Goal: Task Accomplishment & Management: Use online tool/utility

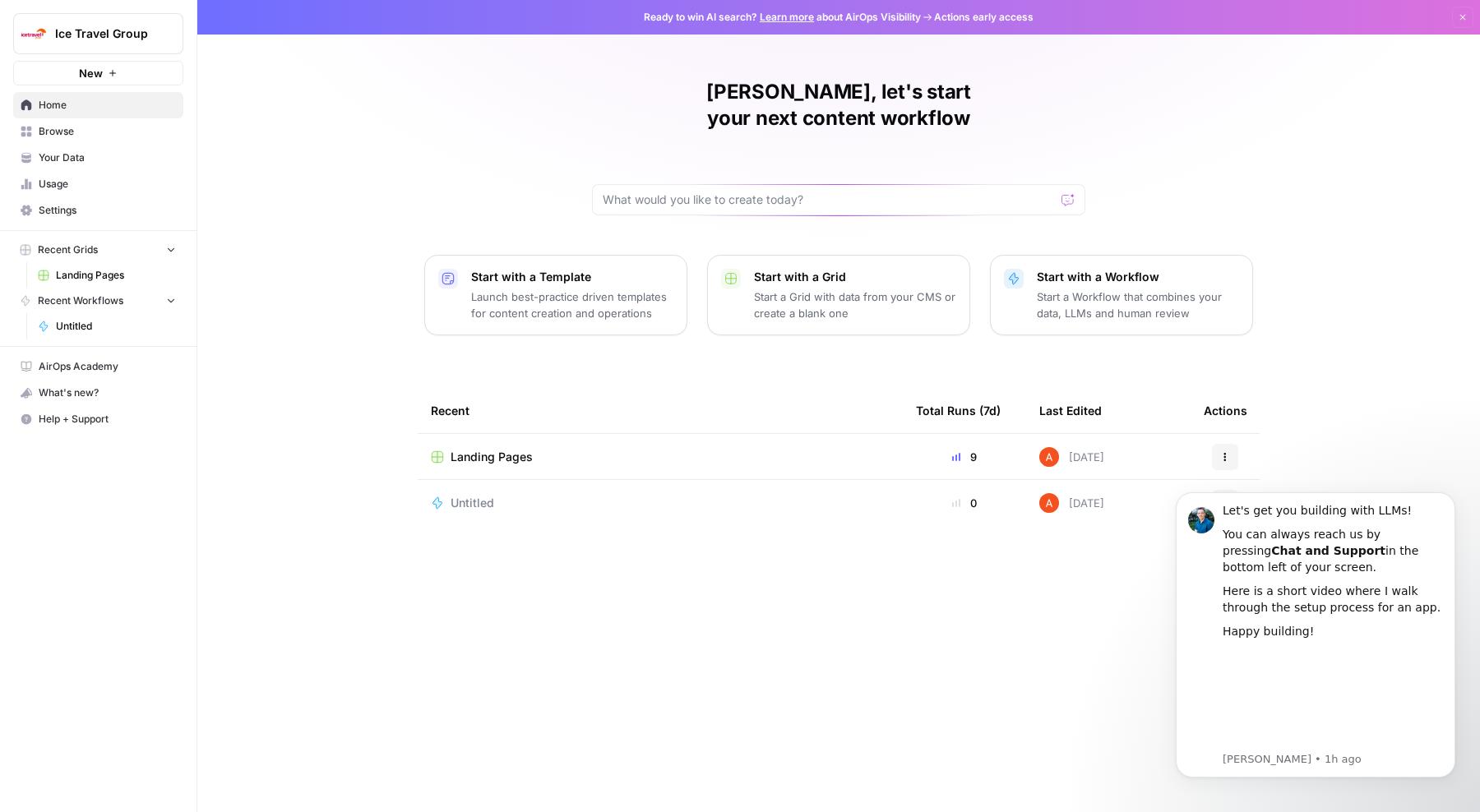
click at [505, 449] on span "Landing Pages" at bounding box center [491, 456] width 83 height 17
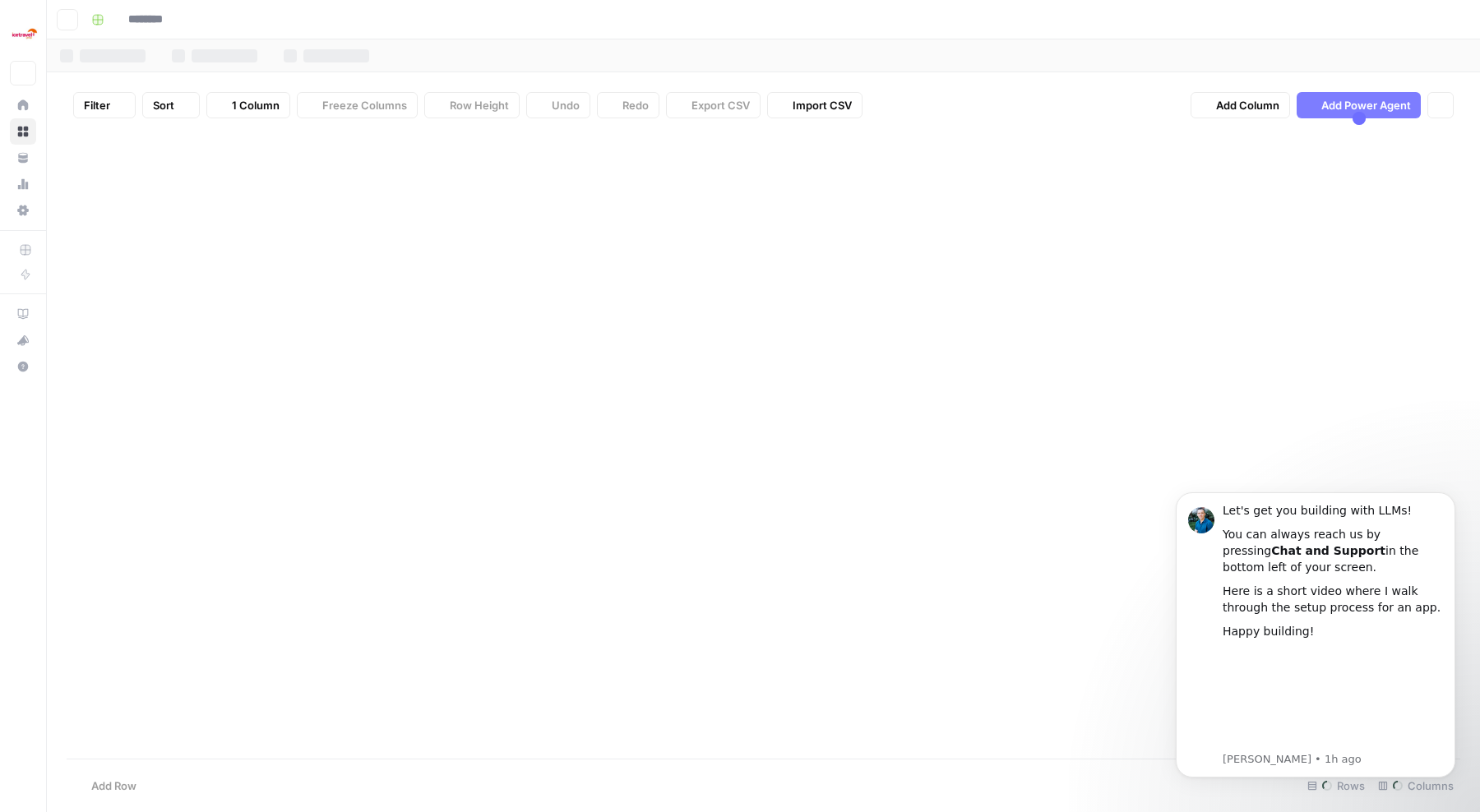
type input "**********"
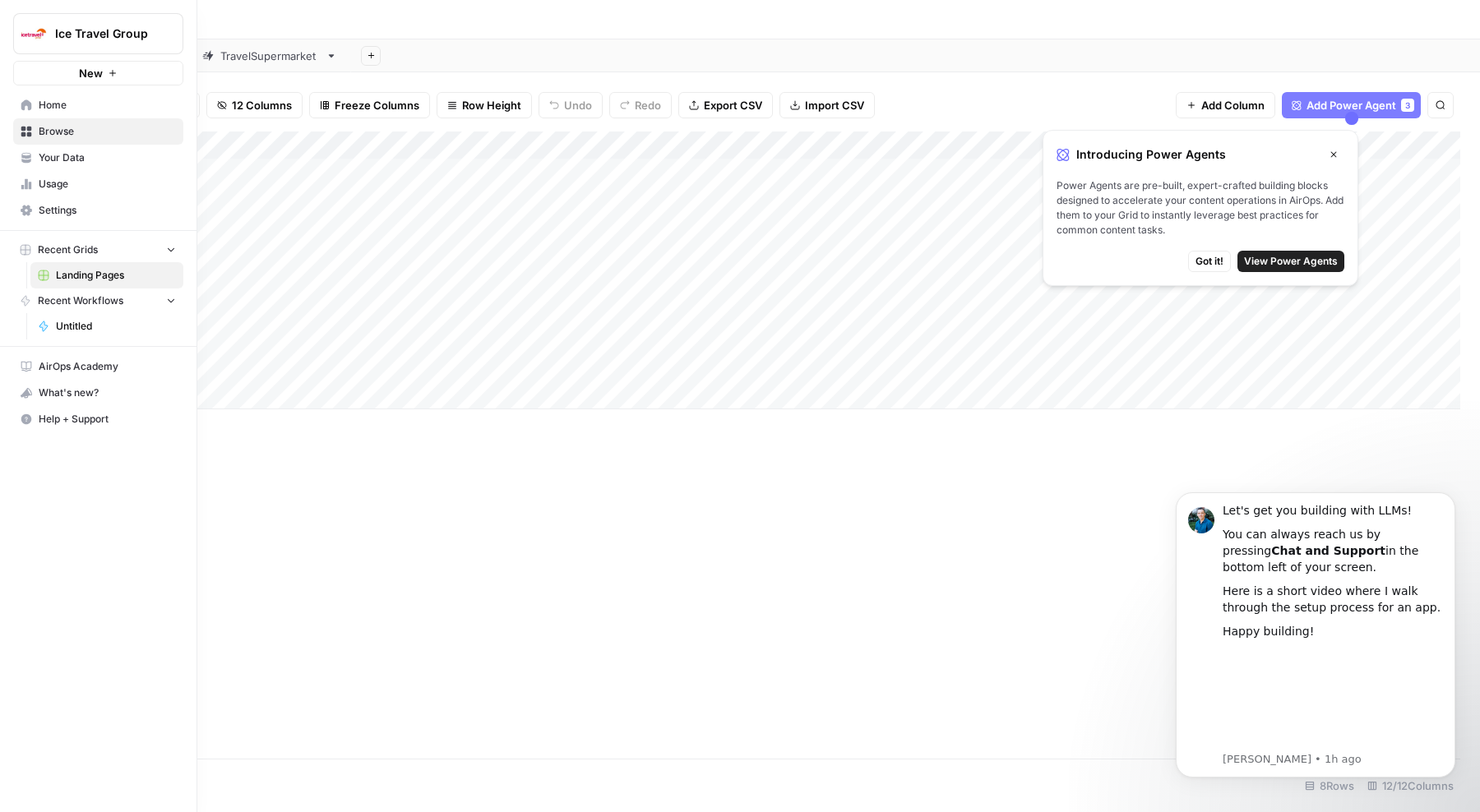
click at [45, 209] on span "Settings" at bounding box center [107, 210] width 137 height 15
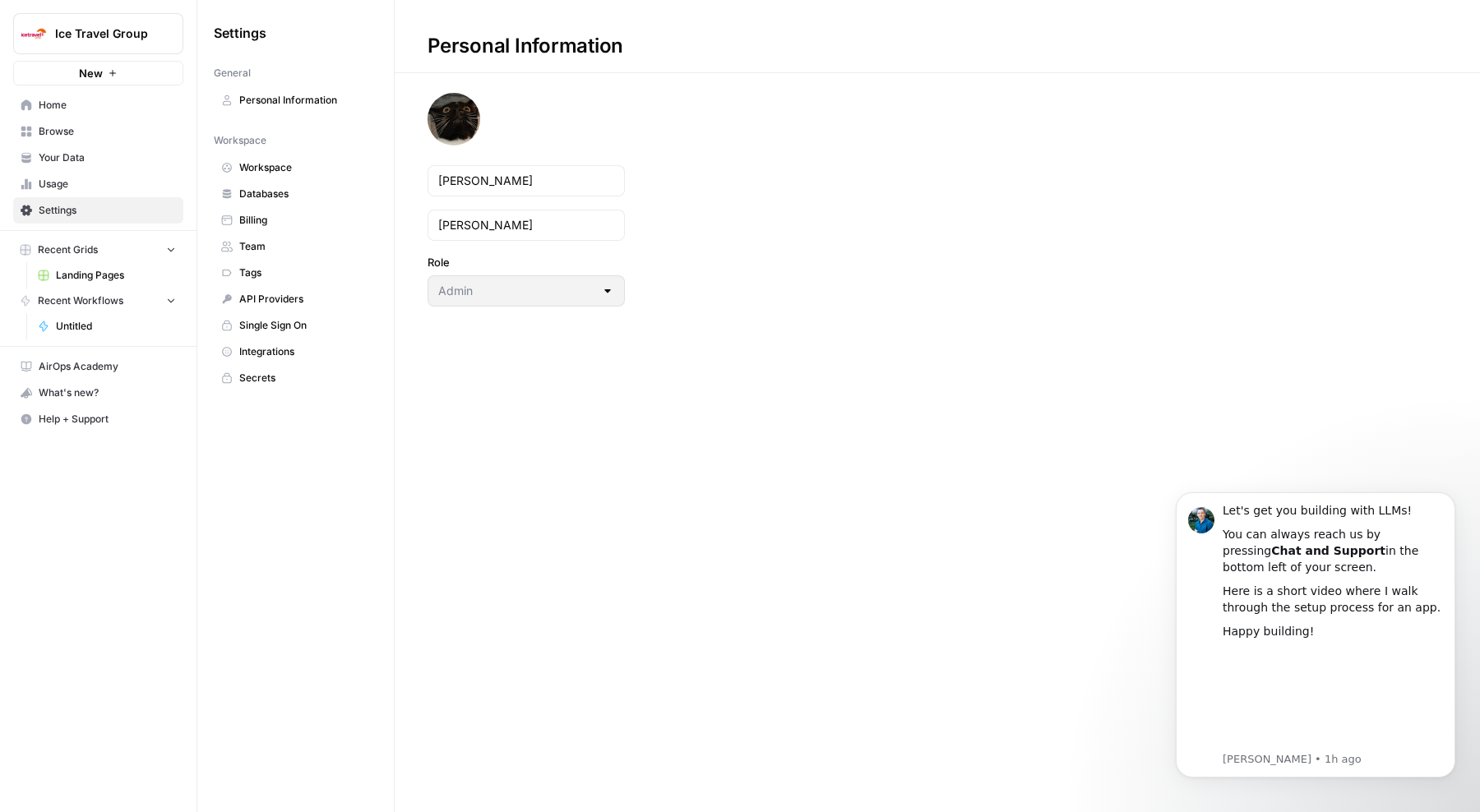
click at [276, 303] on span "API Providers" at bounding box center [304, 299] width 130 height 15
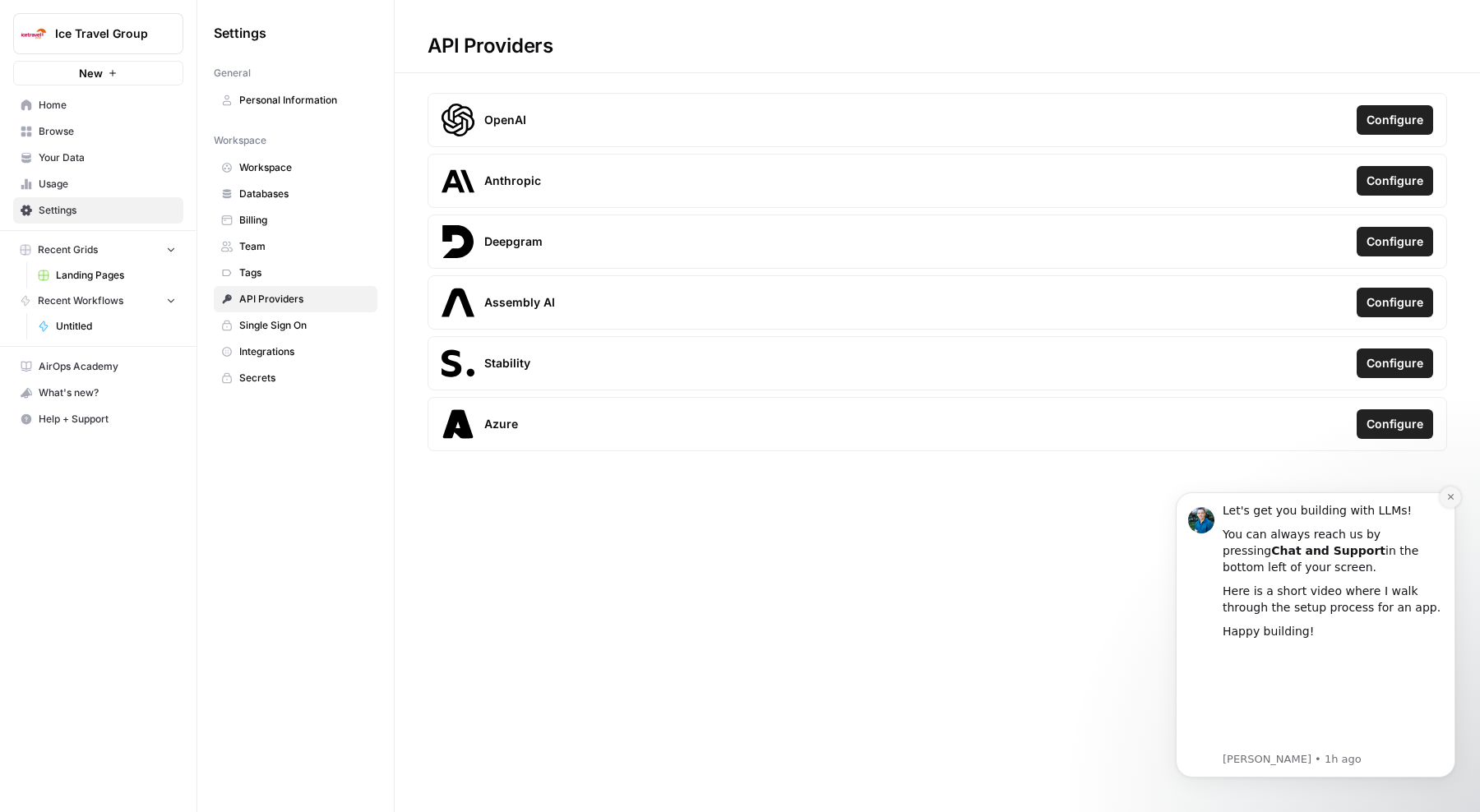
click at [1452, 499] on icon "Dismiss notification" at bounding box center [1450, 496] width 6 height 6
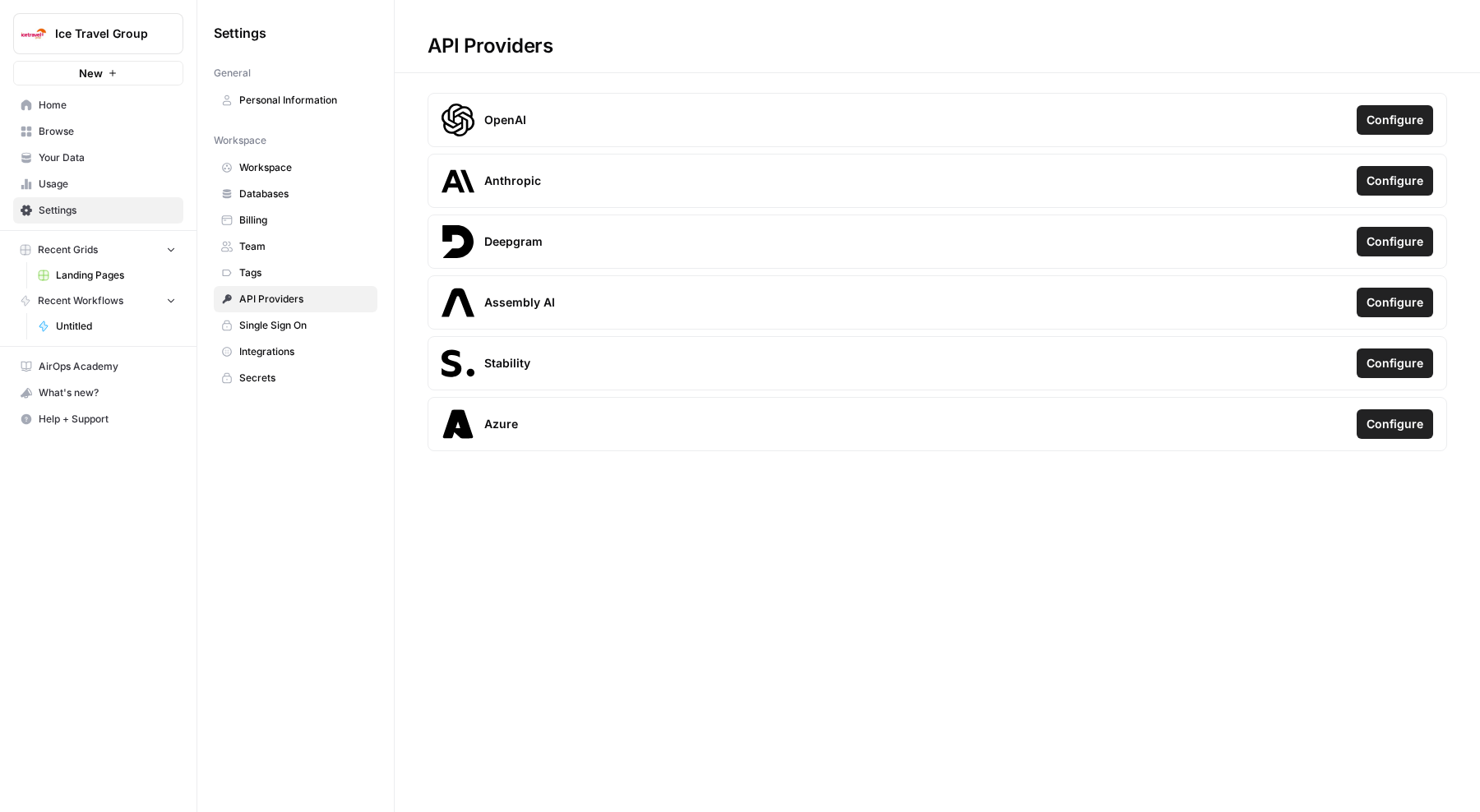
click at [274, 350] on span "Integrations" at bounding box center [304, 351] width 130 height 15
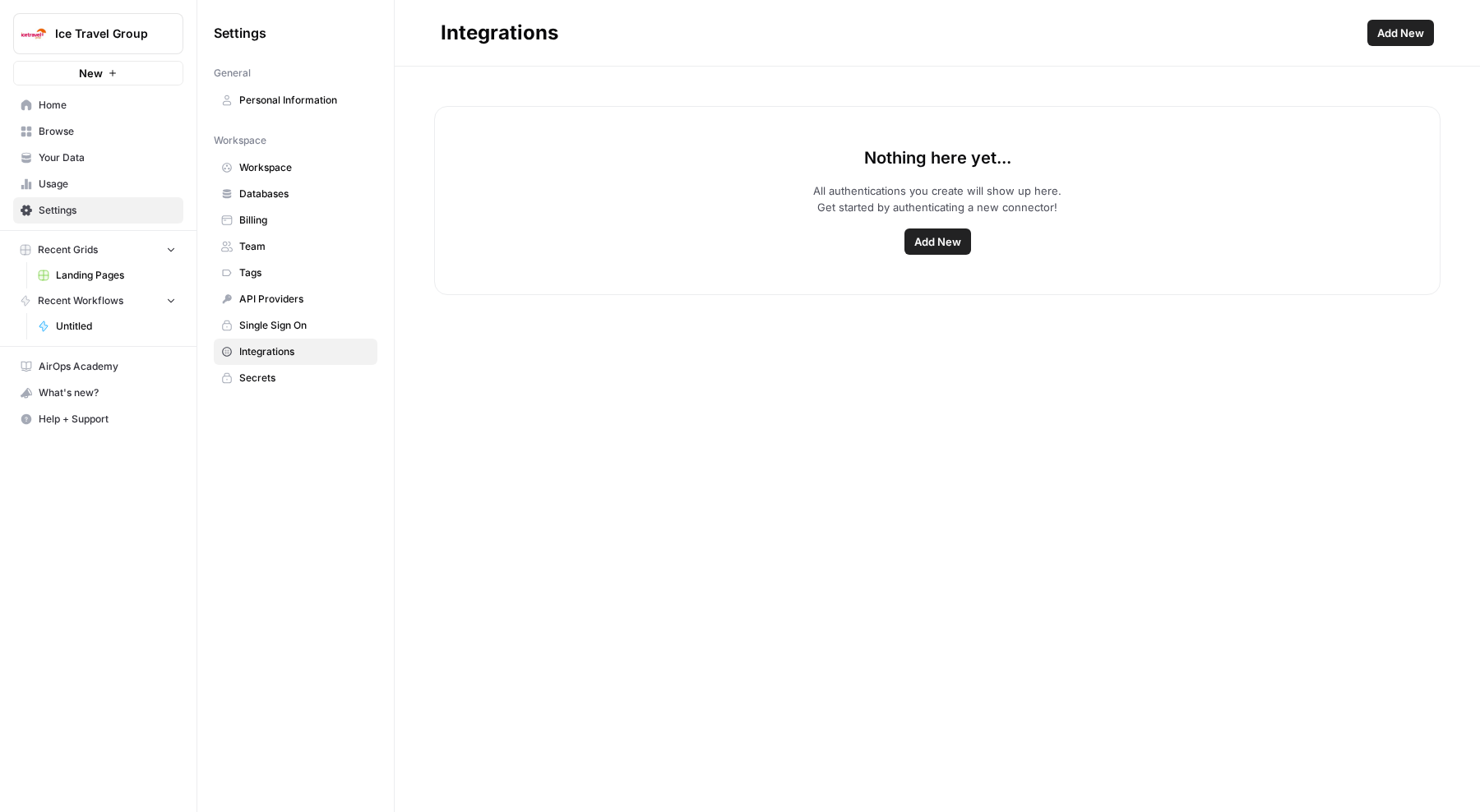
click at [945, 248] on span "Add New" at bounding box center [938, 242] width 47 height 17
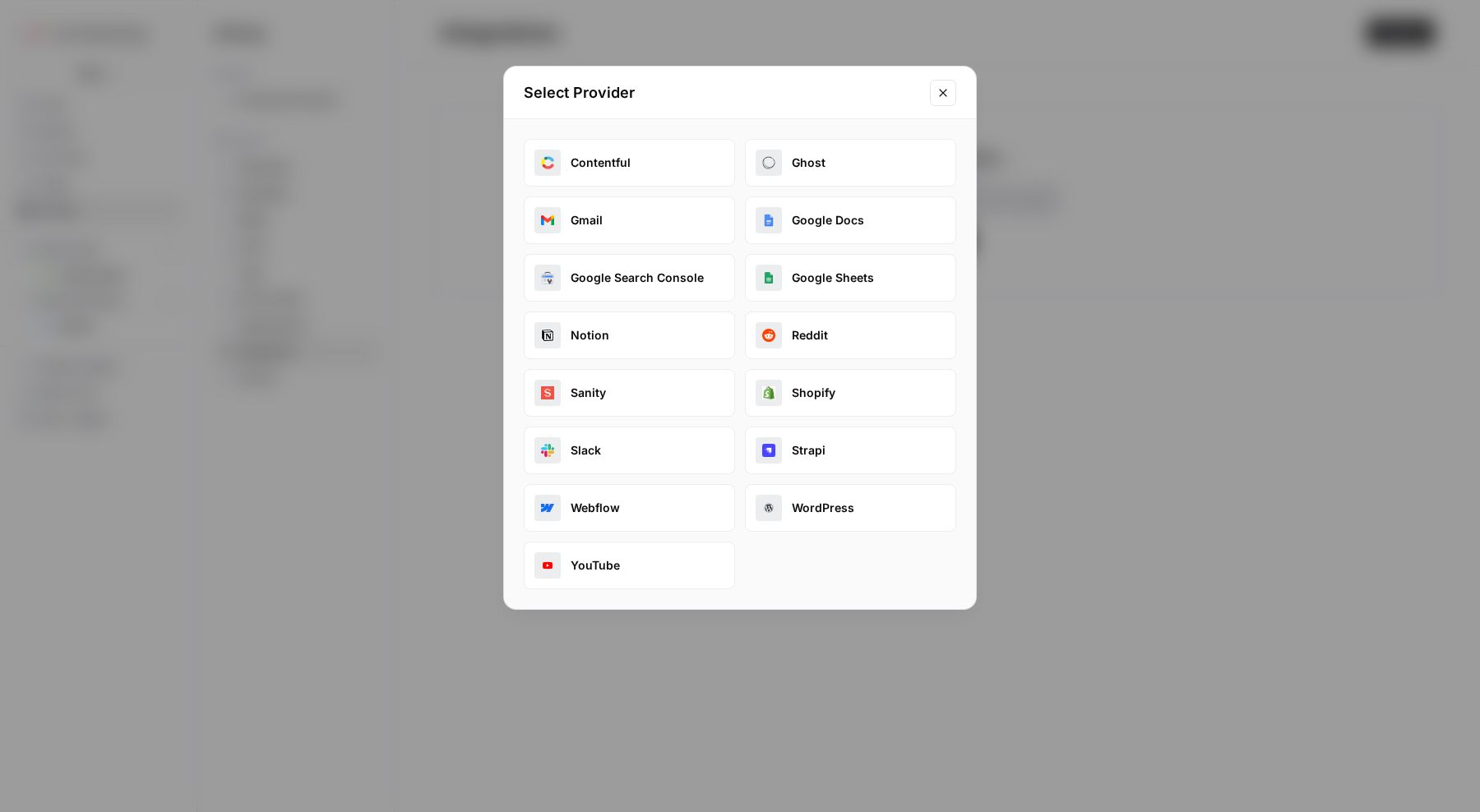
click at [671, 396] on button "Sanity" at bounding box center [629, 393] width 211 height 48
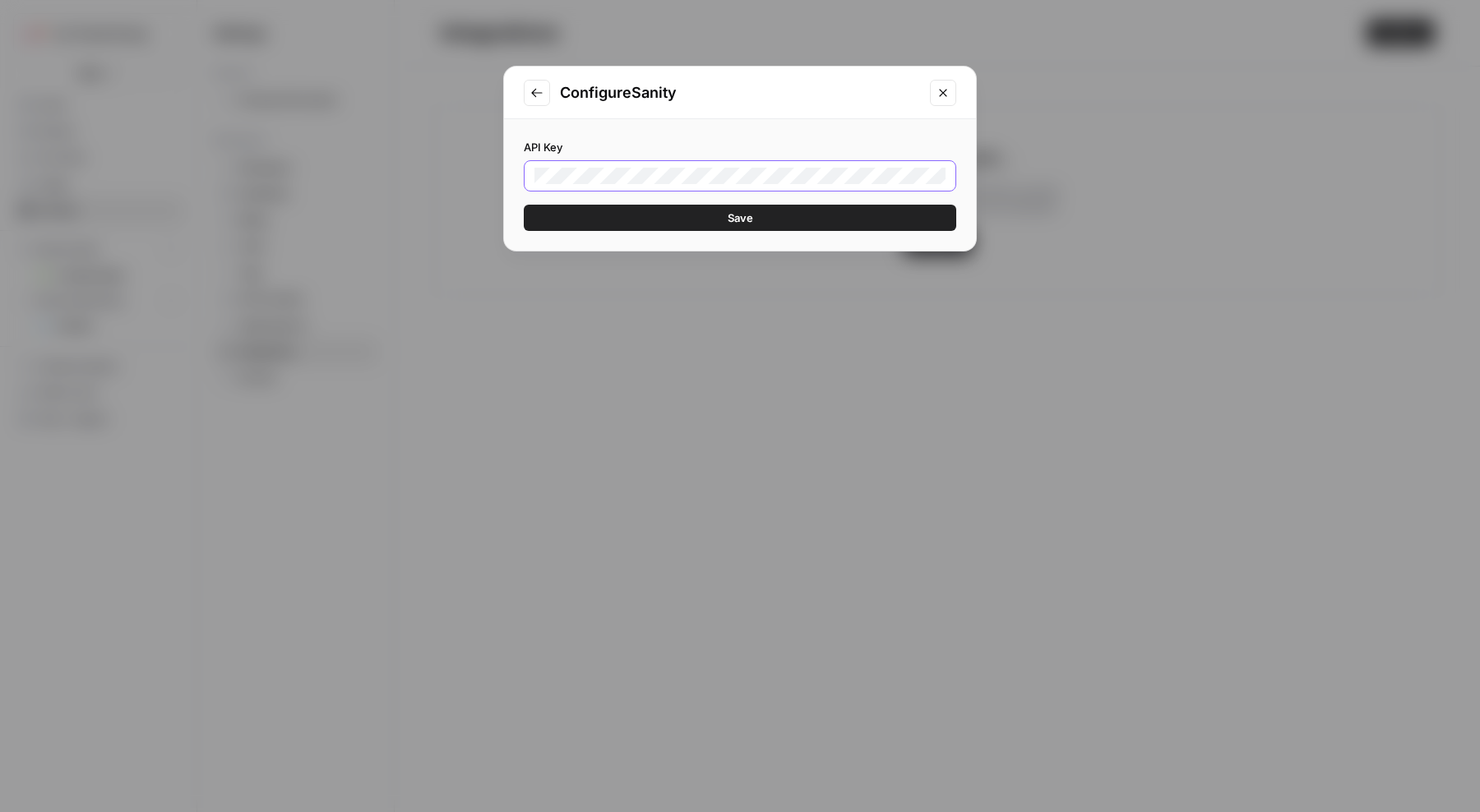
scroll to position [0, 756]
click at [707, 222] on button "Save" at bounding box center [739, 218] width 432 height 26
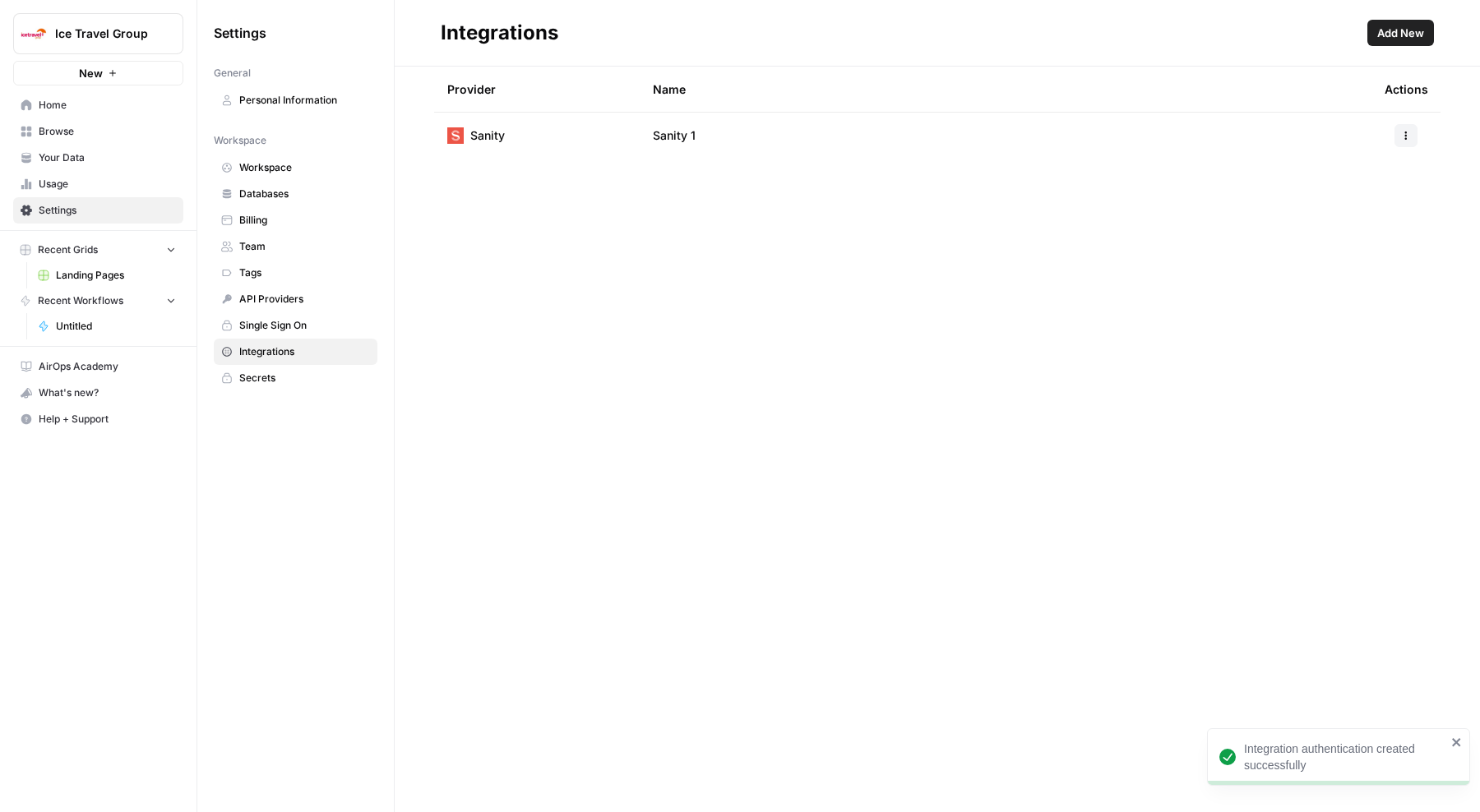
click at [1408, 138] on icon "button" at bounding box center [1406, 135] width 10 height 10
click at [1380, 173] on span "Edit" at bounding box center [1370, 172] width 53 height 17
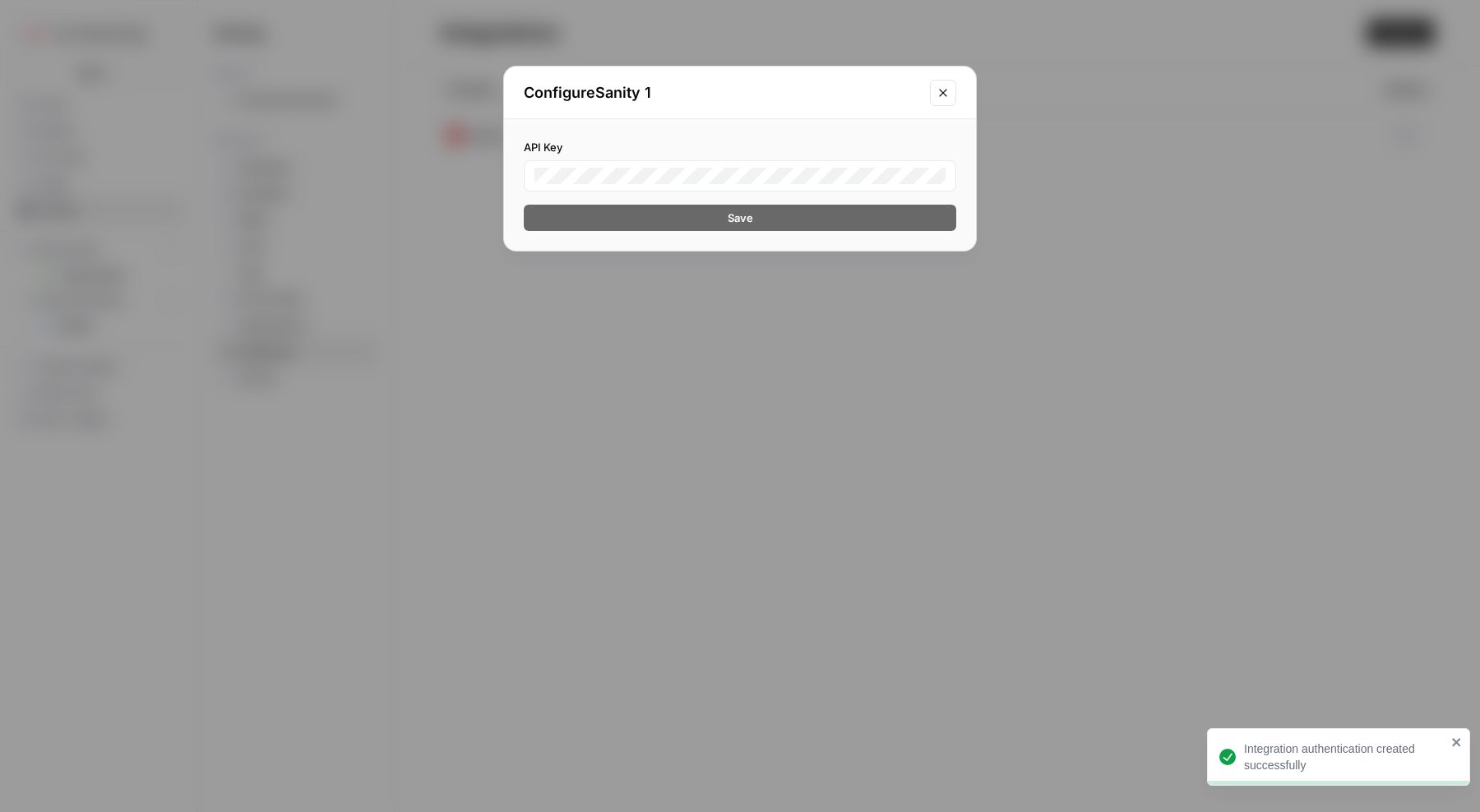
click at [941, 90] on icon "Close modal" at bounding box center [943, 92] width 8 height 8
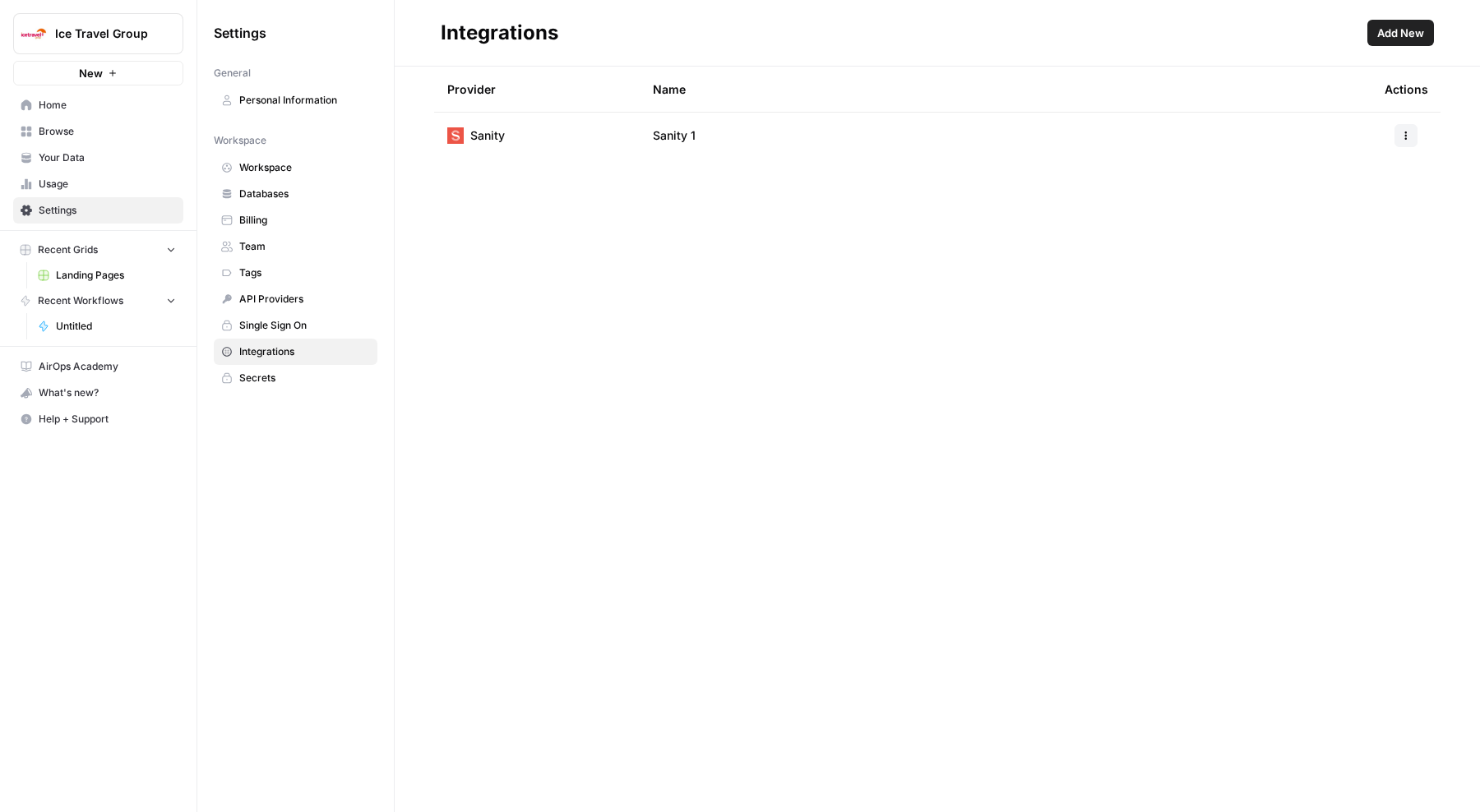
click at [1408, 135] on icon "button" at bounding box center [1406, 135] width 10 height 10
click at [1369, 201] on span "Rename" at bounding box center [1370, 196] width 53 height 17
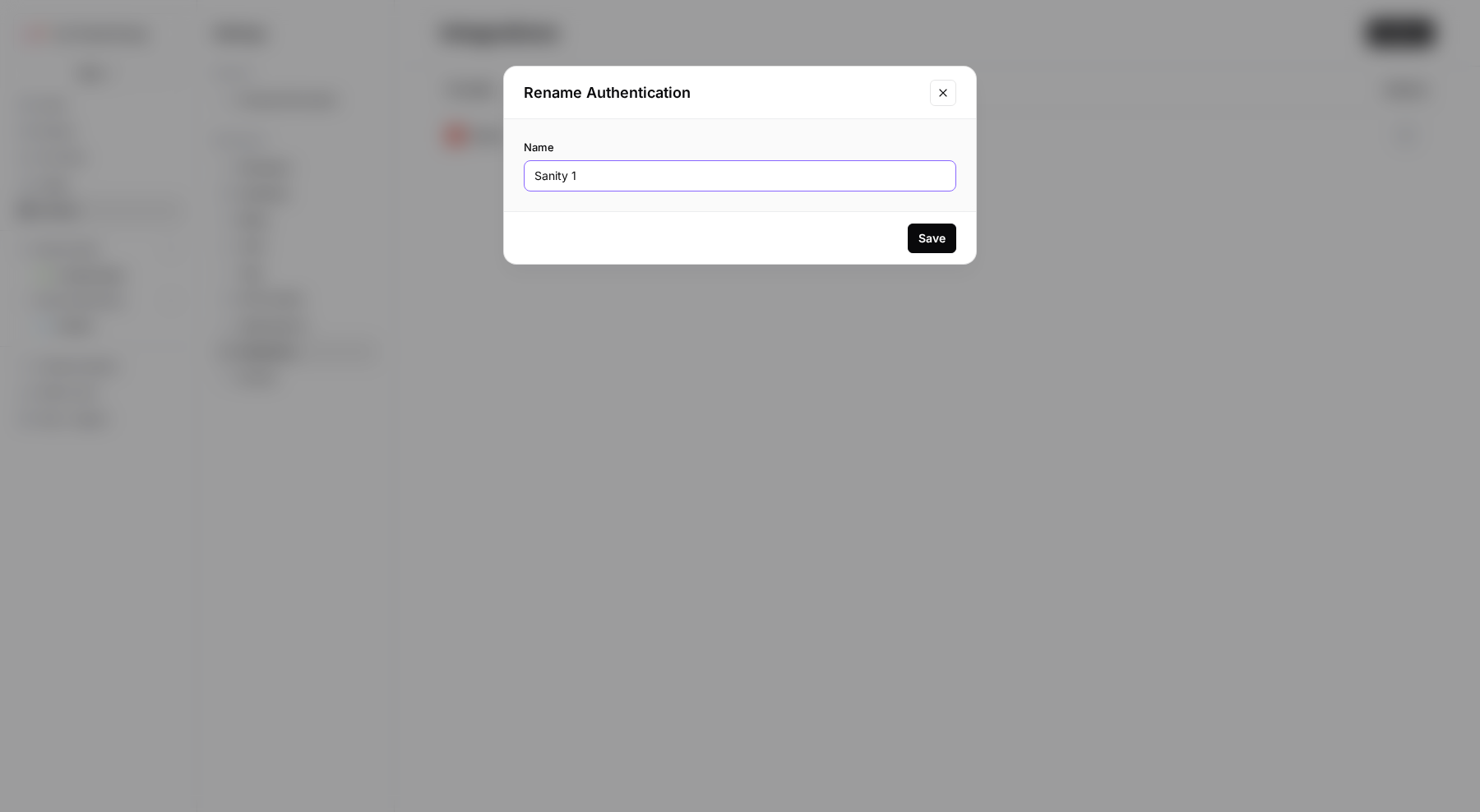
click at [795, 183] on input "Sanity 1" at bounding box center [740, 176] width 411 height 17
type input "Sanity ITG"
click at [923, 236] on div "Save" at bounding box center [931, 238] width 27 height 17
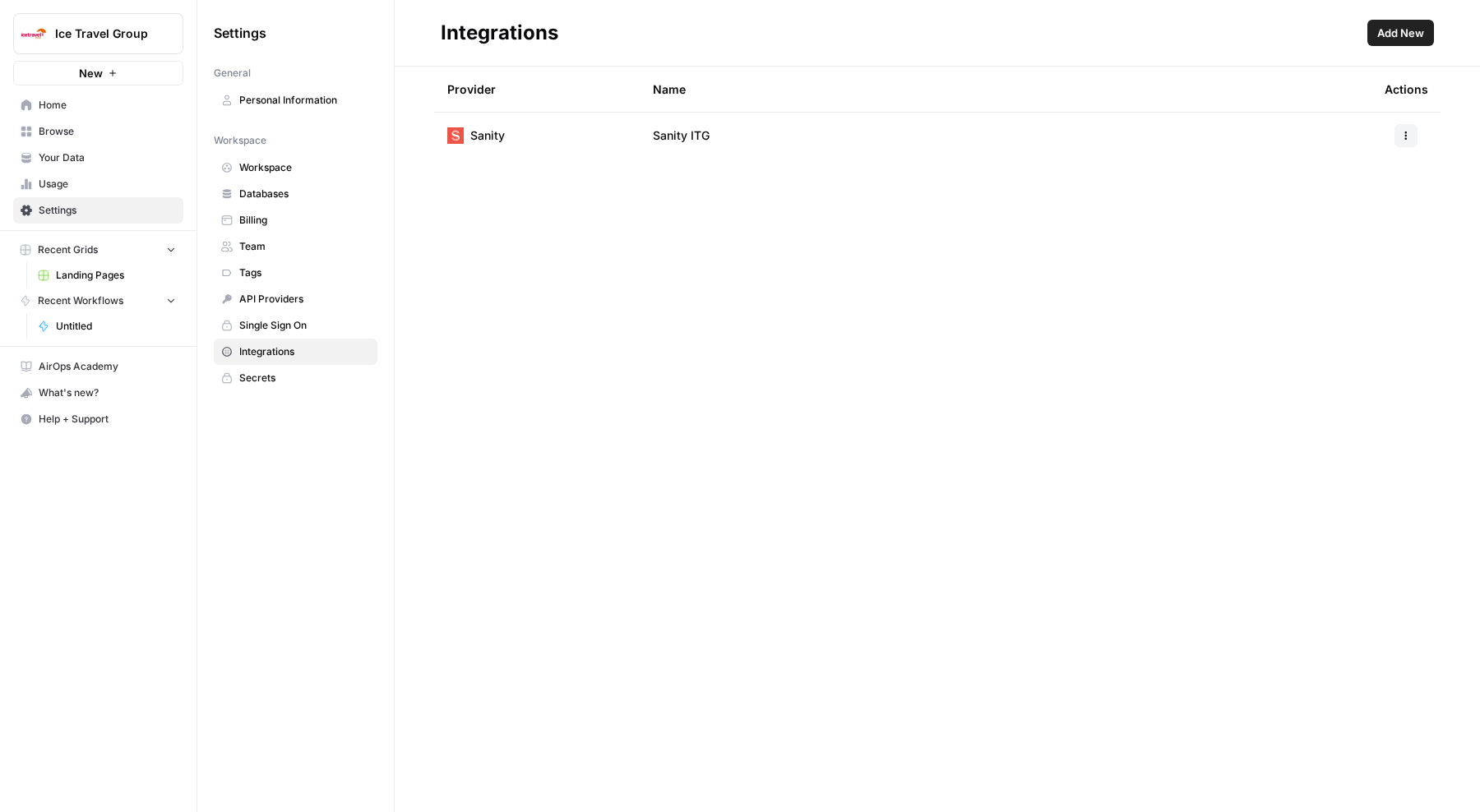
click at [299, 301] on span "API Providers" at bounding box center [304, 299] width 130 height 15
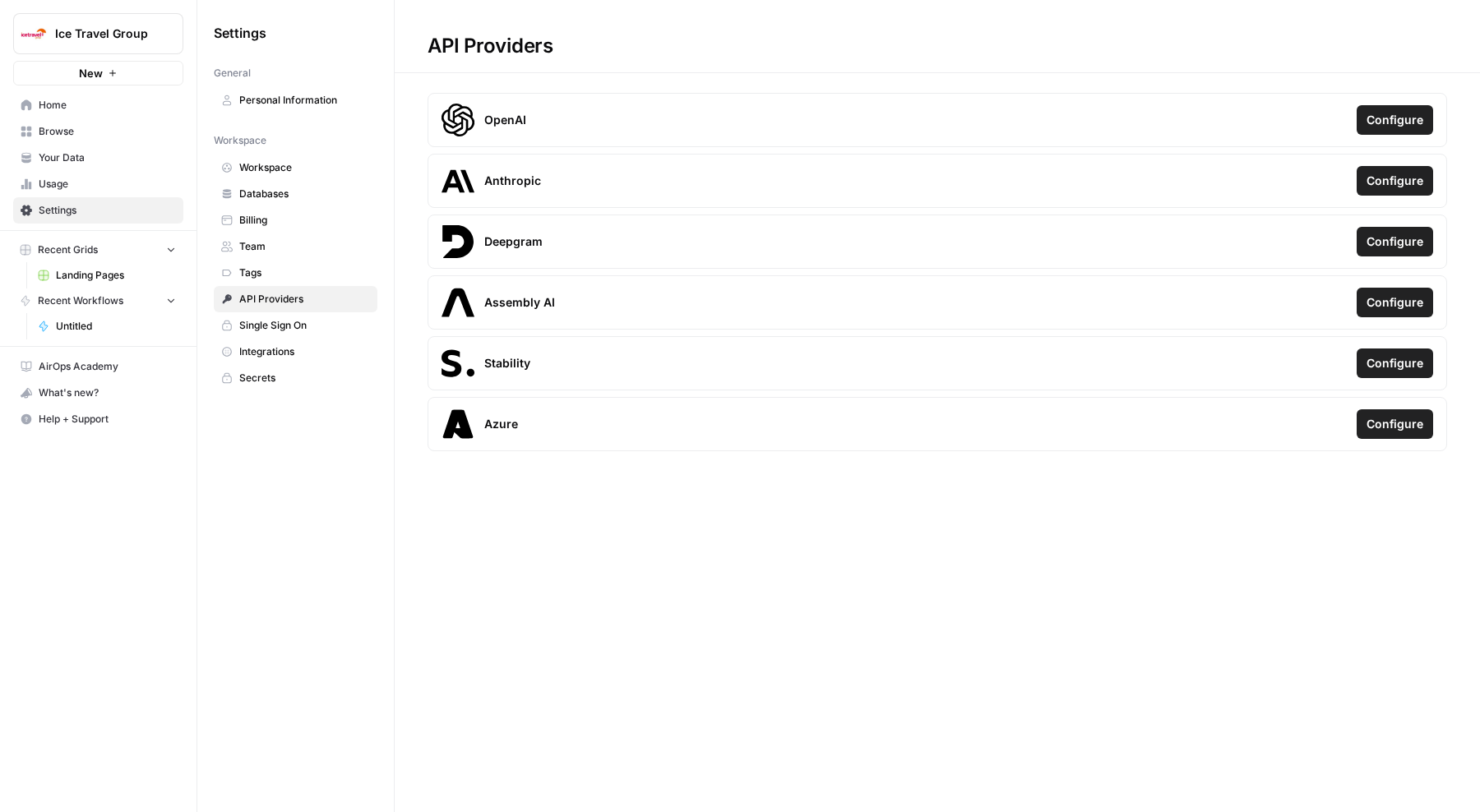
click at [290, 331] on span "Single Sign On" at bounding box center [304, 325] width 130 height 15
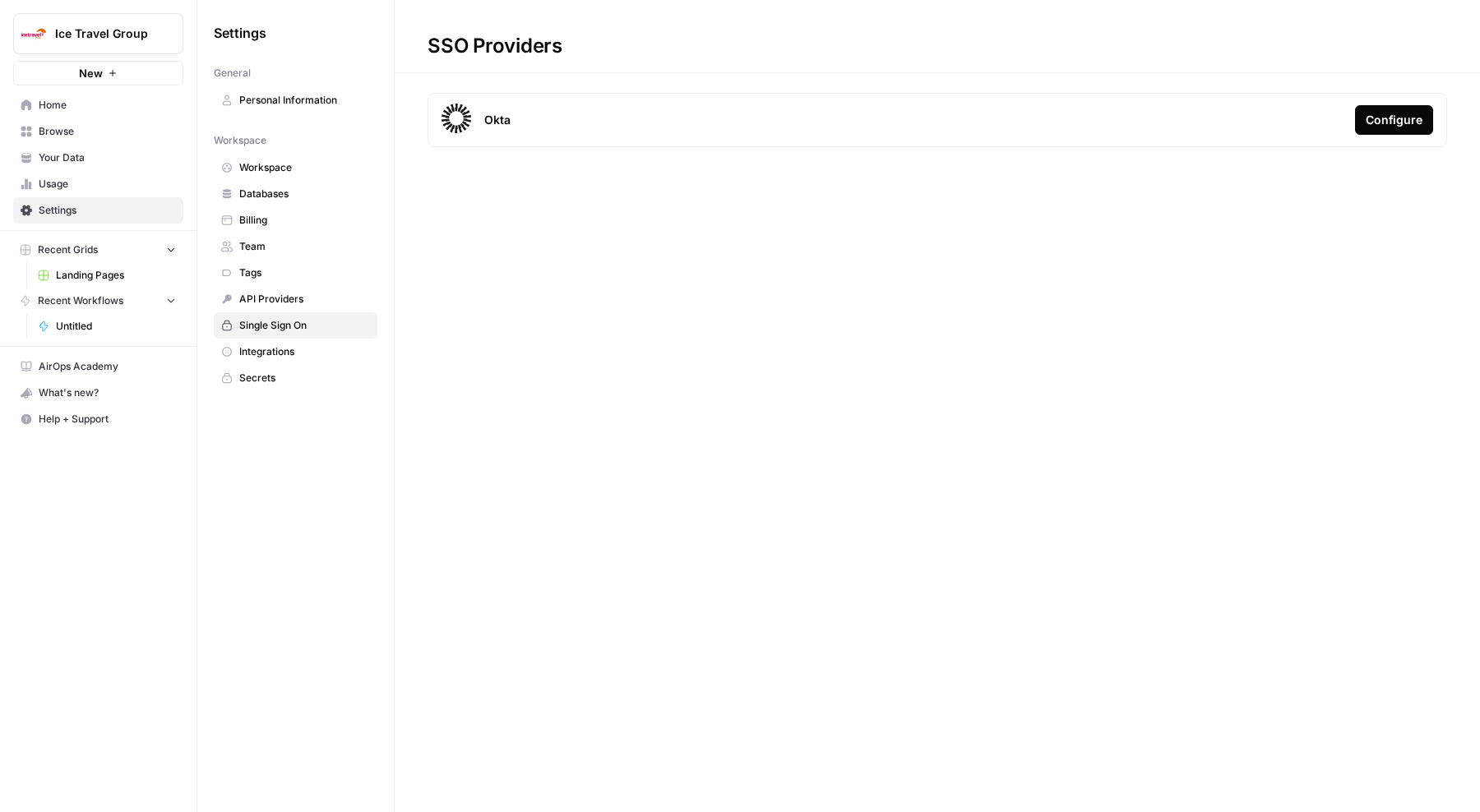
click at [289, 267] on span "Tags" at bounding box center [304, 272] width 130 height 15
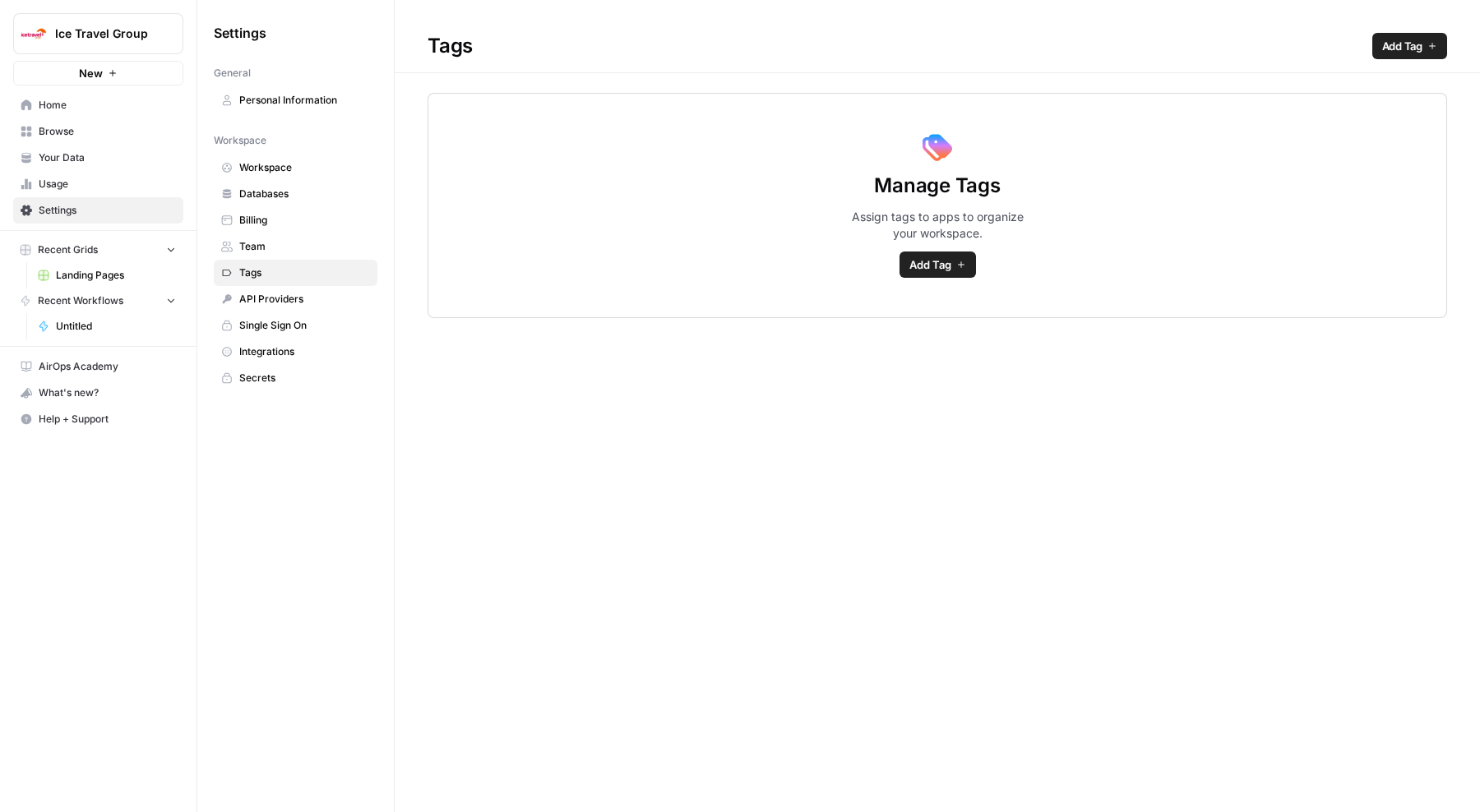
click at [298, 195] on span "Databases" at bounding box center [304, 194] width 130 height 15
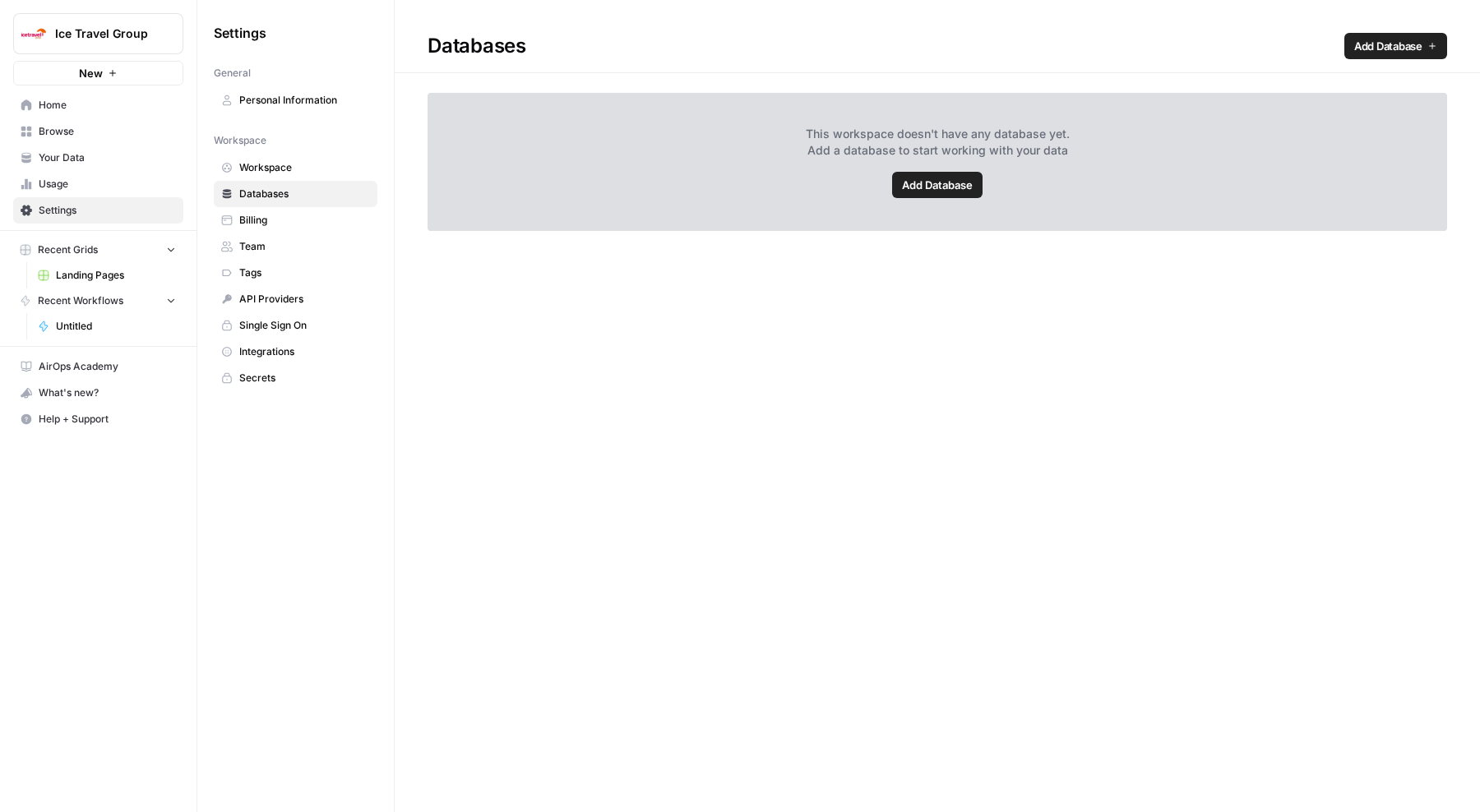
click at [302, 169] on span "Workspace" at bounding box center [304, 167] width 130 height 15
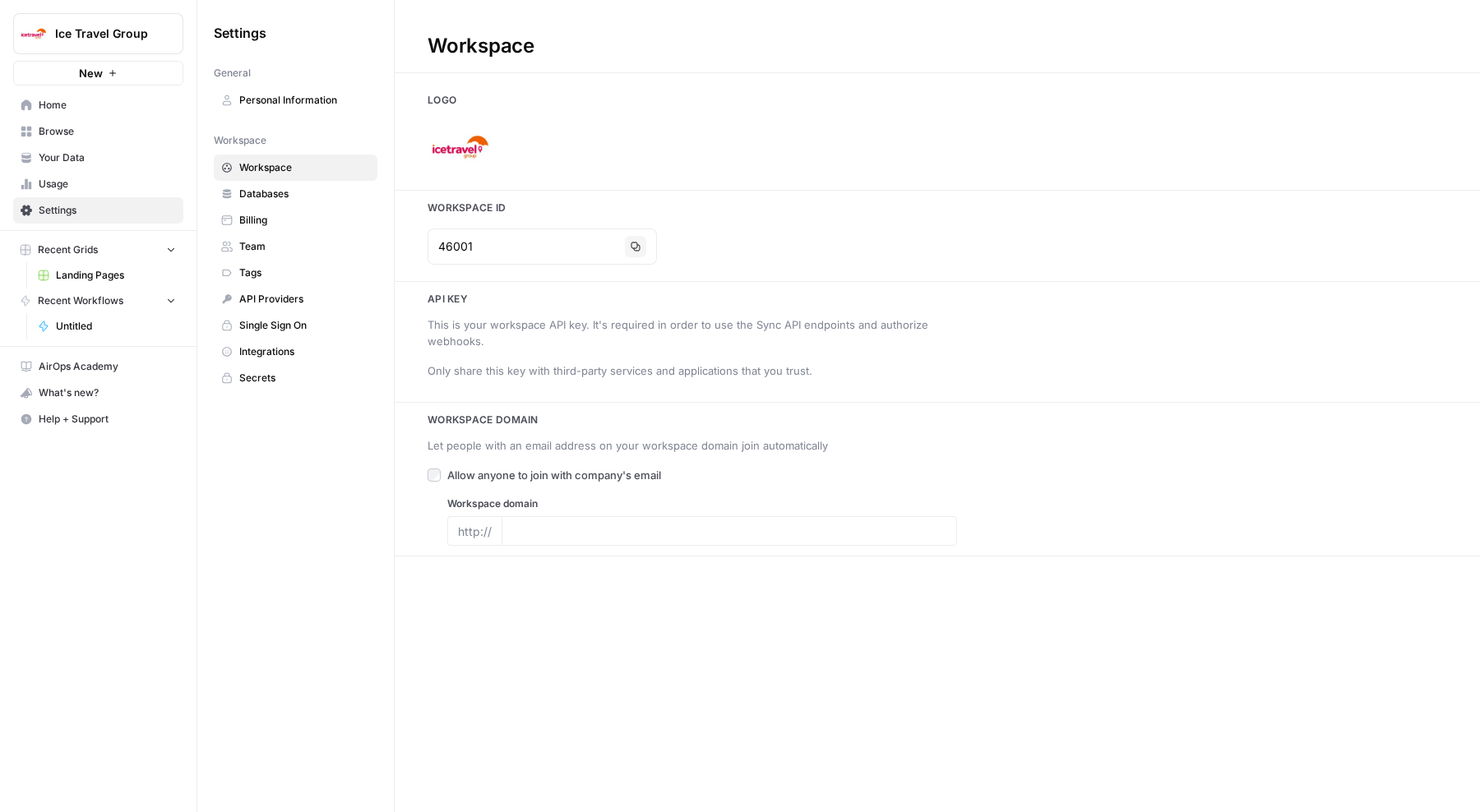
type input "[URL][DOMAIN_NAME]"
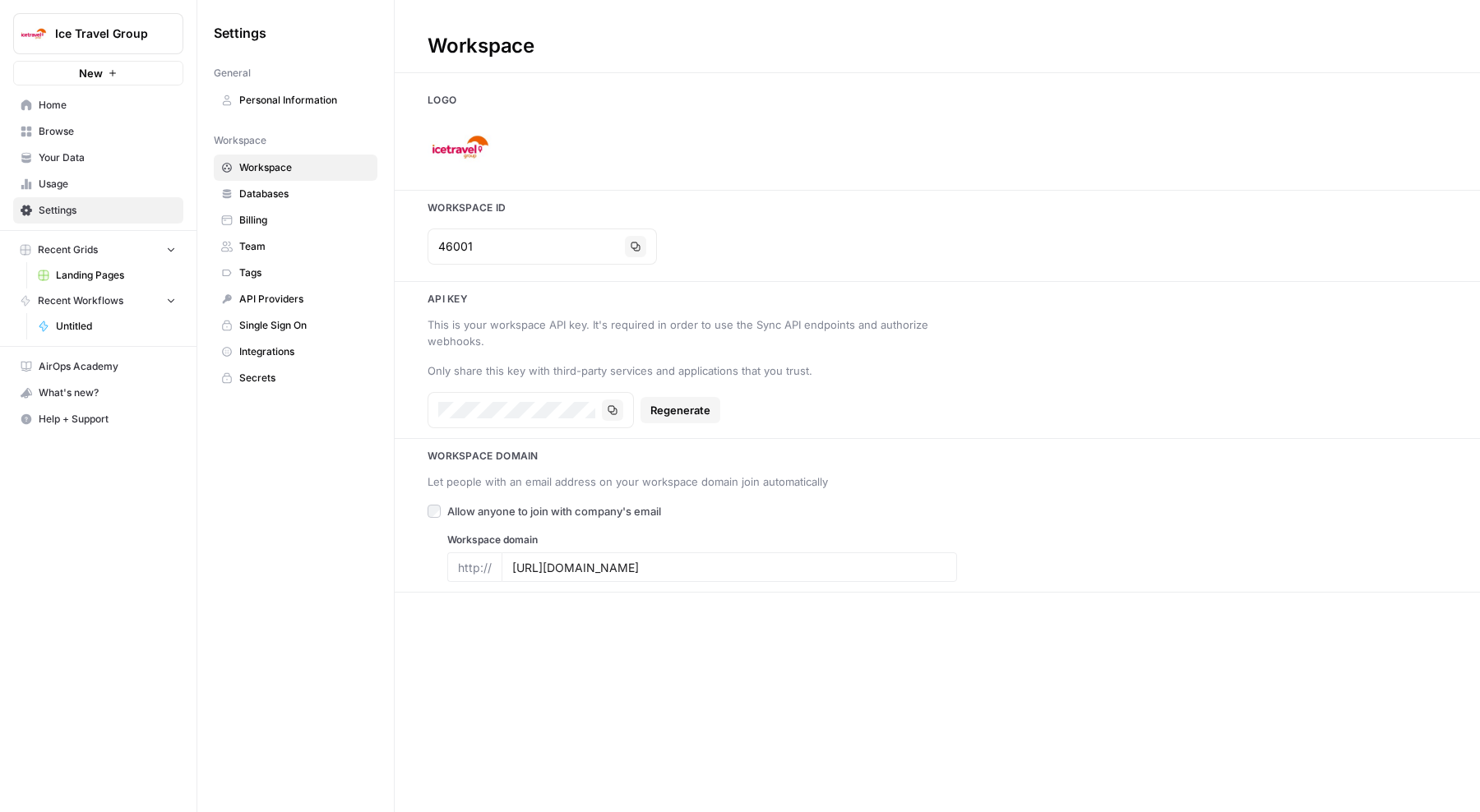
click at [271, 351] on span "Integrations" at bounding box center [304, 351] width 130 height 15
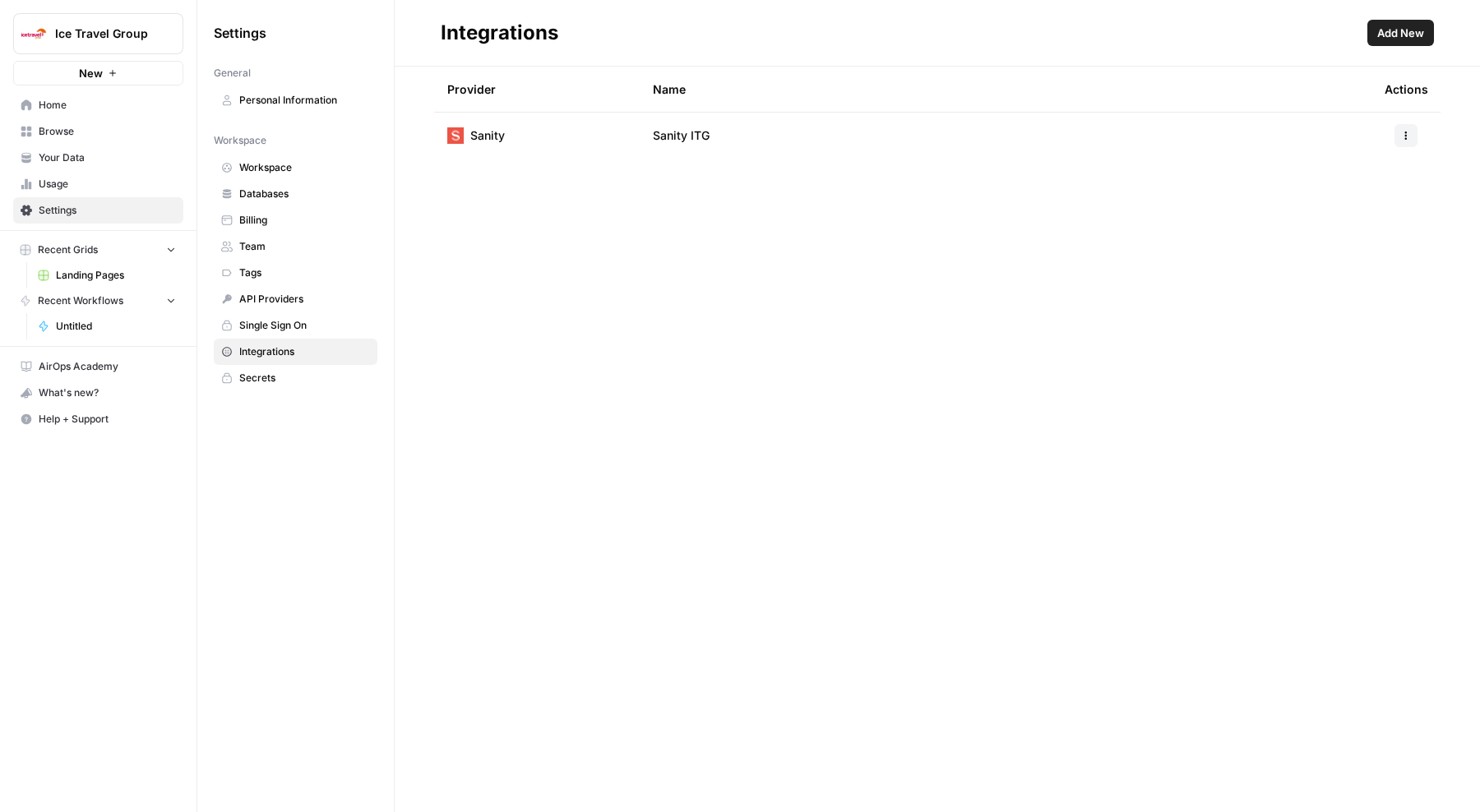
click at [1411, 130] on button "button" at bounding box center [1406, 136] width 23 height 23
click at [744, 452] on div "Provider Name Actions Sanity Sanity ITG" at bounding box center [937, 440] width 1085 height 746
click at [65, 158] on span "Your Data" at bounding box center [107, 157] width 137 height 15
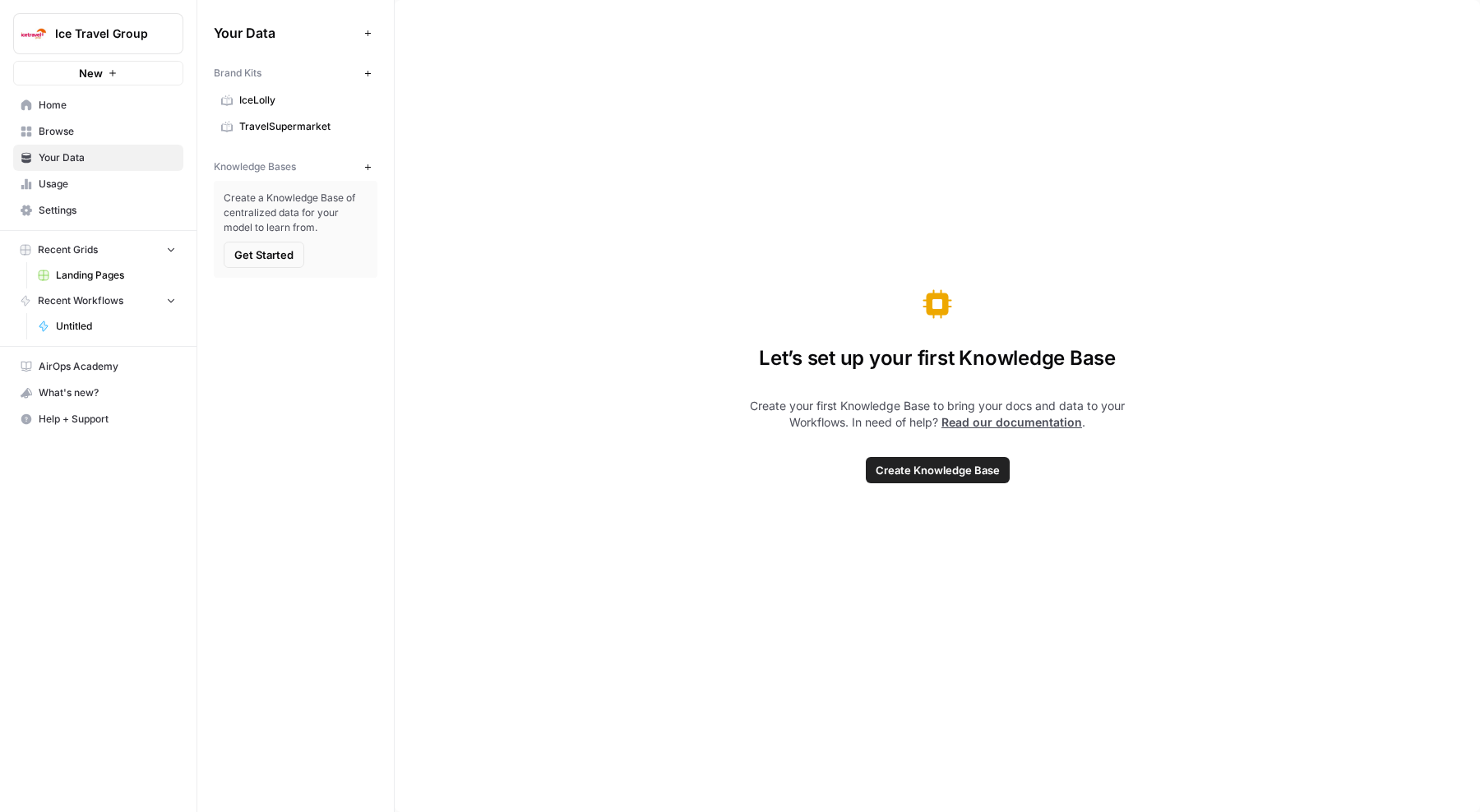
click at [290, 111] on link "IceLolly" at bounding box center [296, 100] width 163 height 26
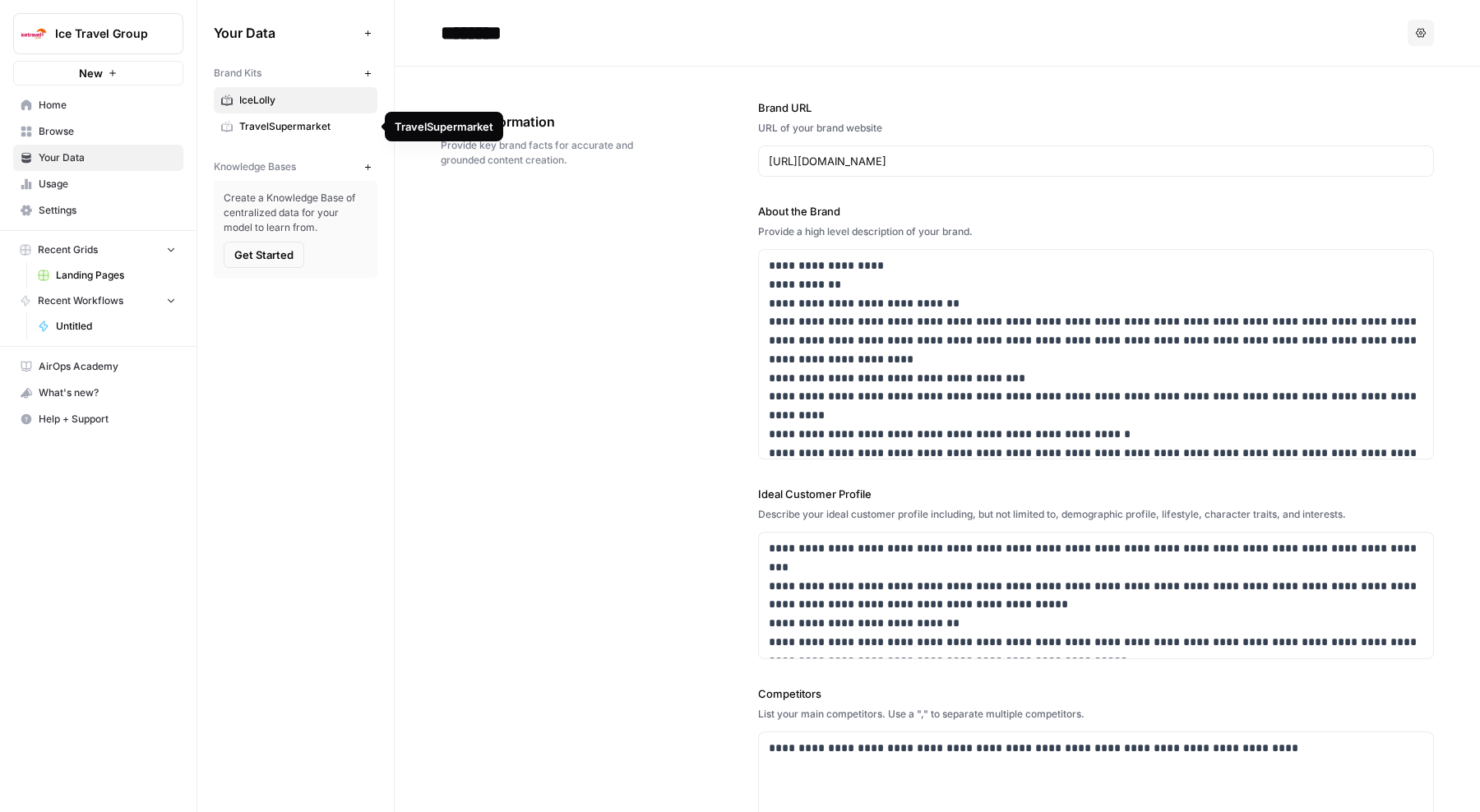
click at [285, 128] on span "TravelSupermarket" at bounding box center [304, 126] width 130 height 15
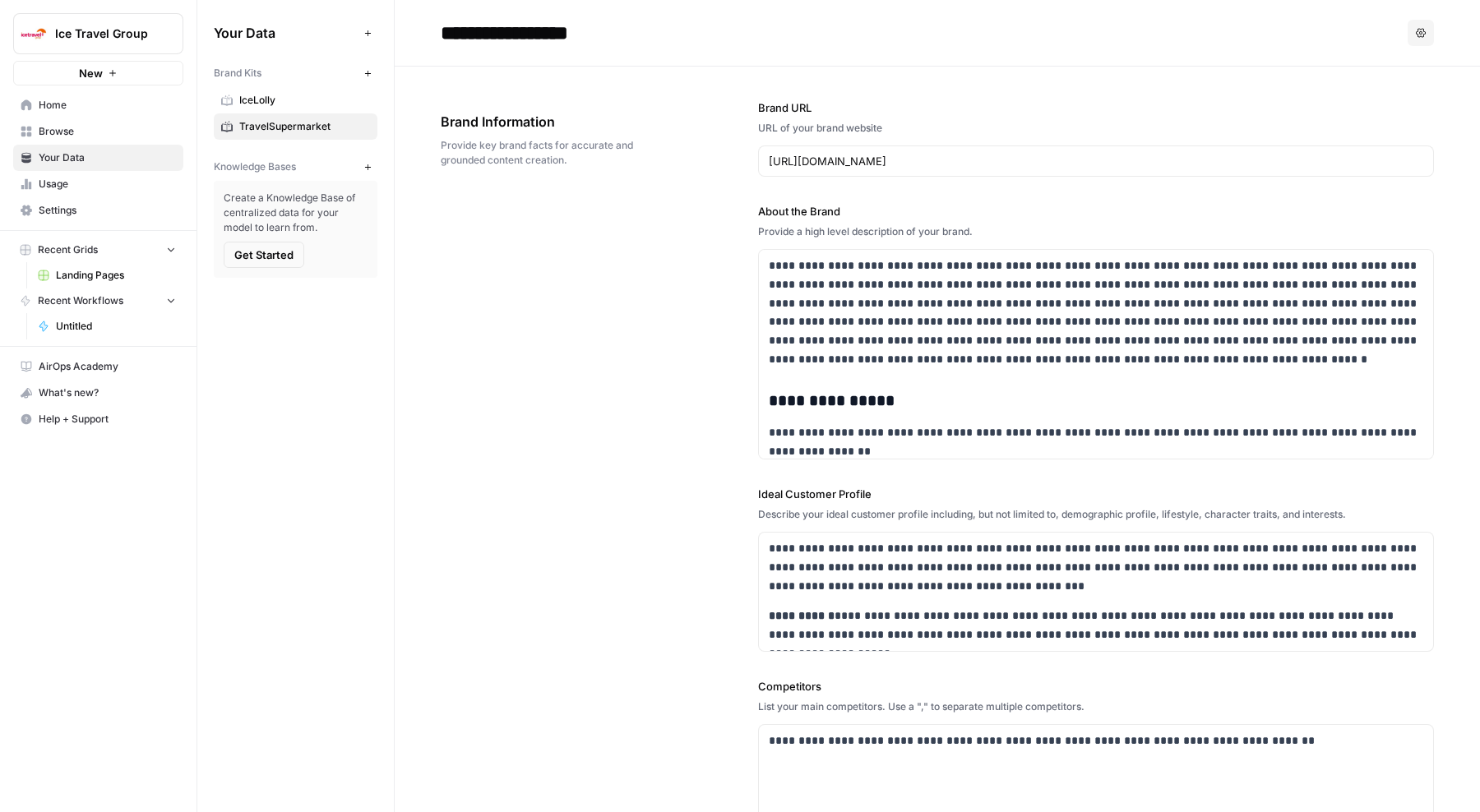
click at [101, 125] on span "Browse" at bounding box center [107, 131] width 137 height 15
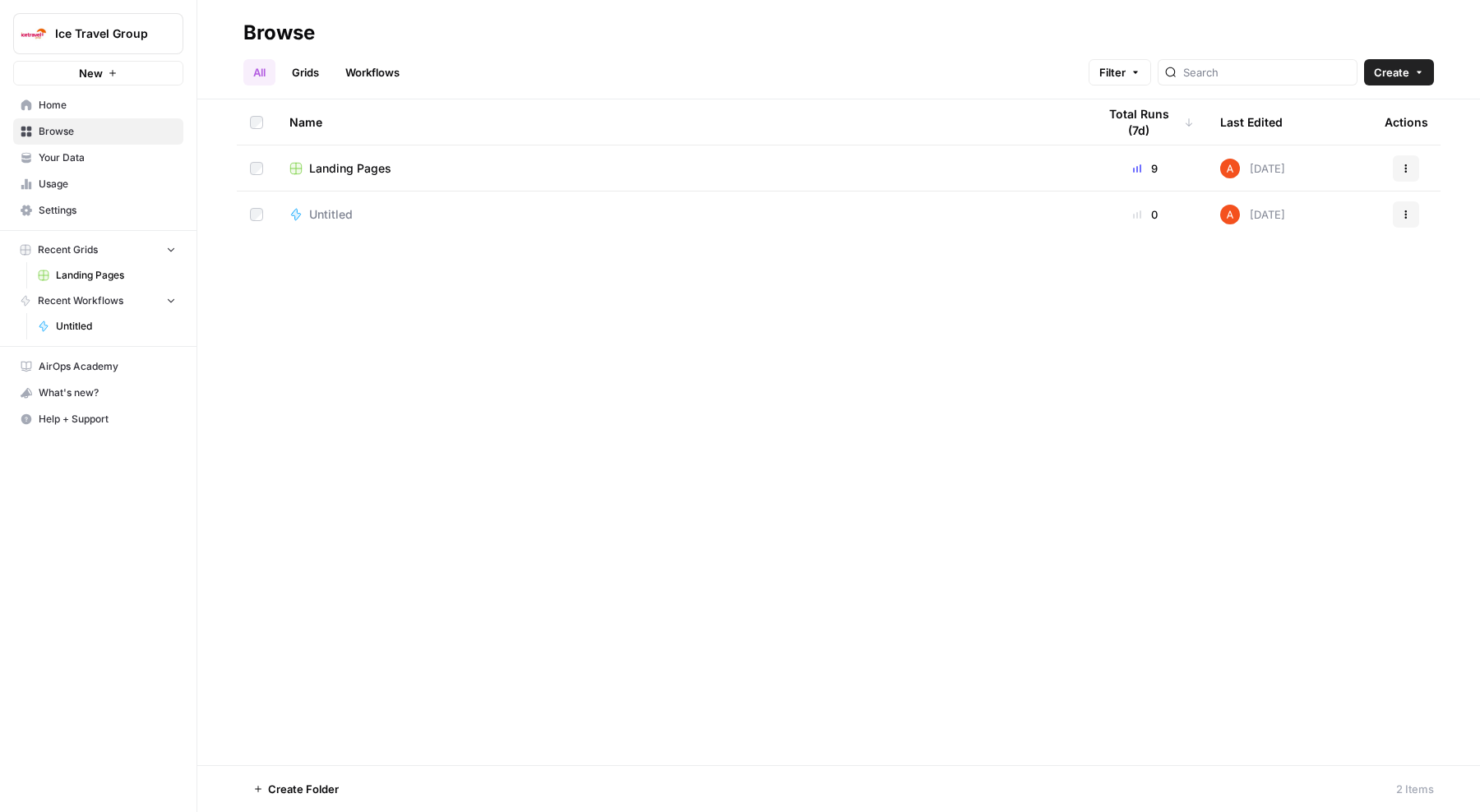
click at [98, 193] on link "Usage" at bounding box center [98, 184] width 170 height 26
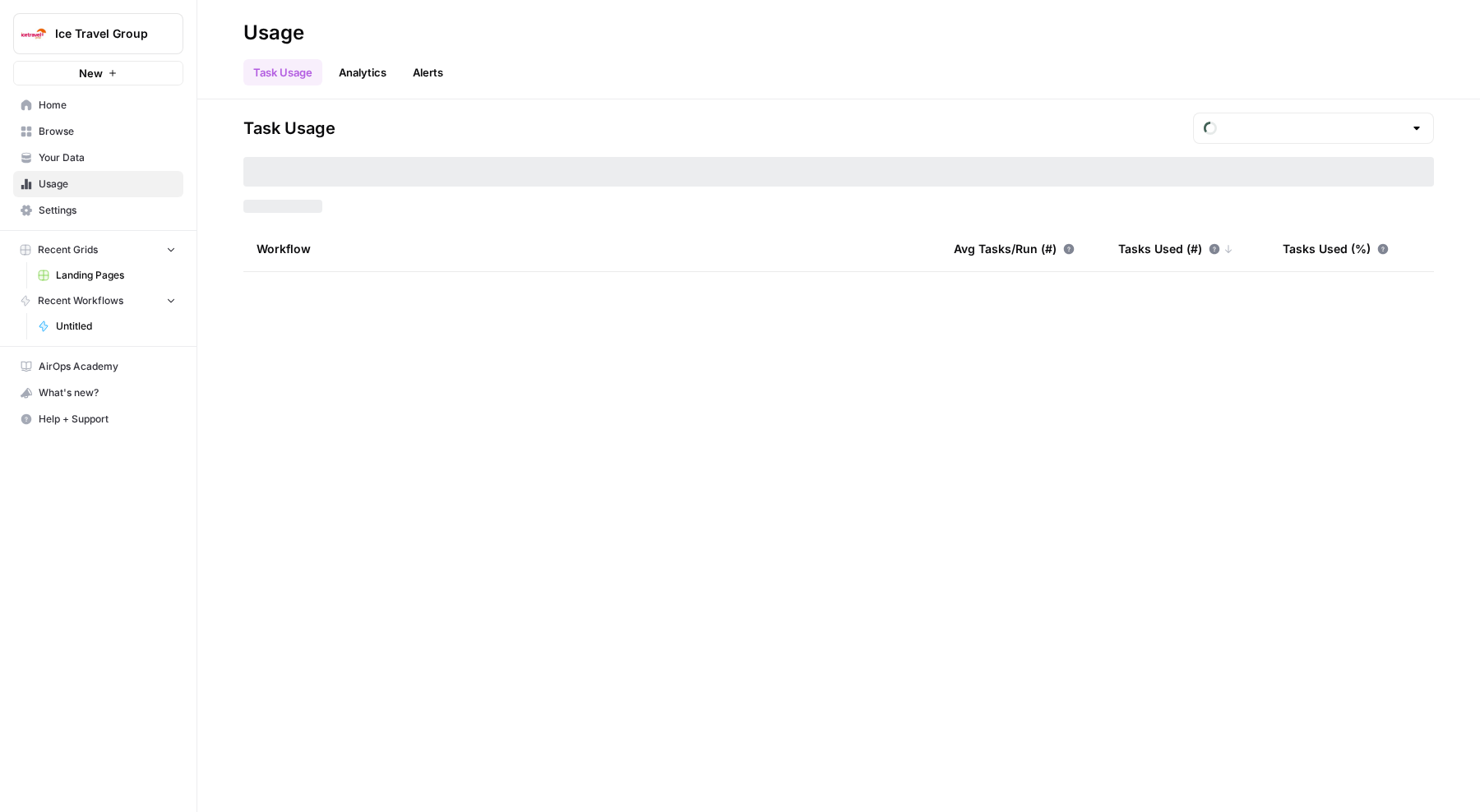
type input "August Tasks"
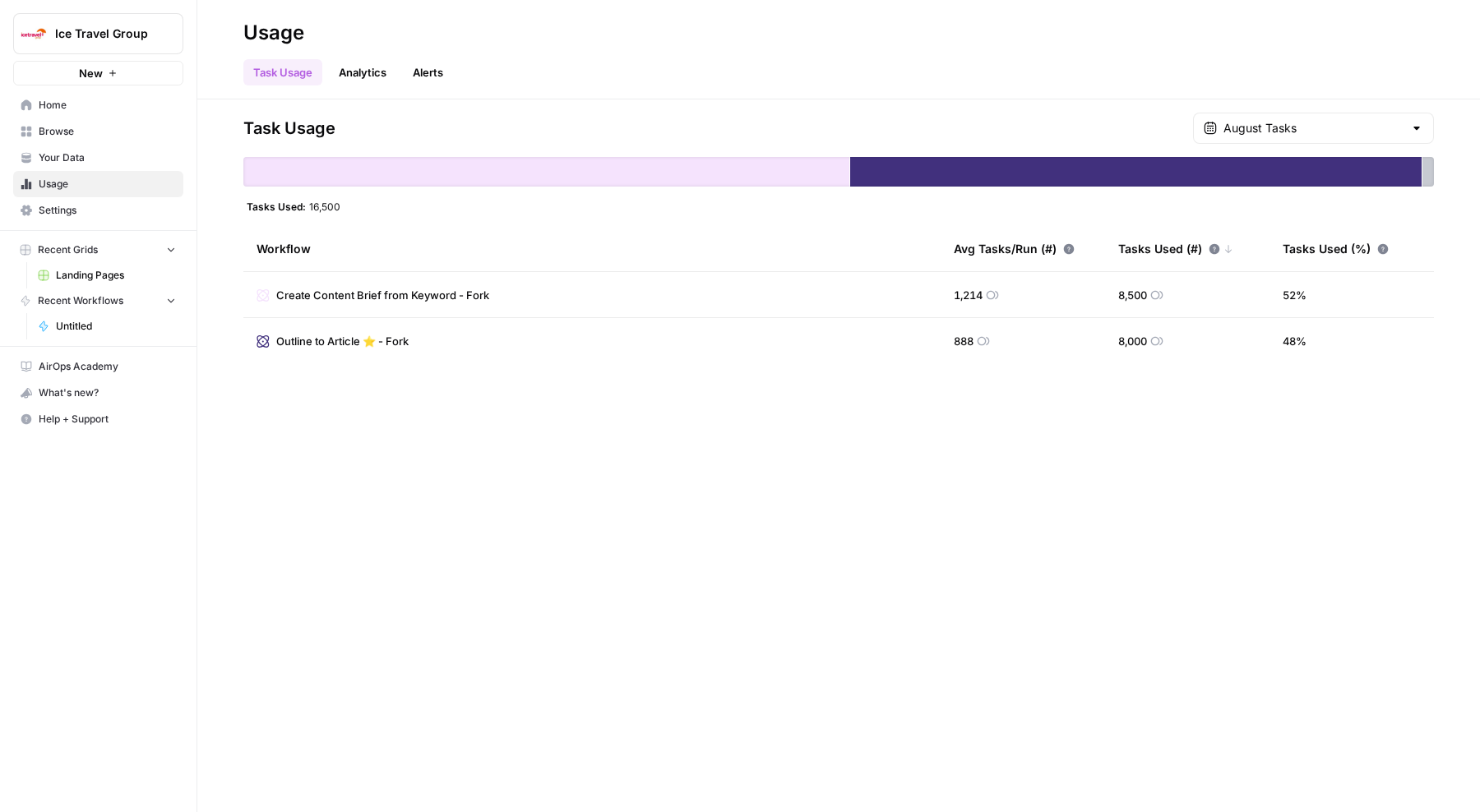
click at [101, 116] on link "Home" at bounding box center [98, 105] width 170 height 26
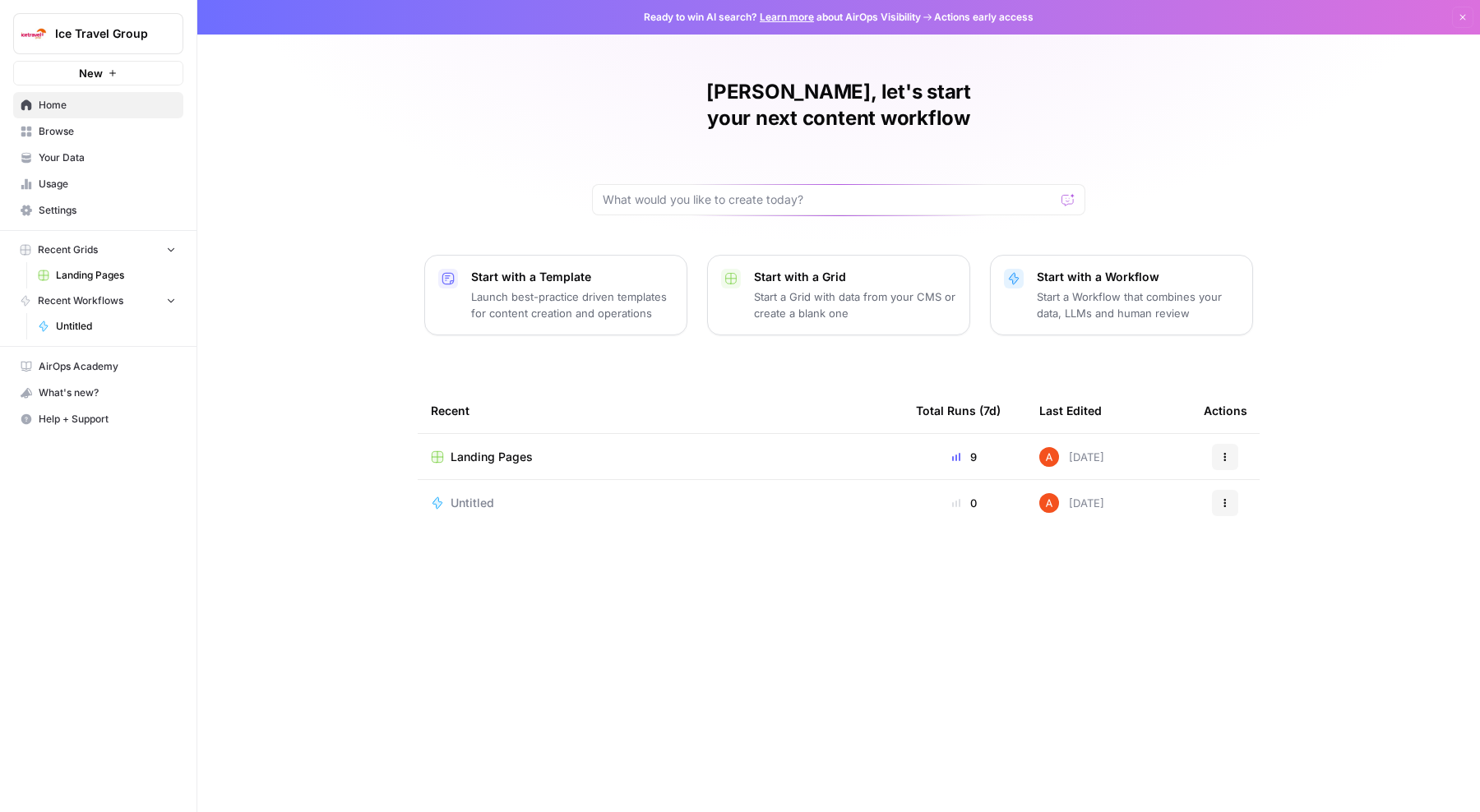
click at [517, 449] on span "Landing Pages" at bounding box center [491, 456] width 83 height 17
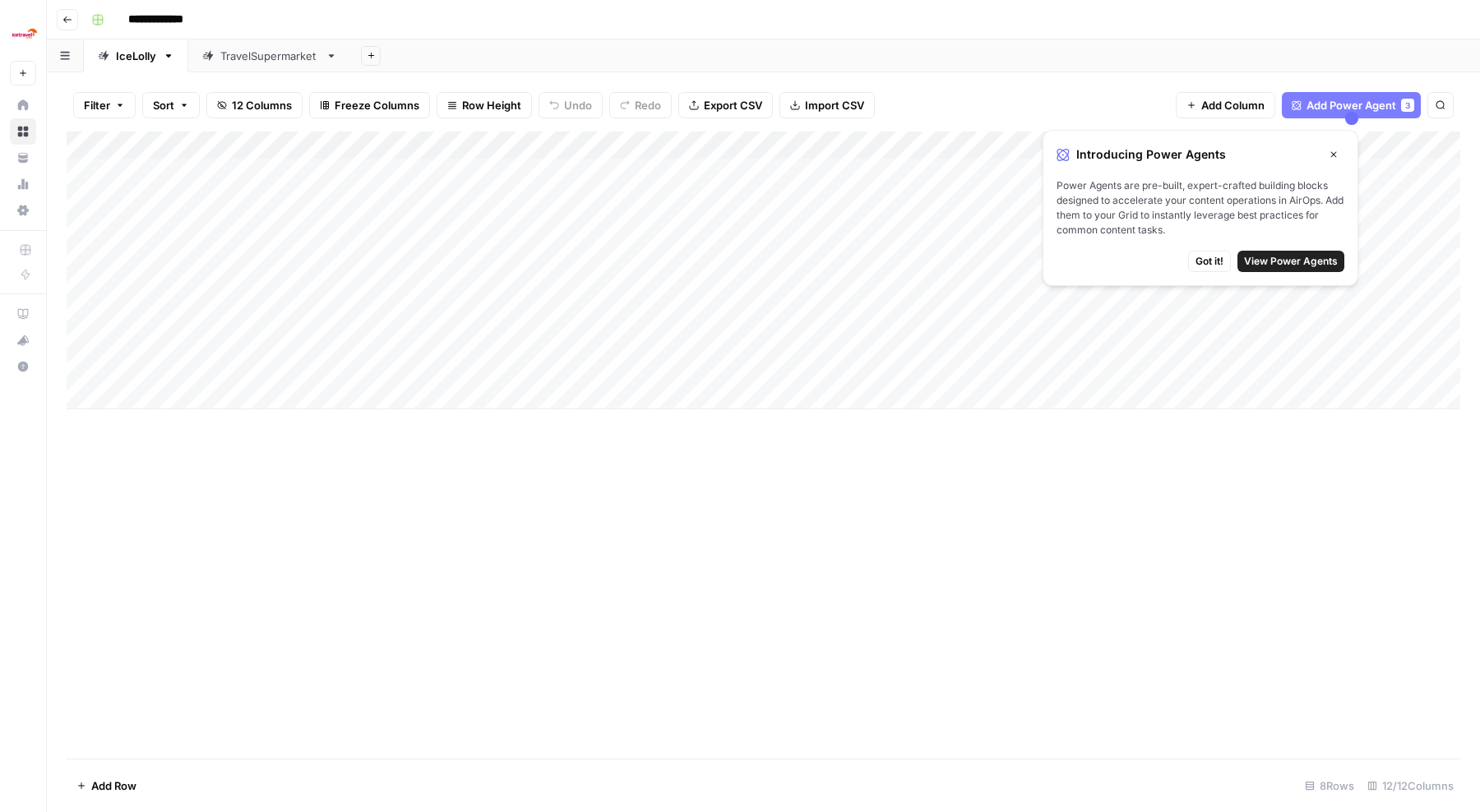
click at [273, 61] on div "TravelSupermarket" at bounding box center [269, 56] width 98 height 17
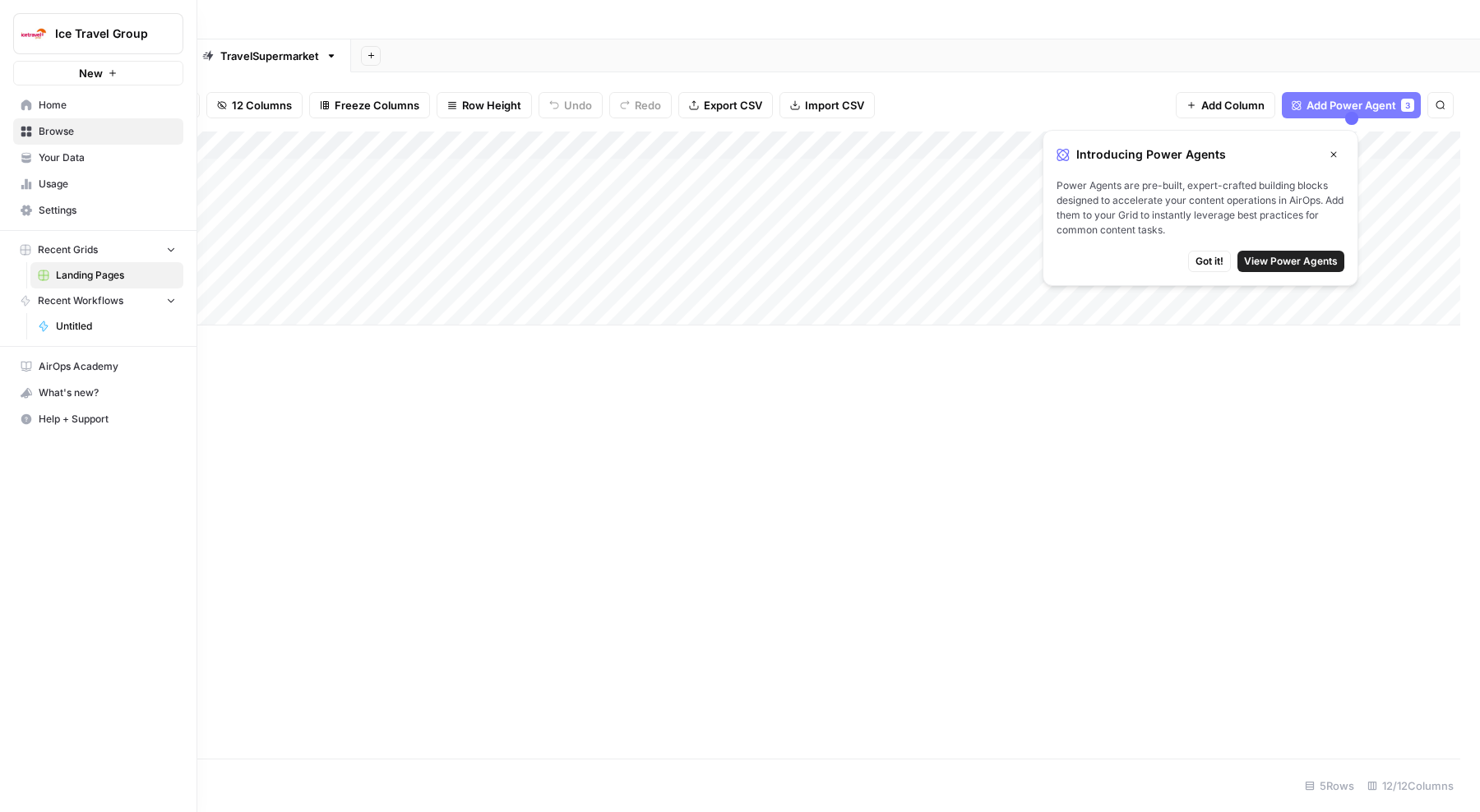
click at [30, 160] on icon at bounding box center [26, 161] width 9 height 4
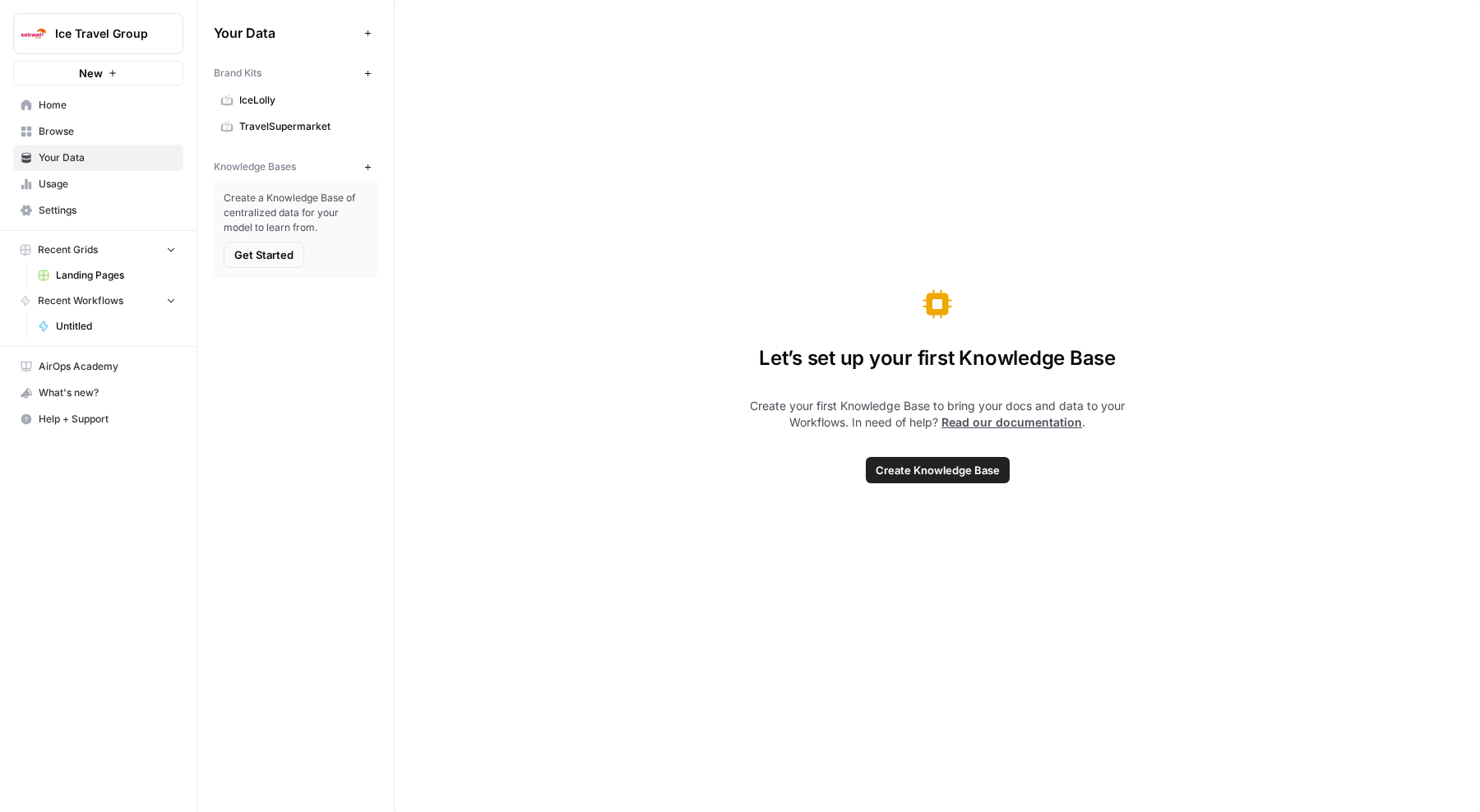
click at [370, 35] on icon "button" at bounding box center [368, 33] width 9 height 9
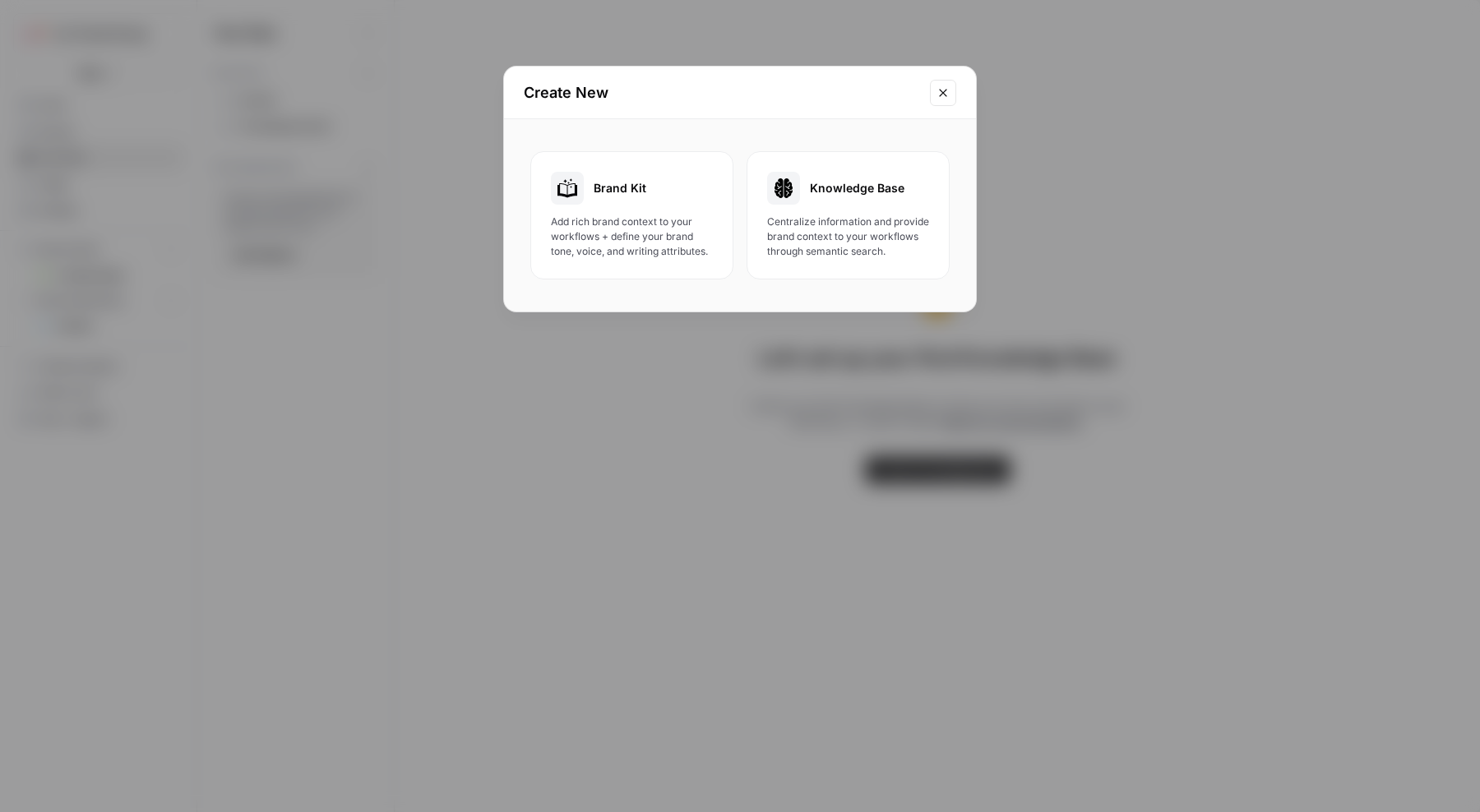
click at [950, 94] on button "Close modal" at bounding box center [943, 93] width 26 height 26
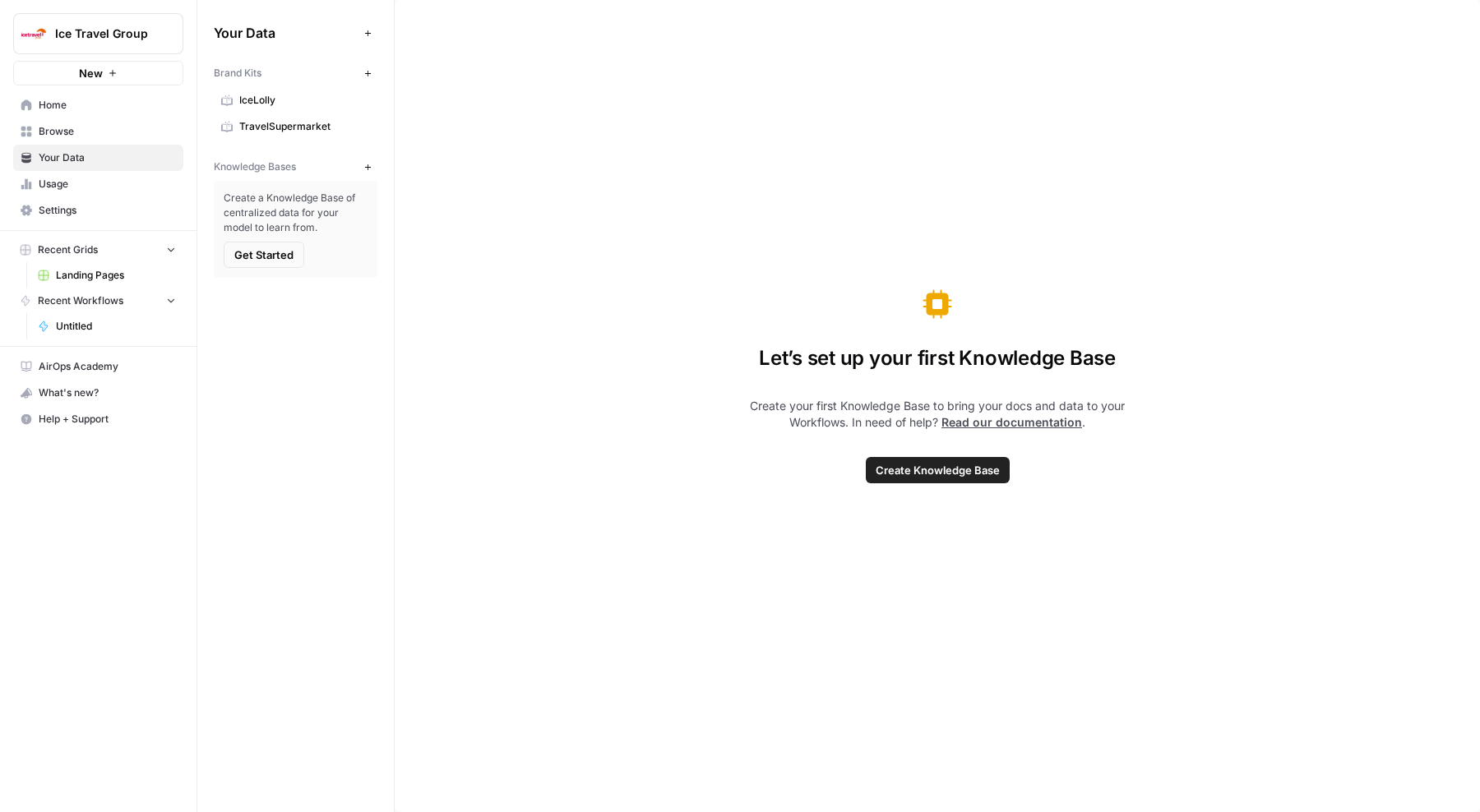
click at [90, 128] on span "Browse" at bounding box center [107, 131] width 137 height 15
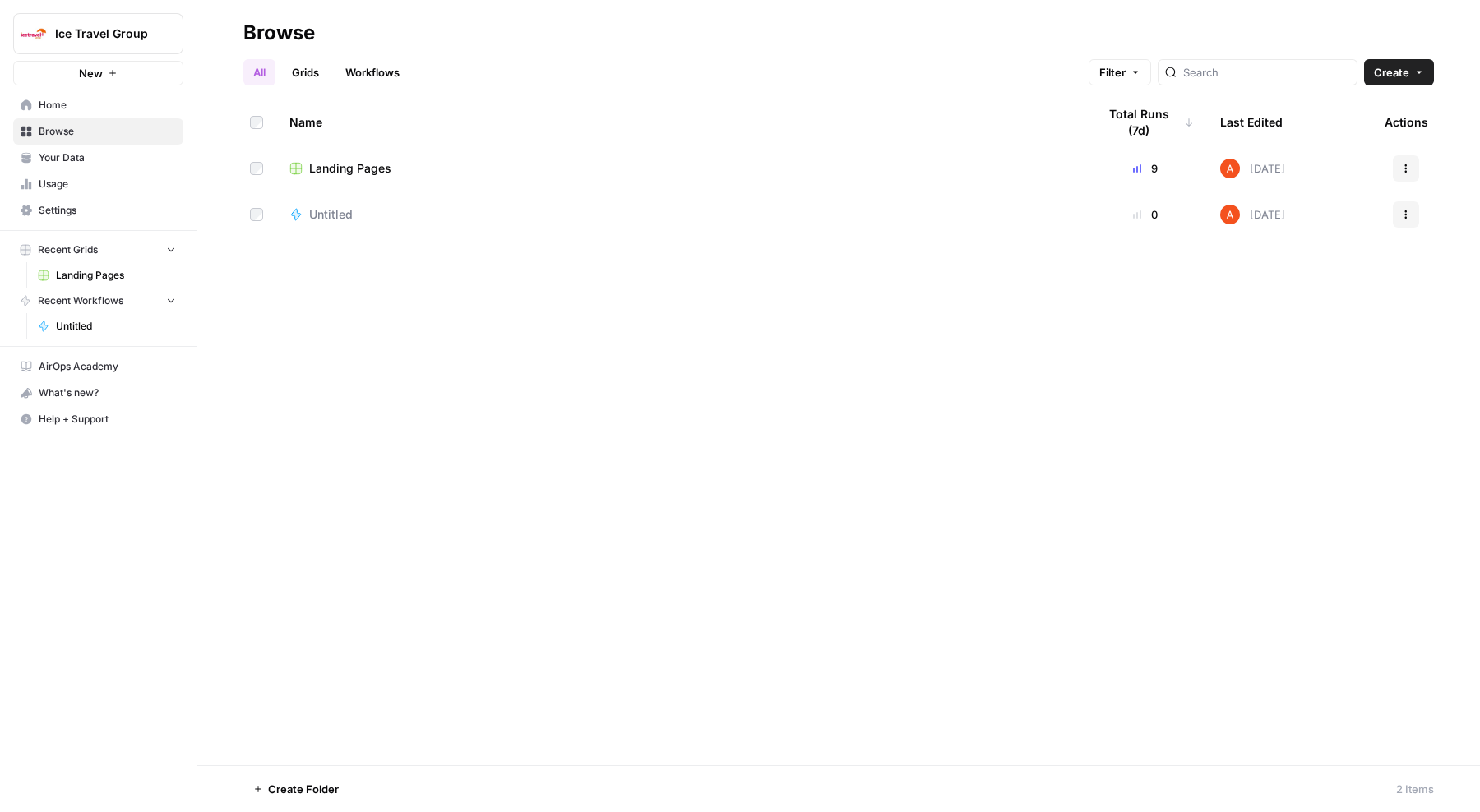
click at [95, 108] on span "Home" at bounding box center [107, 105] width 137 height 15
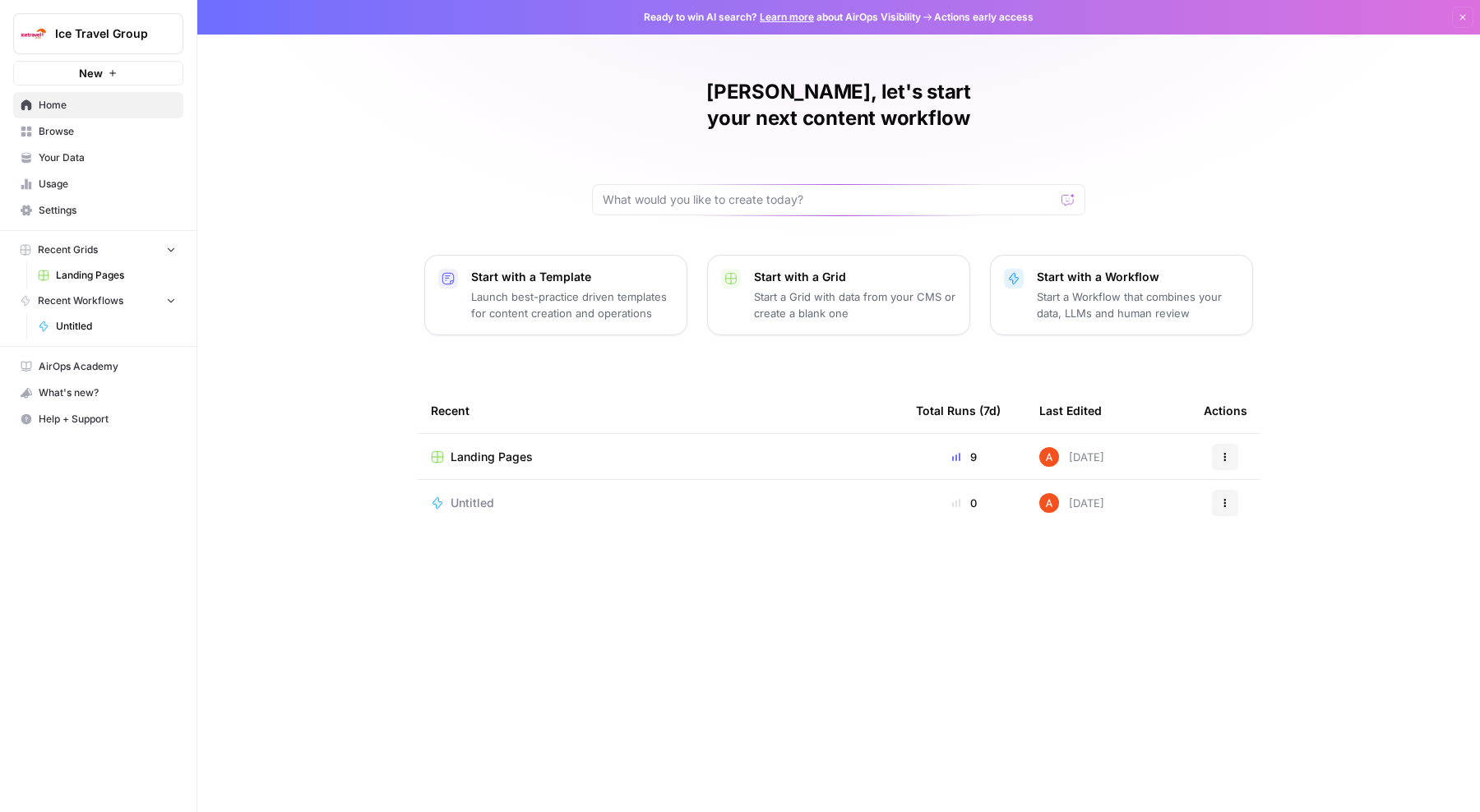
click at [97, 321] on span "Untitled" at bounding box center [116, 326] width 120 height 15
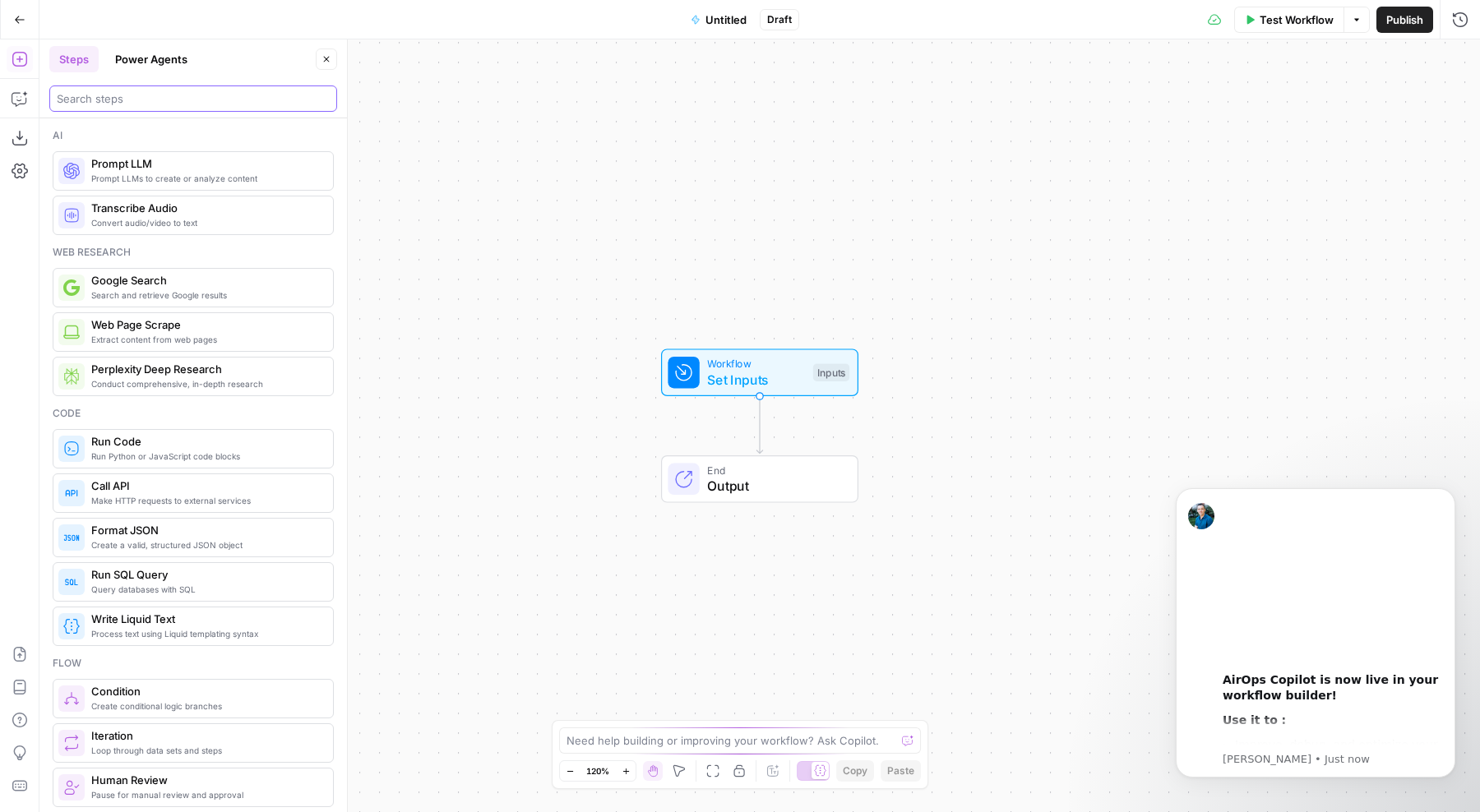
click at [150, 102] on input "search" at bounding box center [193, 98] width 273 height 17
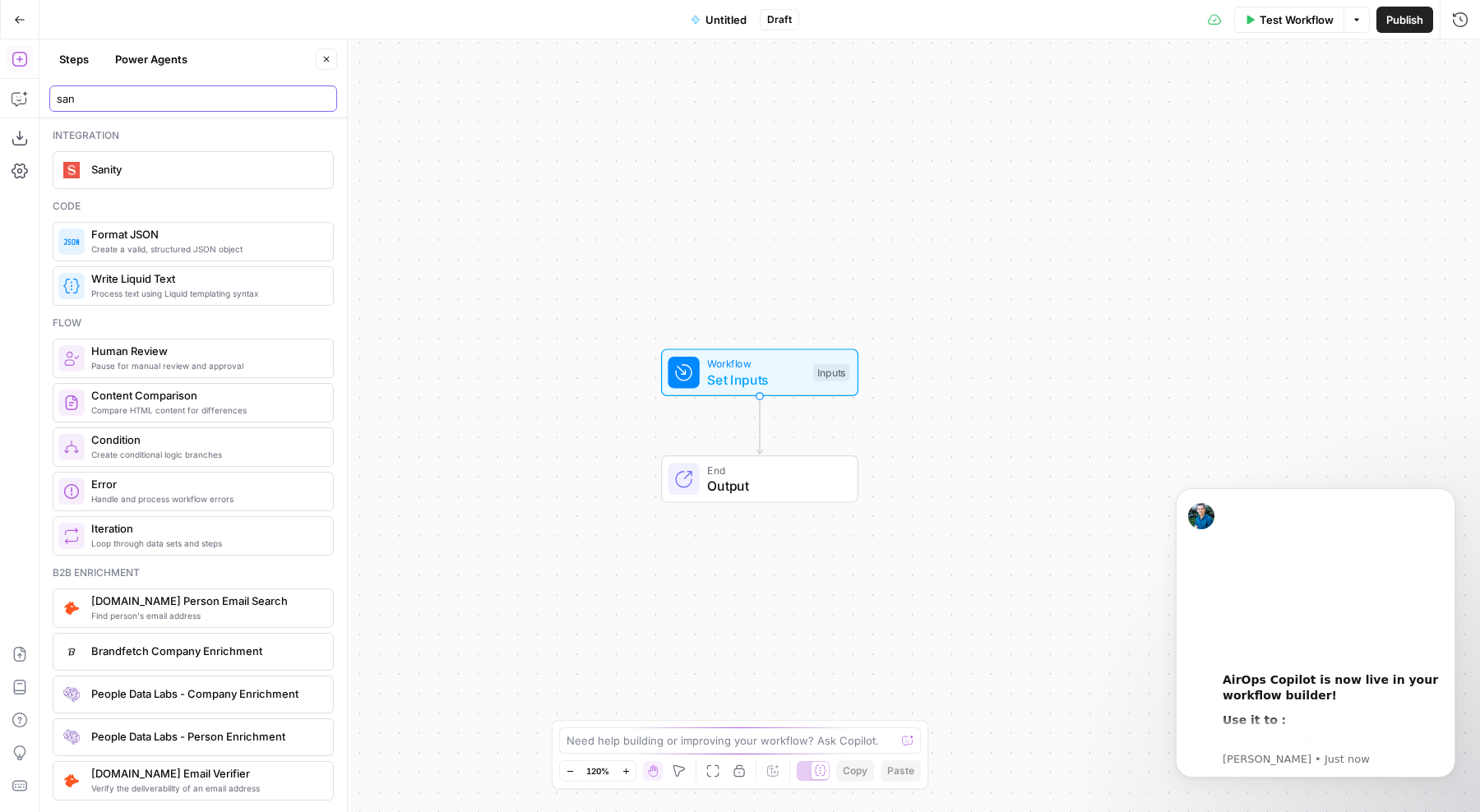
type input "san"
click at [190, 172] on span "Sanity" at bounding box center [205, 169] width 229 height 17
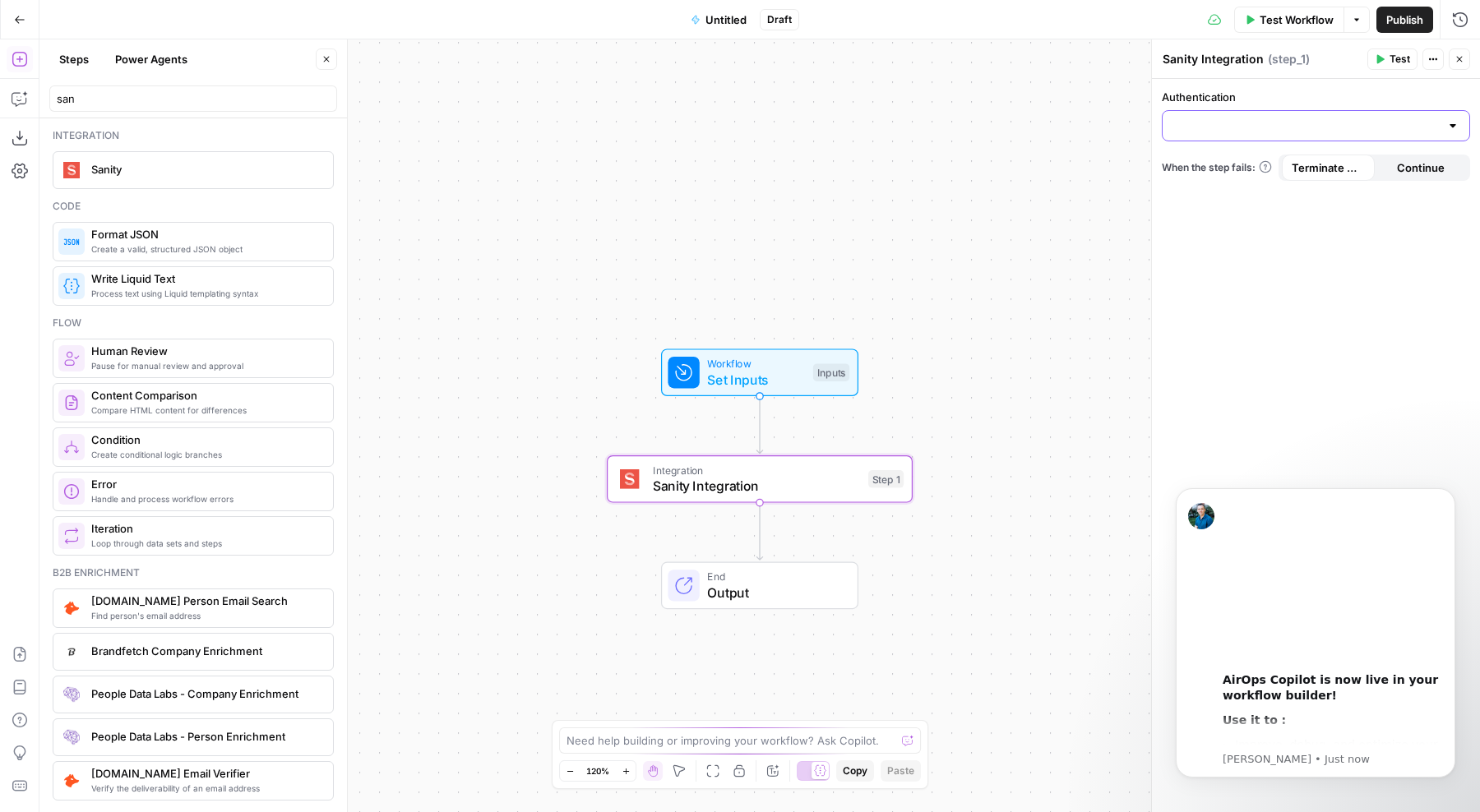
click at [1291, 130] on input "Authentication" at bounding box center [1306, 125] width 267 height 17
click at [1263, 164] on span "Sanity ITG" at bounding box center [1313, 167] width 274 height 17
type input "Sanity ITG"
click at [1280, 190] on input "Action" at bounding box center [1306, 191] width 267 height 17
click at [1227, 380] on form "Authentication Sanity ITG Action When the step fails: Terminate Workflow Contin…" at bounding box center [1316, 446] width 328 height 734
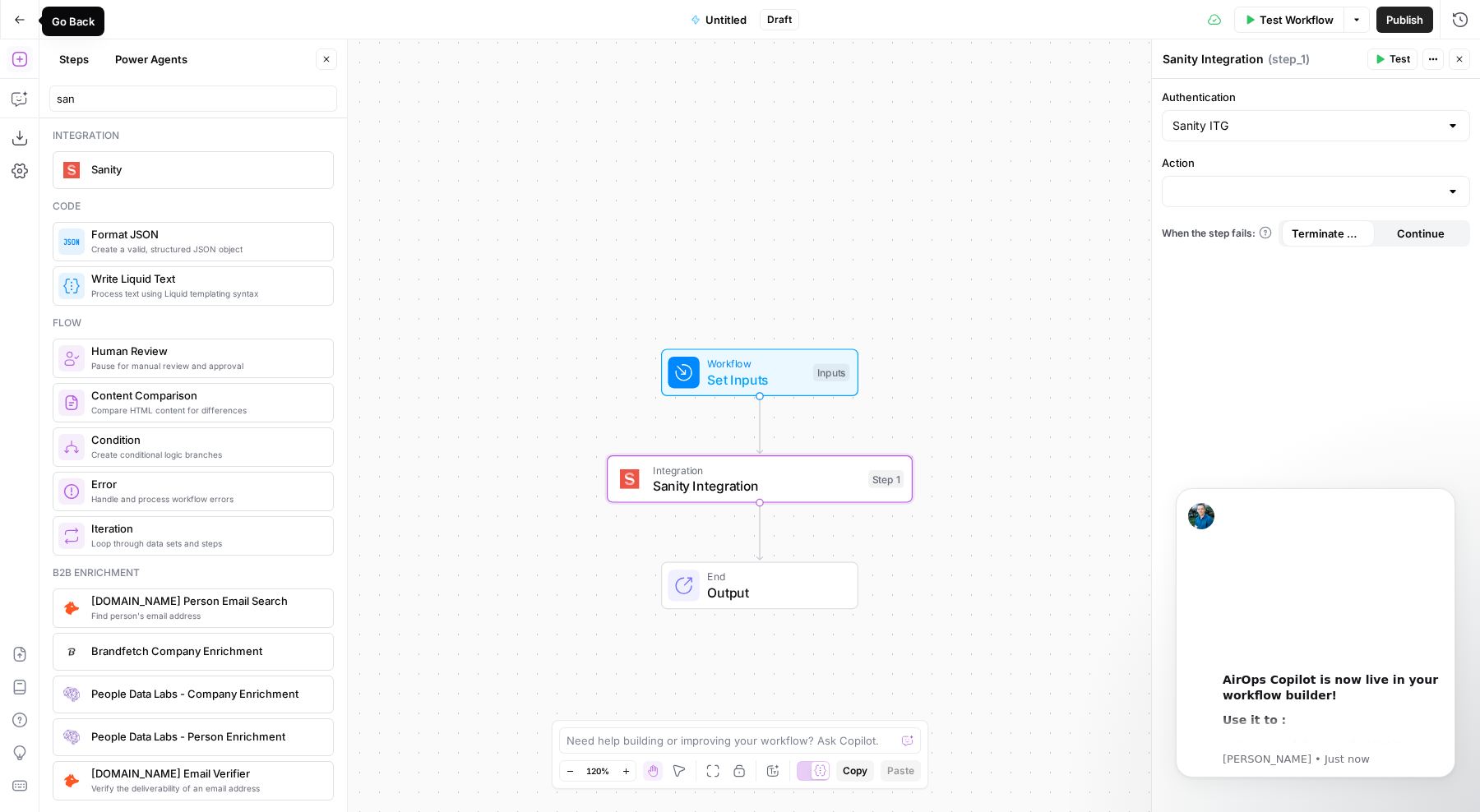
click at [16, 23] on icon "button" at bounding box center [19, 19] width 11 height 11
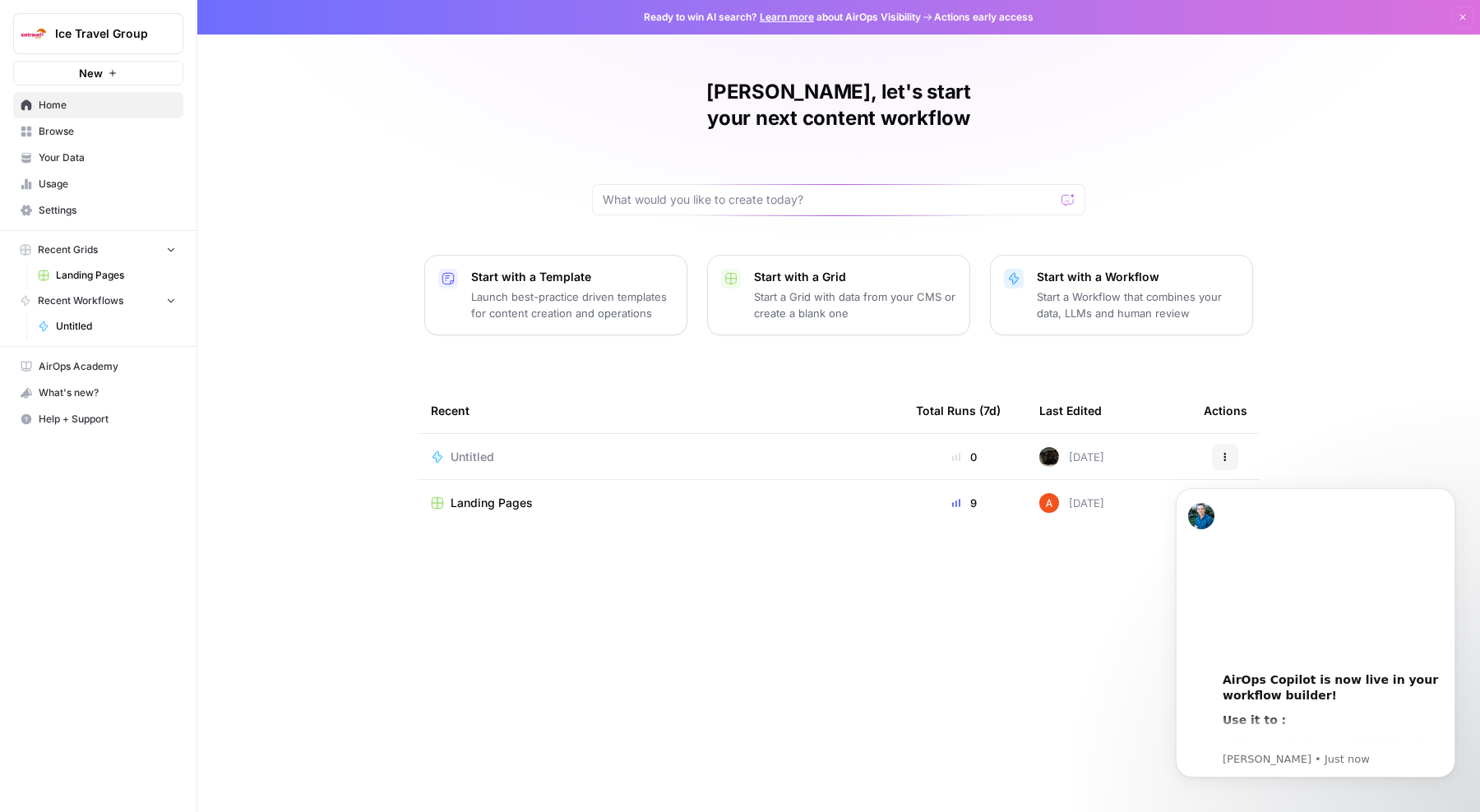
click at [477, 449] on span "Untitled" at bounding box center [472, 456] width 43 height 17
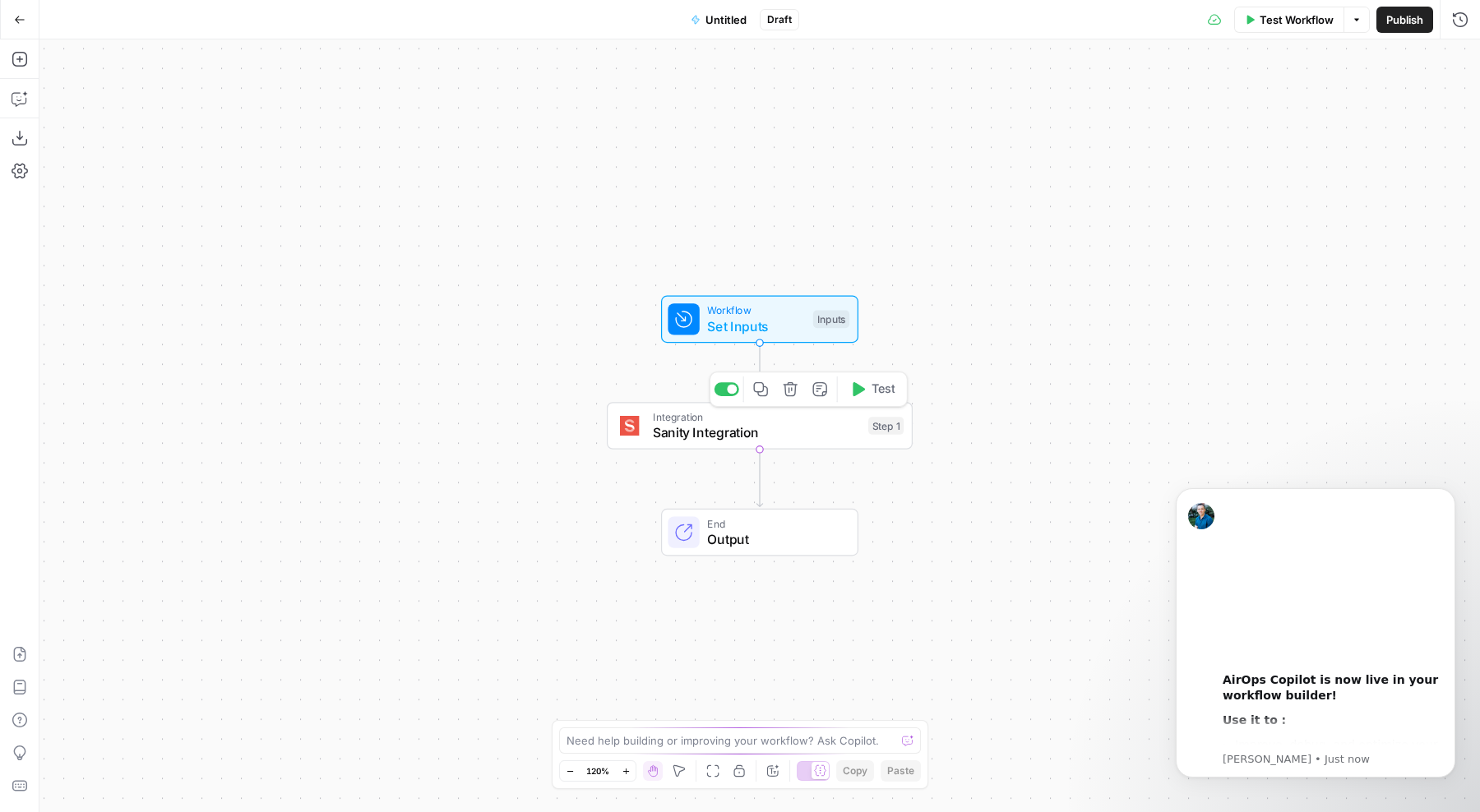
click at [800, 429] on span "Sanity Integration" at bounding box center [757, 432] width 207 height 20
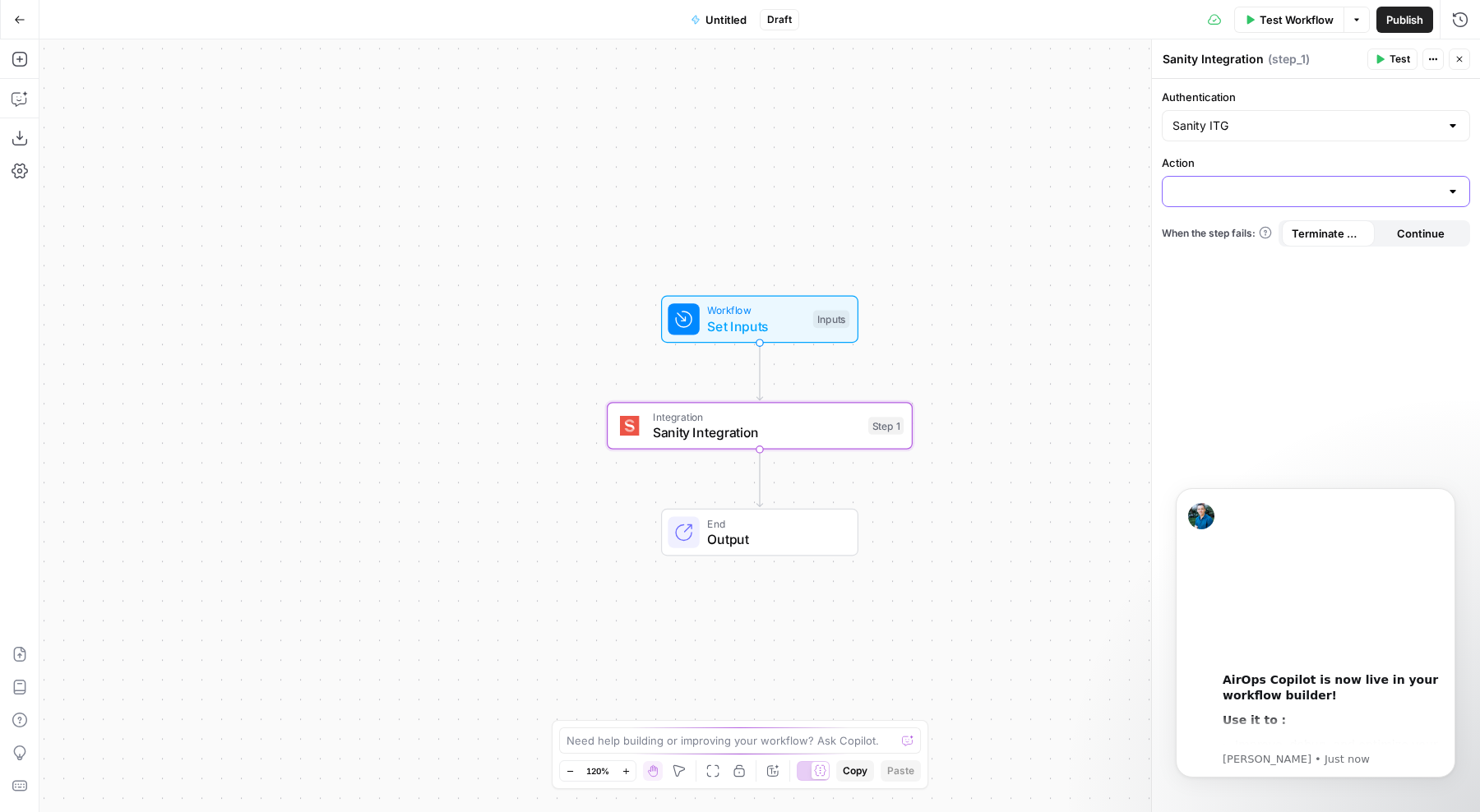
click at [1277, 194] on input "Action" at bounding box center [1306, 191] width 267 height 17
click at [1263, 234] on span "List Resources" at bounding box center [1313, 232] width 274 height 17
type input "List Resources"
click at [1233, 251] on p at bounding box center [1317, 257] width 287 height 17
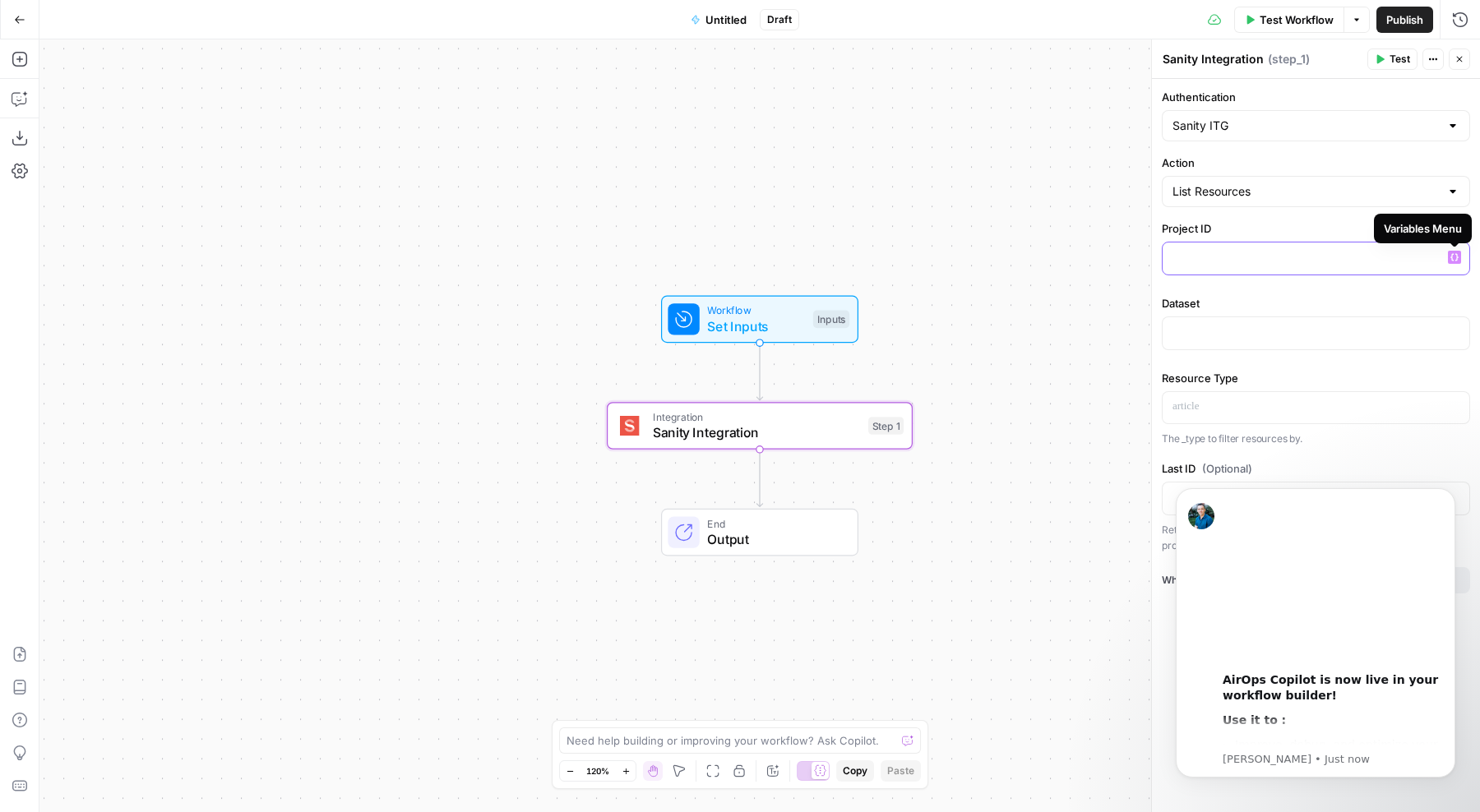
click at [1458, 259] on icon "button" at bounding box center [1454, 256] width 8 height 8
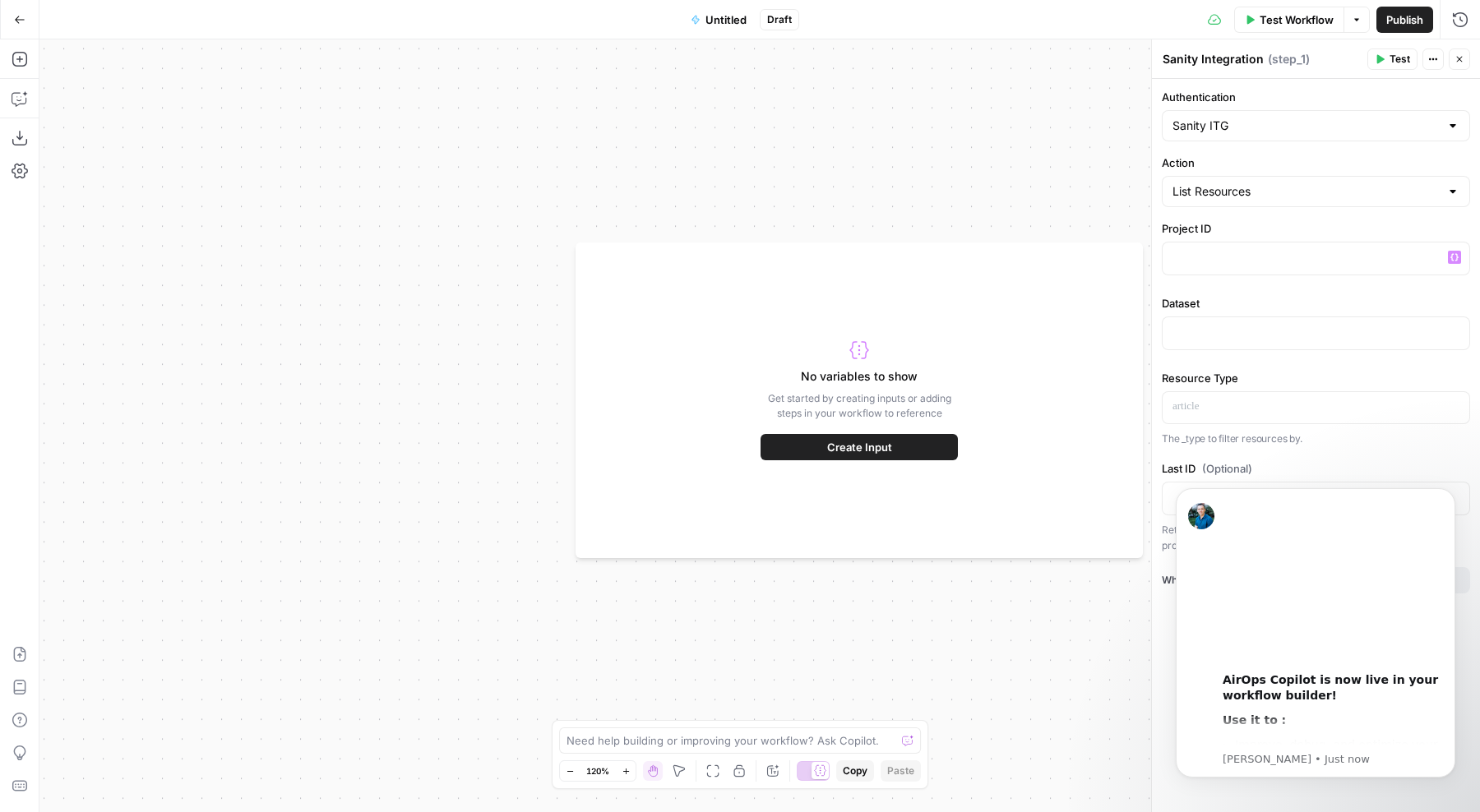
click at [847, 451] on span "Create Input" at bounding box center [859, 447] width 65 height 17
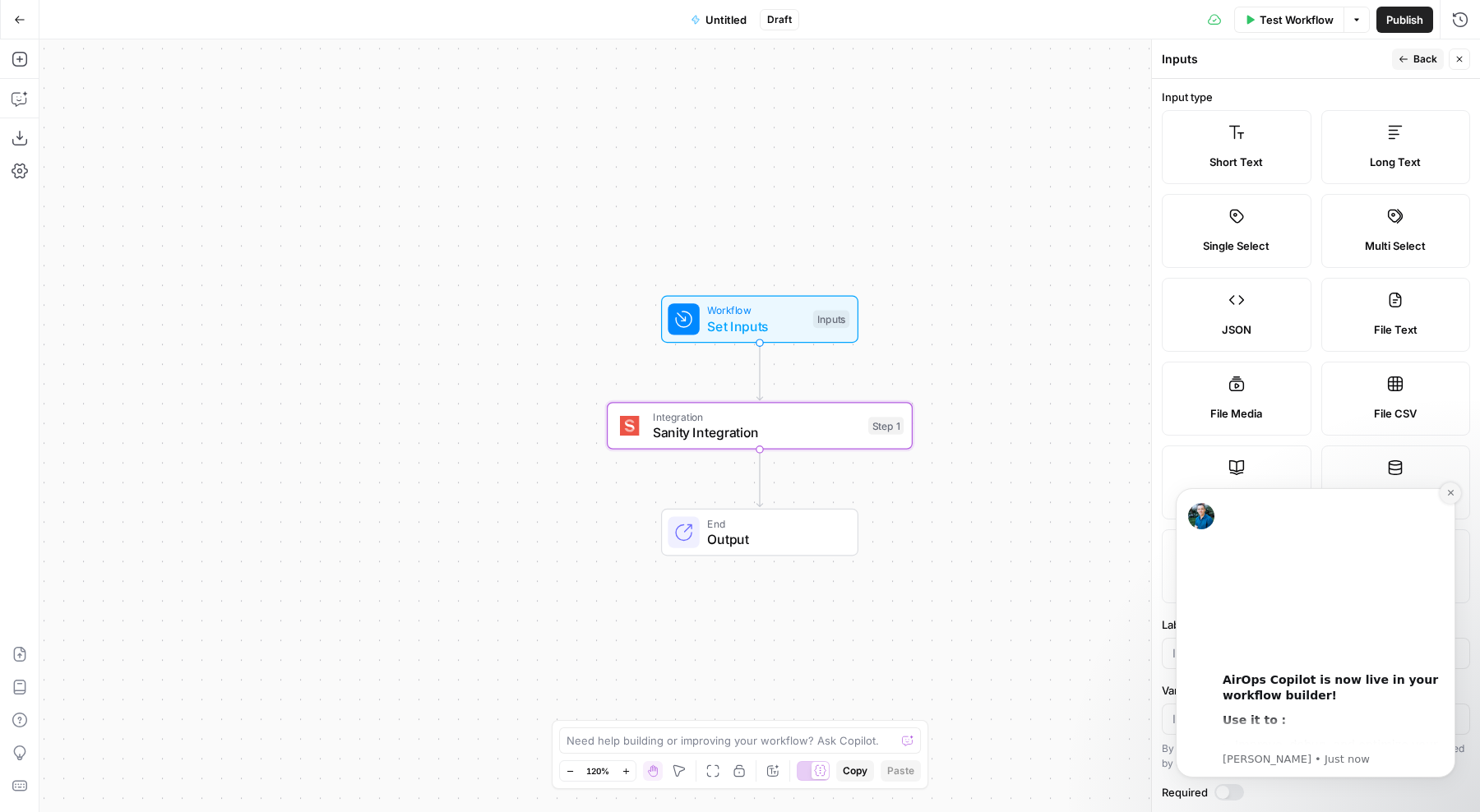
click at [1451, 496] on icon "Dismiss notification" at bounding box center [1451, 493] width 9 height 9
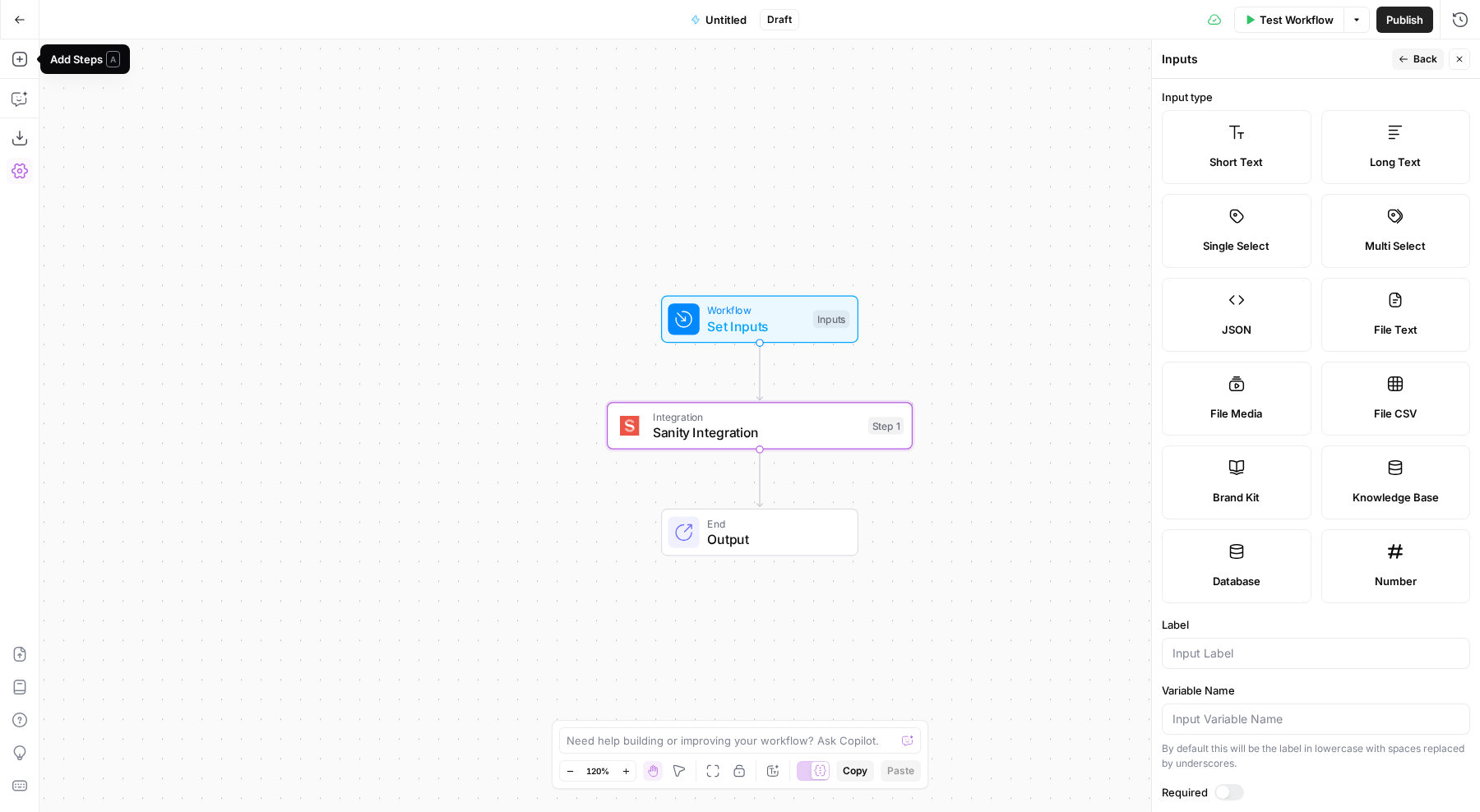
click at [17, 175] on icon "button" at bounding box center [19, 170] width 17 height 17
click at [326, 62] on icon "button" at bounding box center [326, 58] width 10 height 10
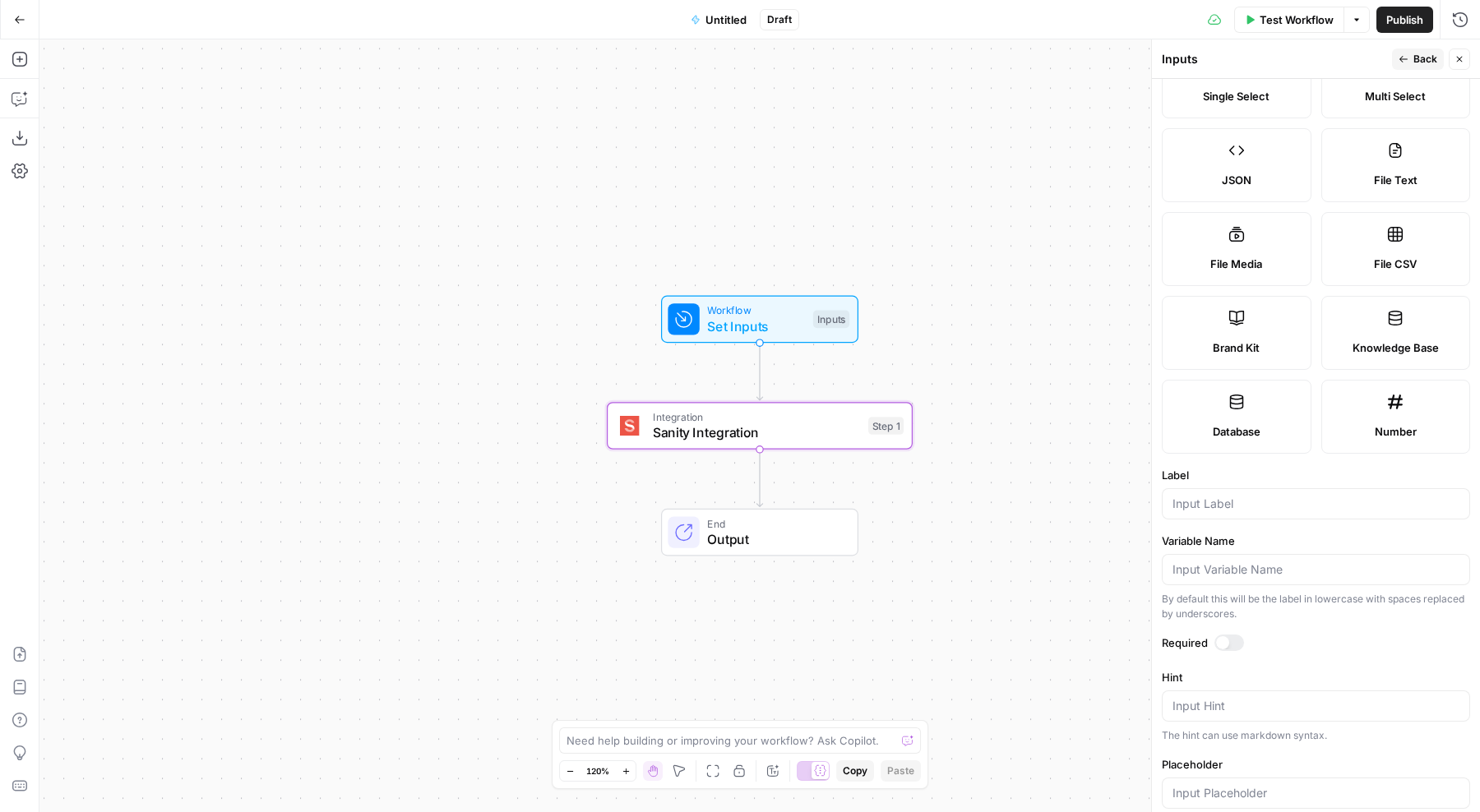
scroll to position [181, 0]
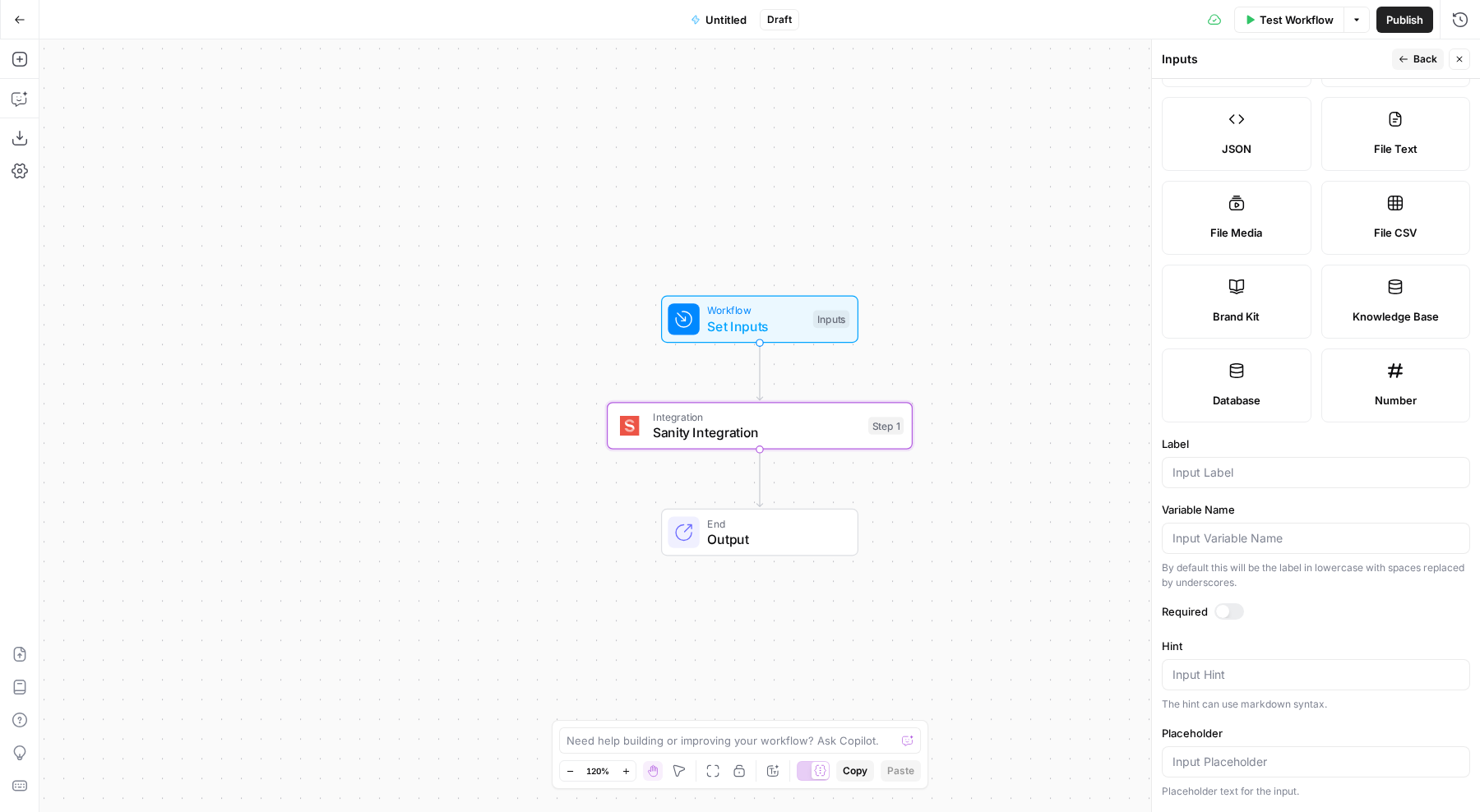
click at [1261, 483] on div at bounding box center [1316, 473] width 309 height 31
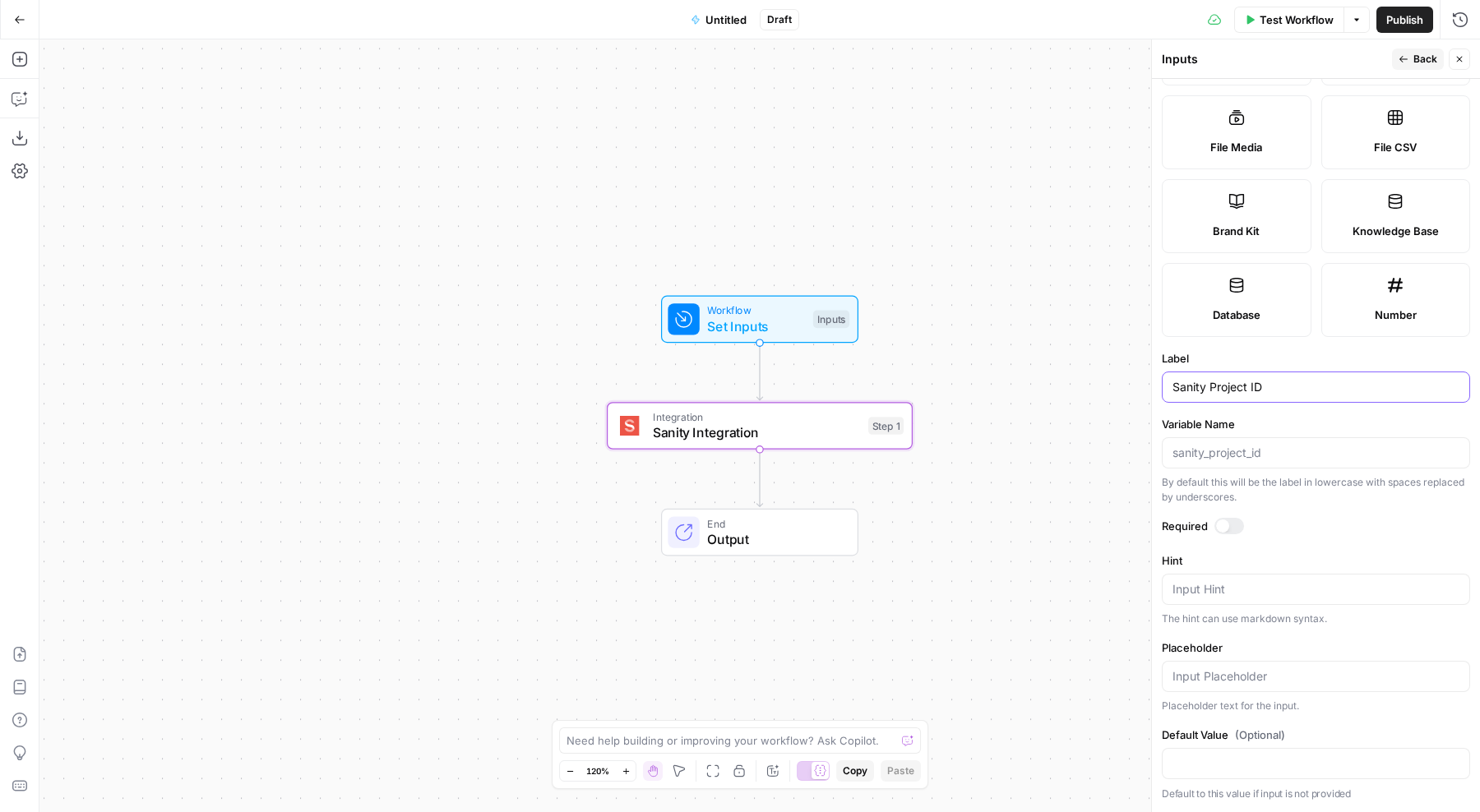
type input "Sanity Project ID"
click at [1203, 769] on input "Default Value (Optional)" at bounding box center [1317, 763] width 287 height 17
paste input "hqzqrzyr"
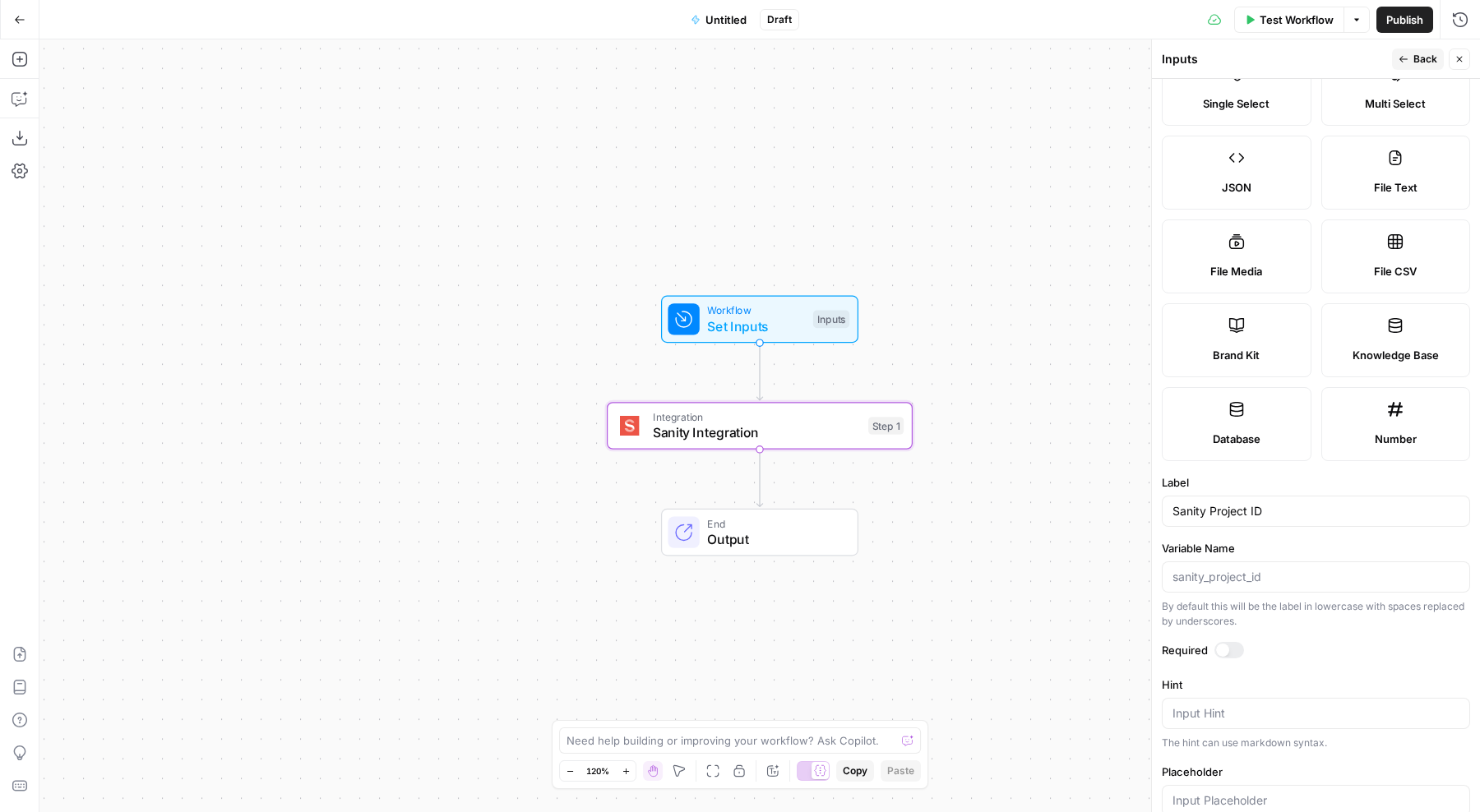
scroll to position [0, 0]
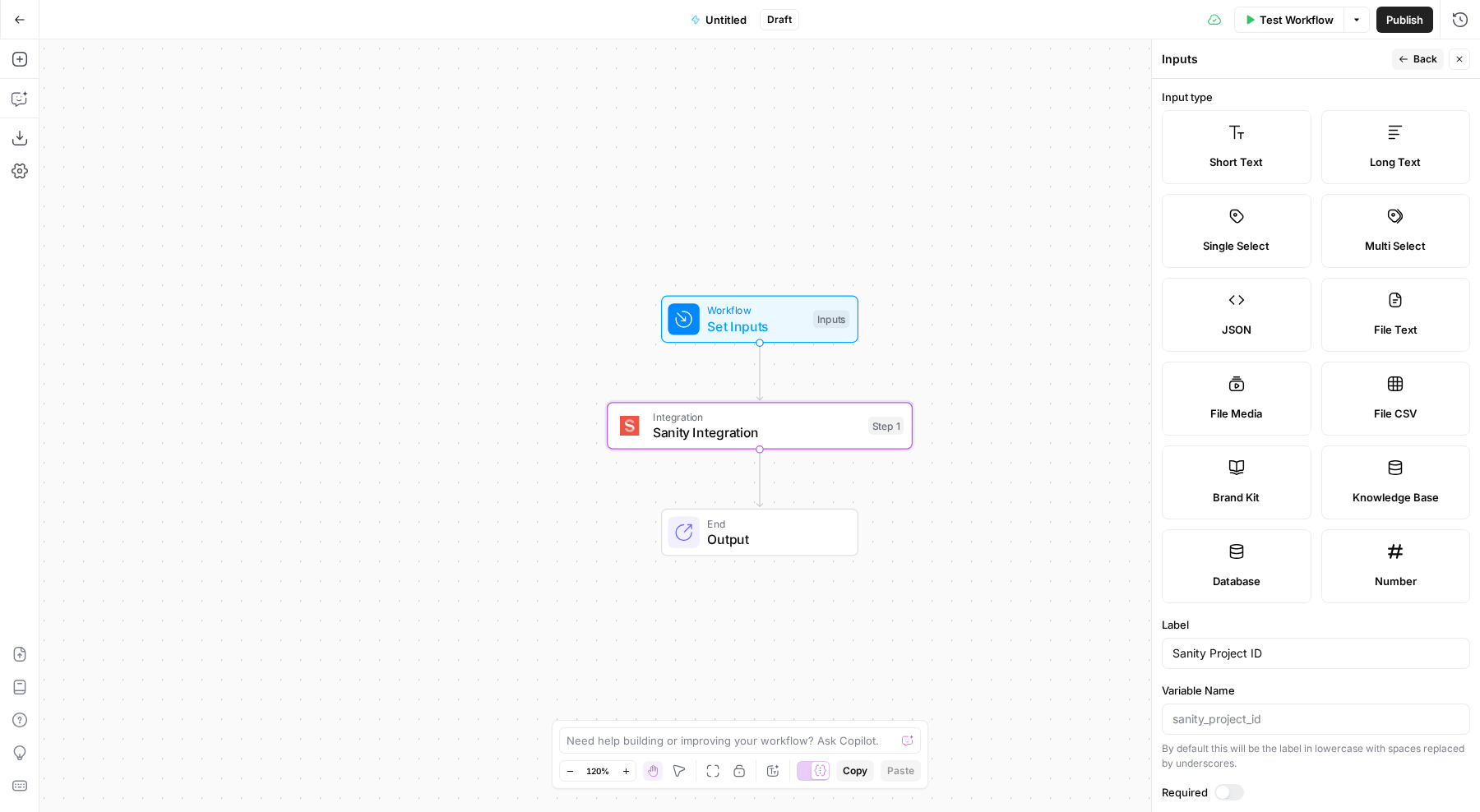
type input "hqzqrzyr"
click at [1369, 242] on span "Multi Select" at bounding box center [1396, 245] width 61 height 17
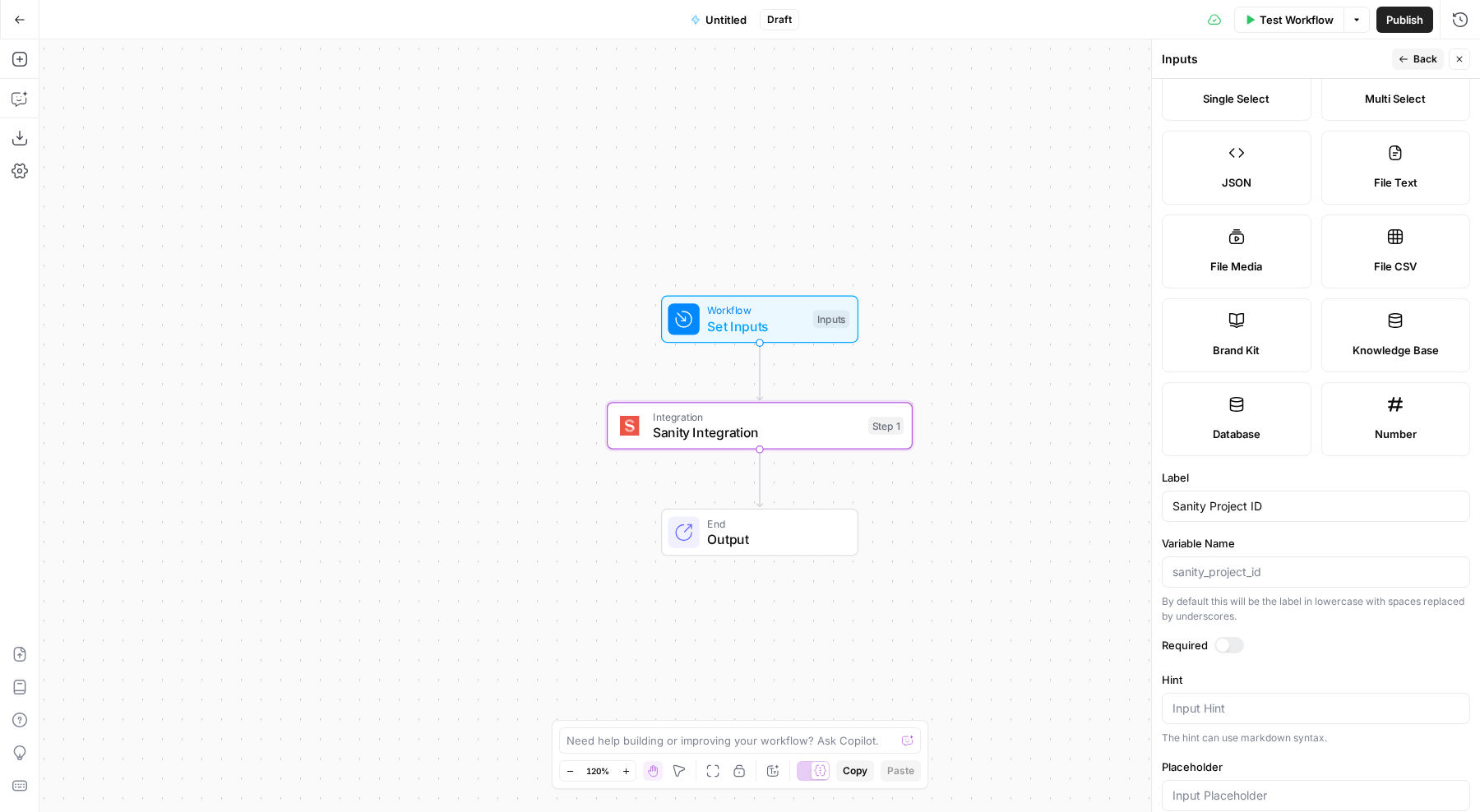
scroll to position [332, 0]
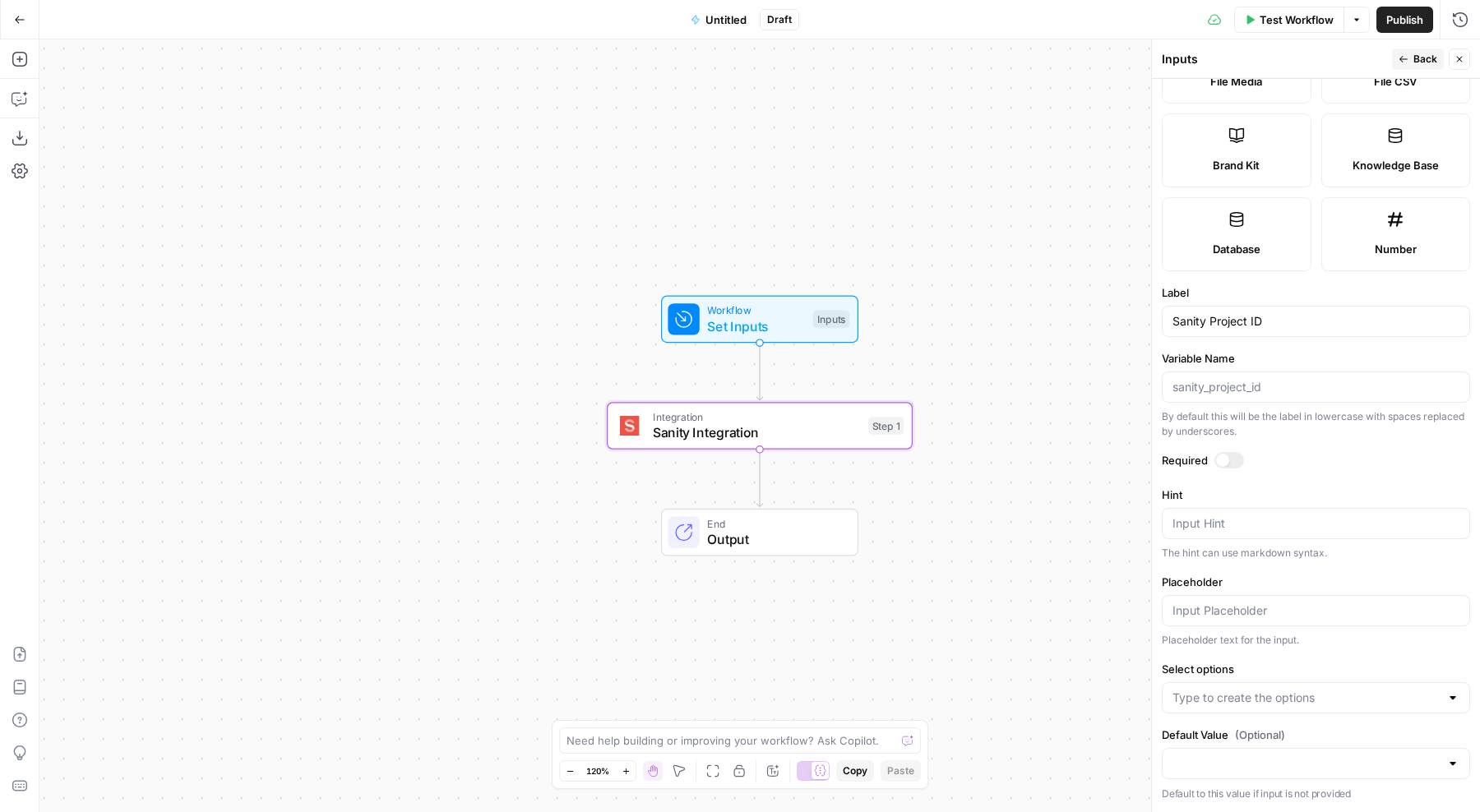
click at [1228, 707] on div at bounding box center [1316, 698] width 309 height 31
click at [1286, 660] on form "Input type Short Text Long Text Single Select Multi Select JSON File Text File …" at bounding box center [1316, 446] width 328 height 734
click at [1231, 766] on input "Default Value (Optional)" at bounding box center [1306, 763] width 267 height 17
paste input "hqzqrzyr"
type input "hqzqrzyr"
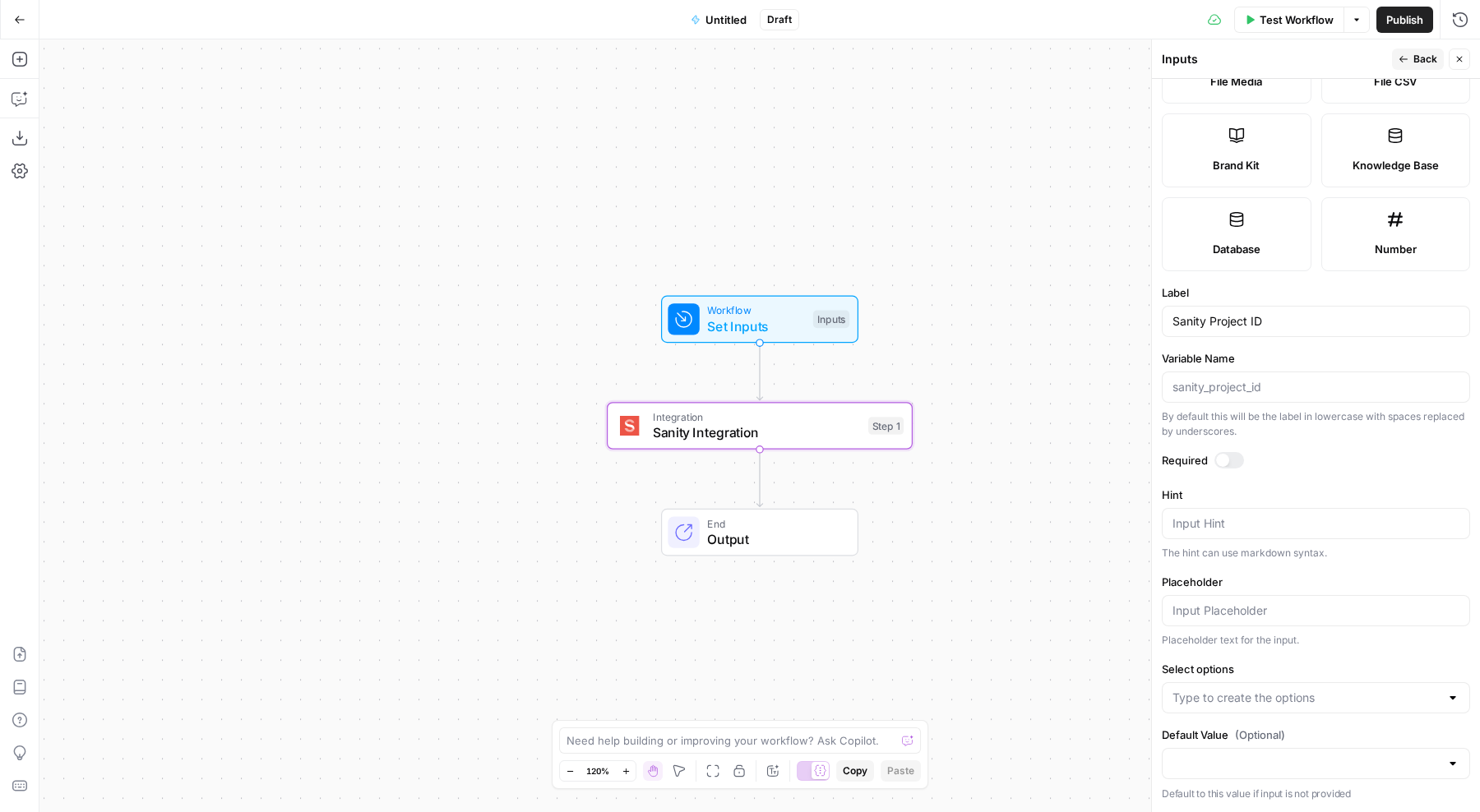
click at [1285, 647] on div "Placeholder text for the input." at bounding box center [1316, 640] width 309 height 15
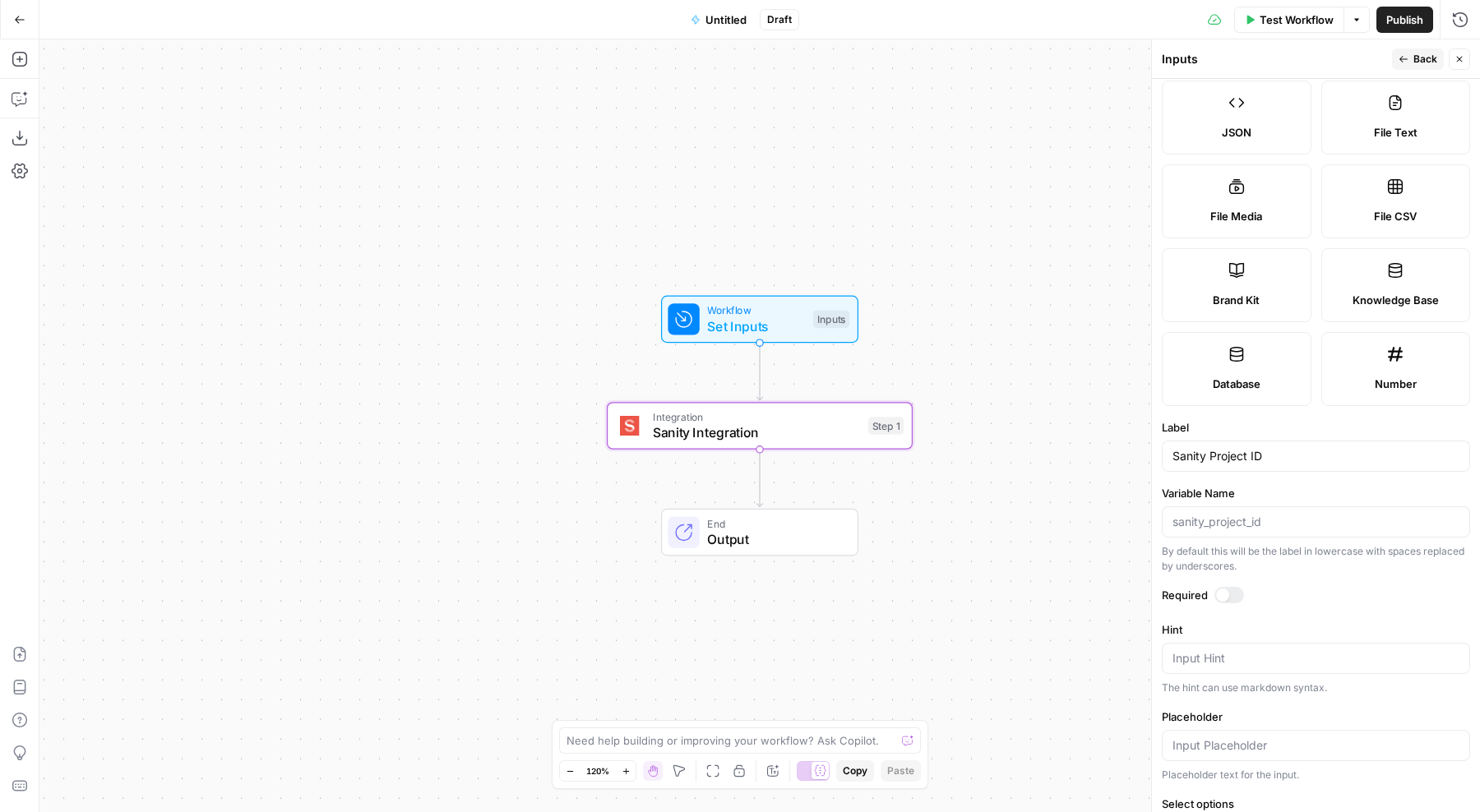
scroll to position [0, 0]
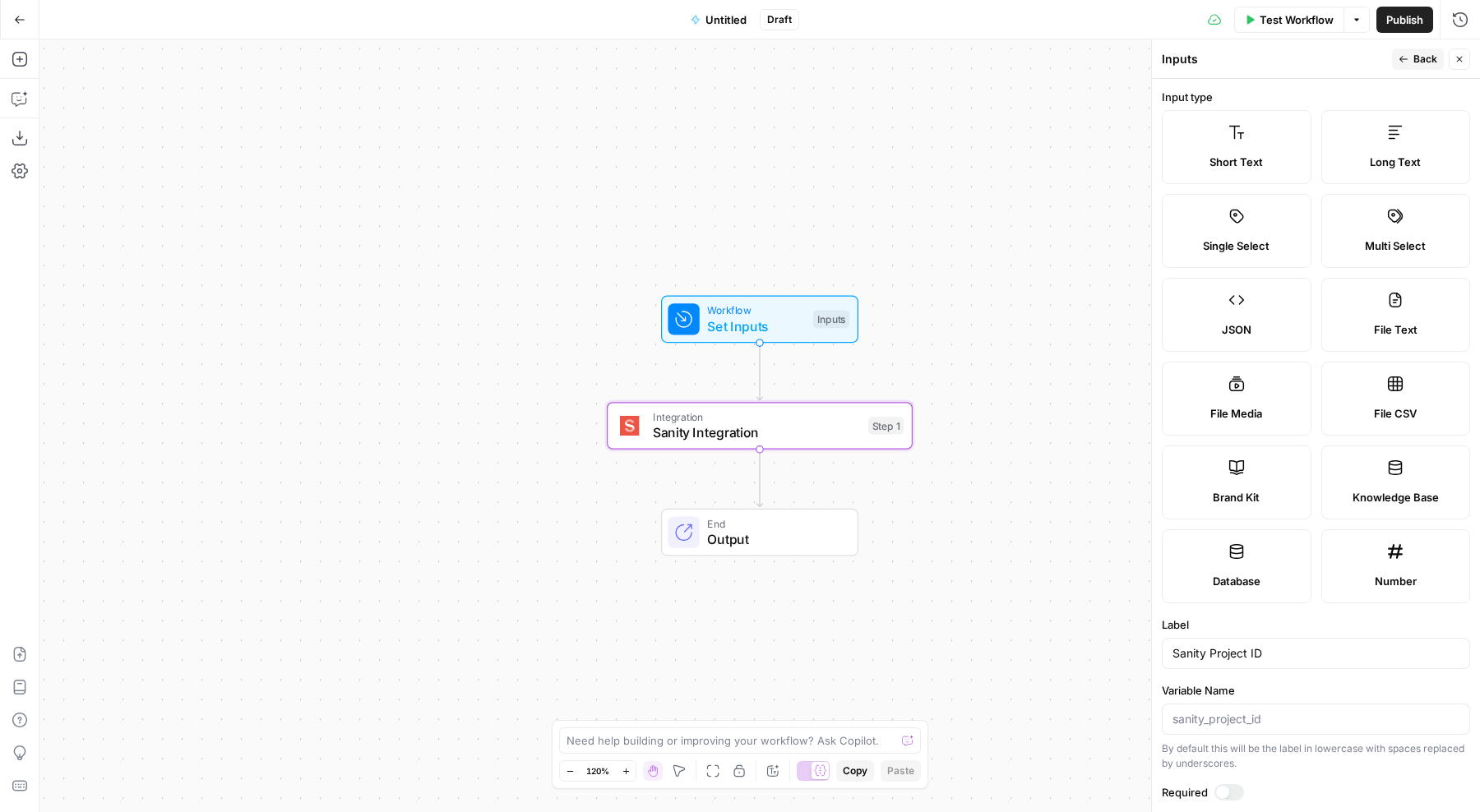
click at [1257, 158] on span "Short Text" at bounding box center [1236, 162] width 53 height 17
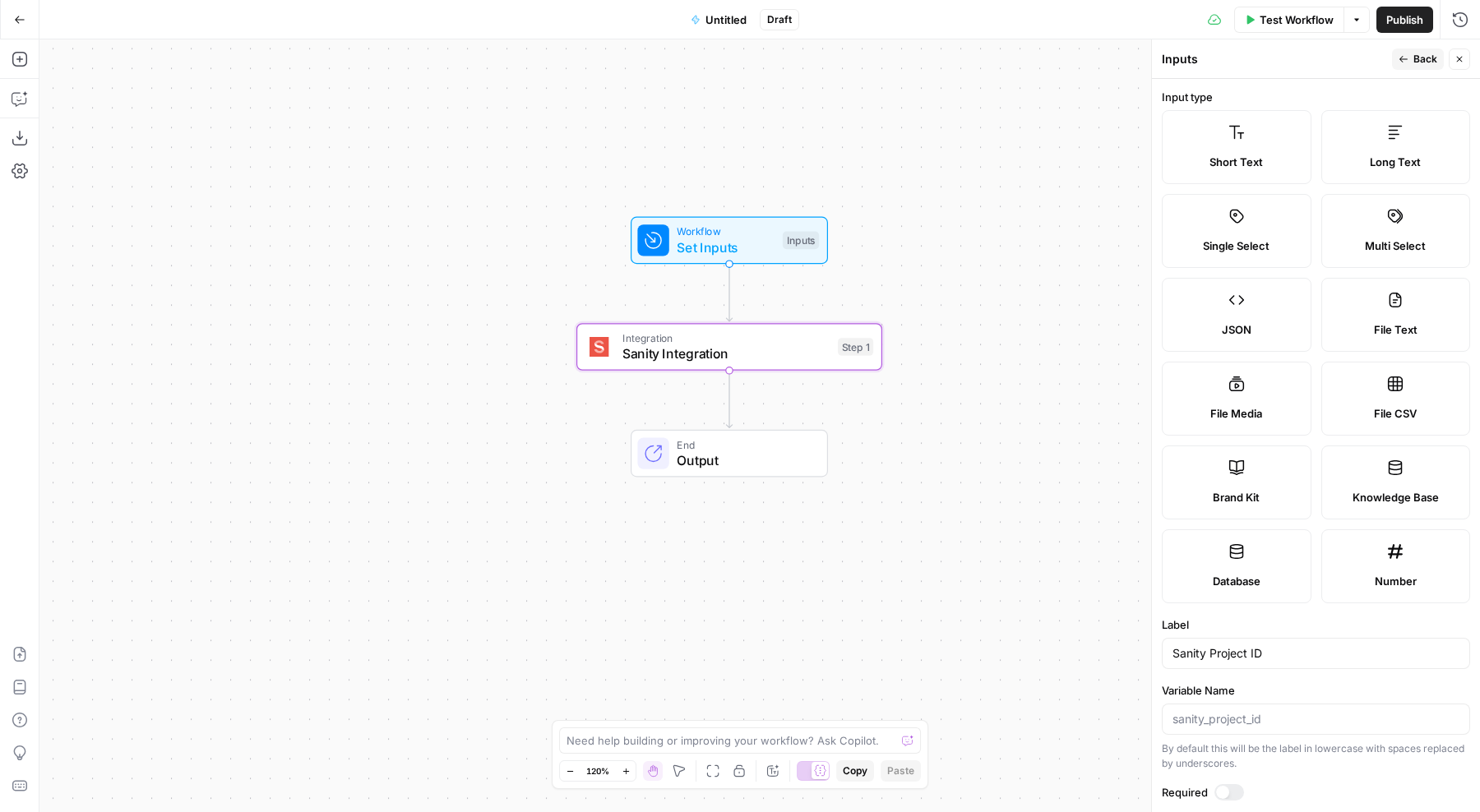
scroll to position [266, 0]
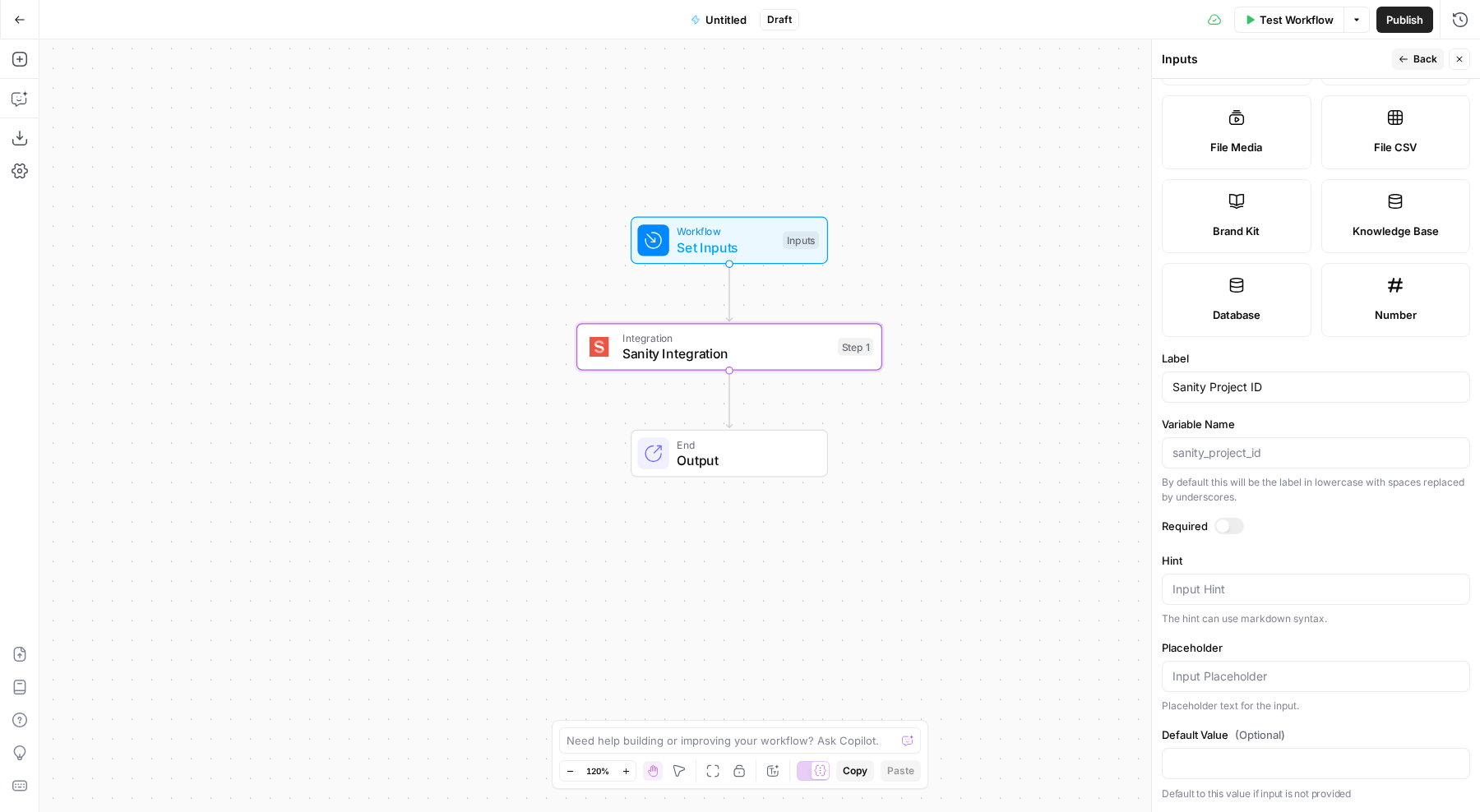
click at [1225, 754] on div at bounding box center [1316, 764] width 309 height 31
paste input "hqzqrzyr"
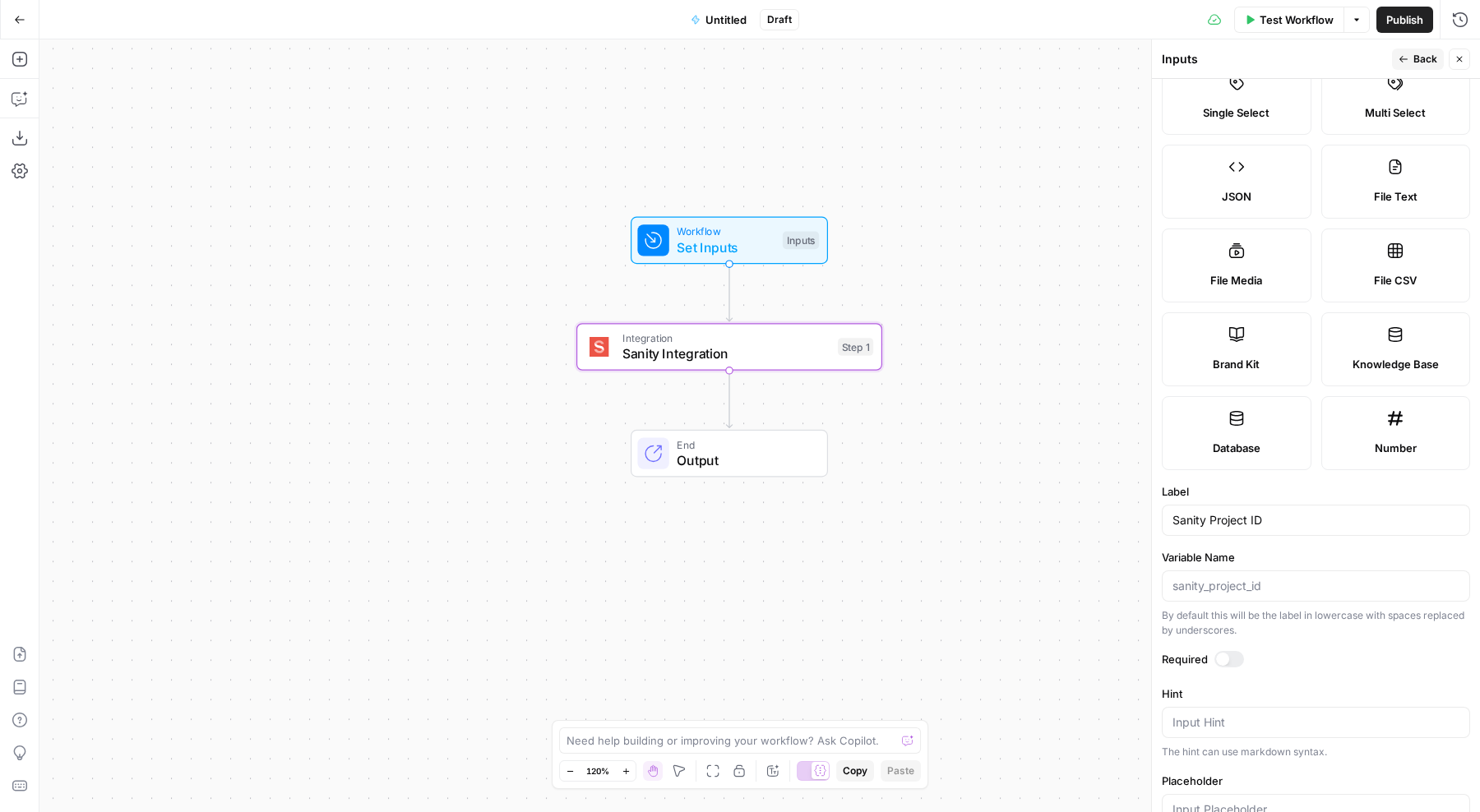
scroll to position [0, 0]
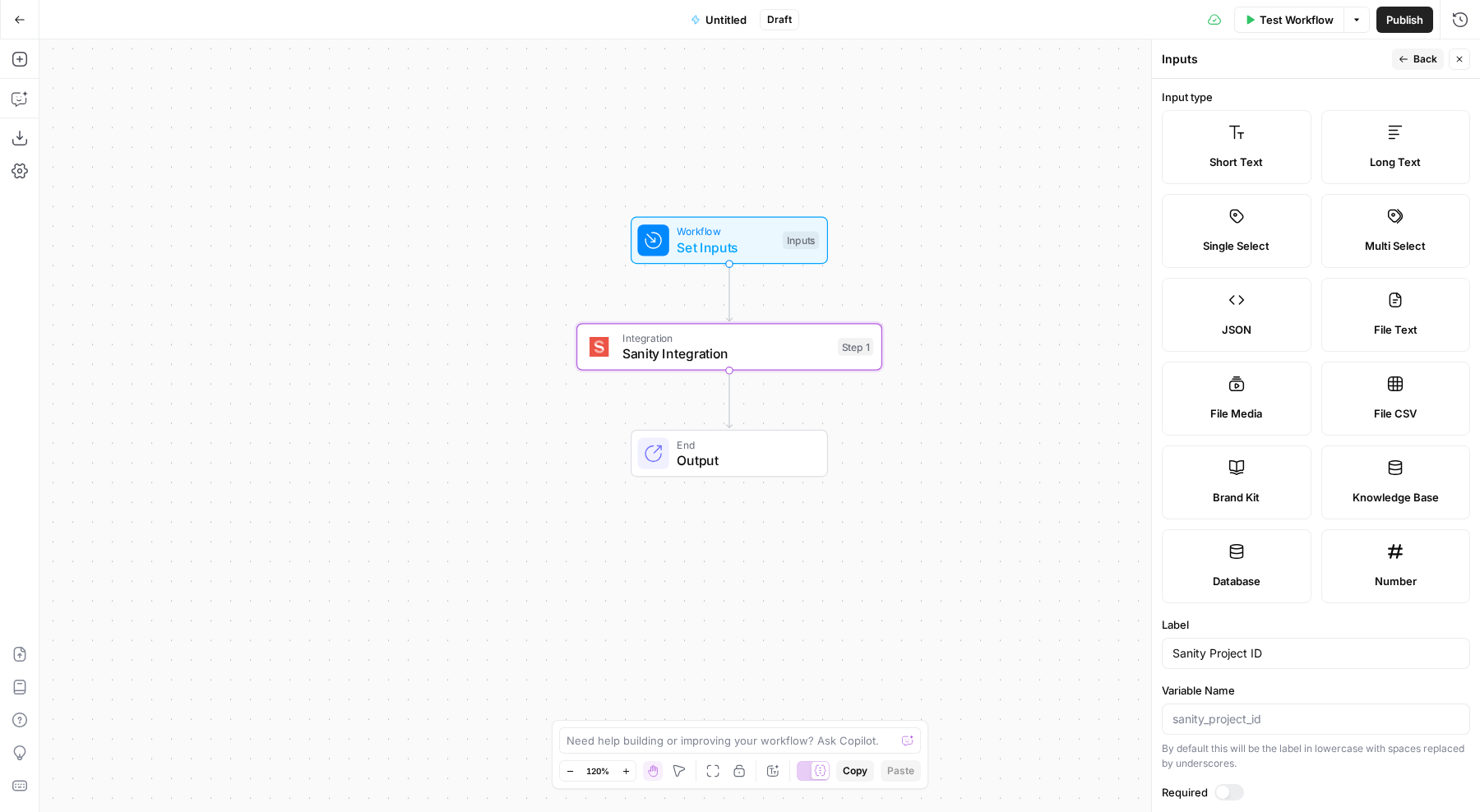
type input "hqzqrzyr"
click at [1423, 57] on span "Back" at bounding box center [1425, 59] width 23 height 15
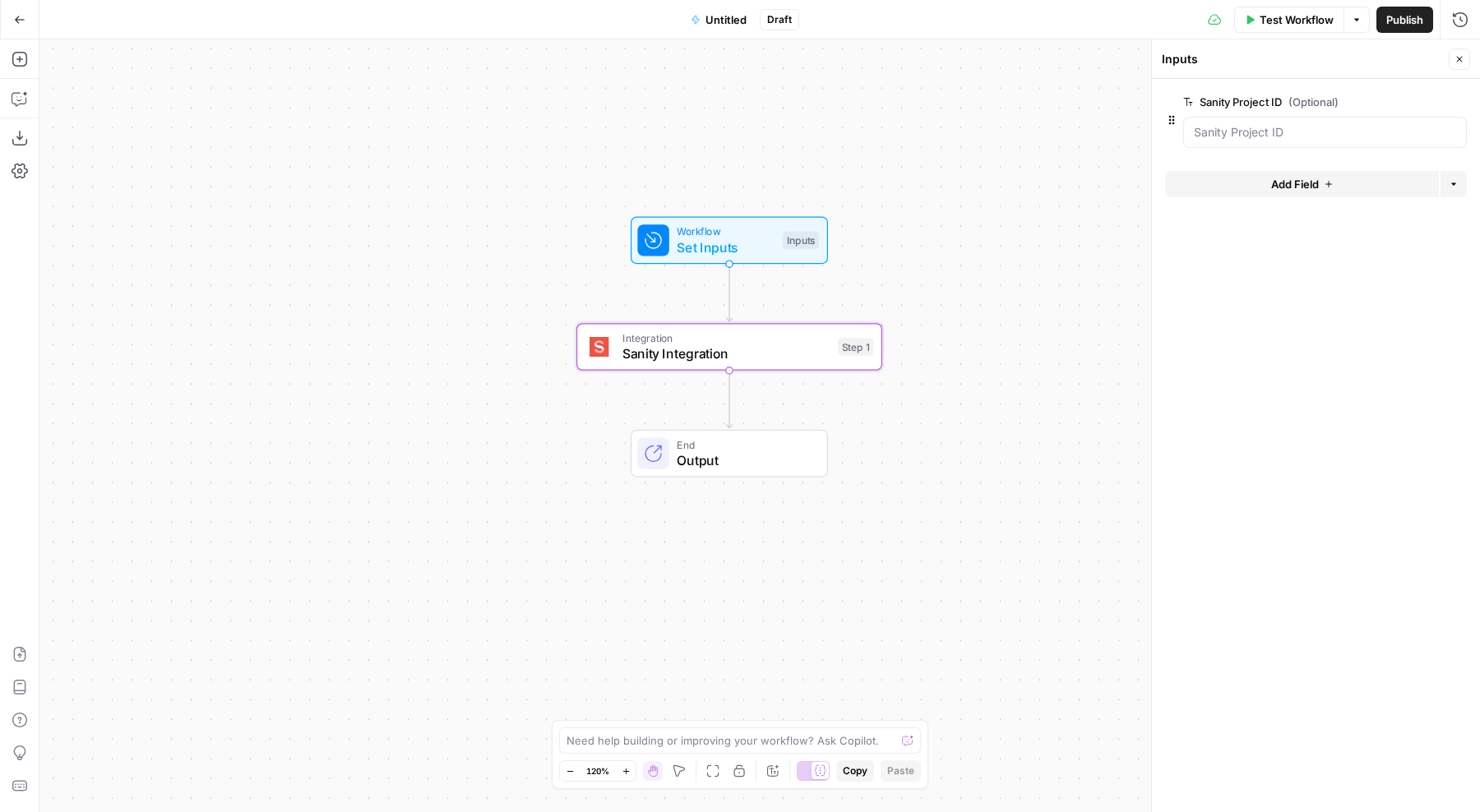
click at [935, 361] on div "Workflow Set Inputs Inputs Integration Sanity Integration Step 1 End Output" at bounding box center [759, 425] width 1441 height 773
click at [741, 232] on span "Workflow" at bounding box center [725, 231] width 98 height 16
click at [760, 243] on span "Set Inputs" at bounding box center [725, 247] width 98 height 20
click at [790, 345] on span "Sanity Integration" at bounding box center [726, 353] width 207 height 20
type textarea "Sanity Integration"
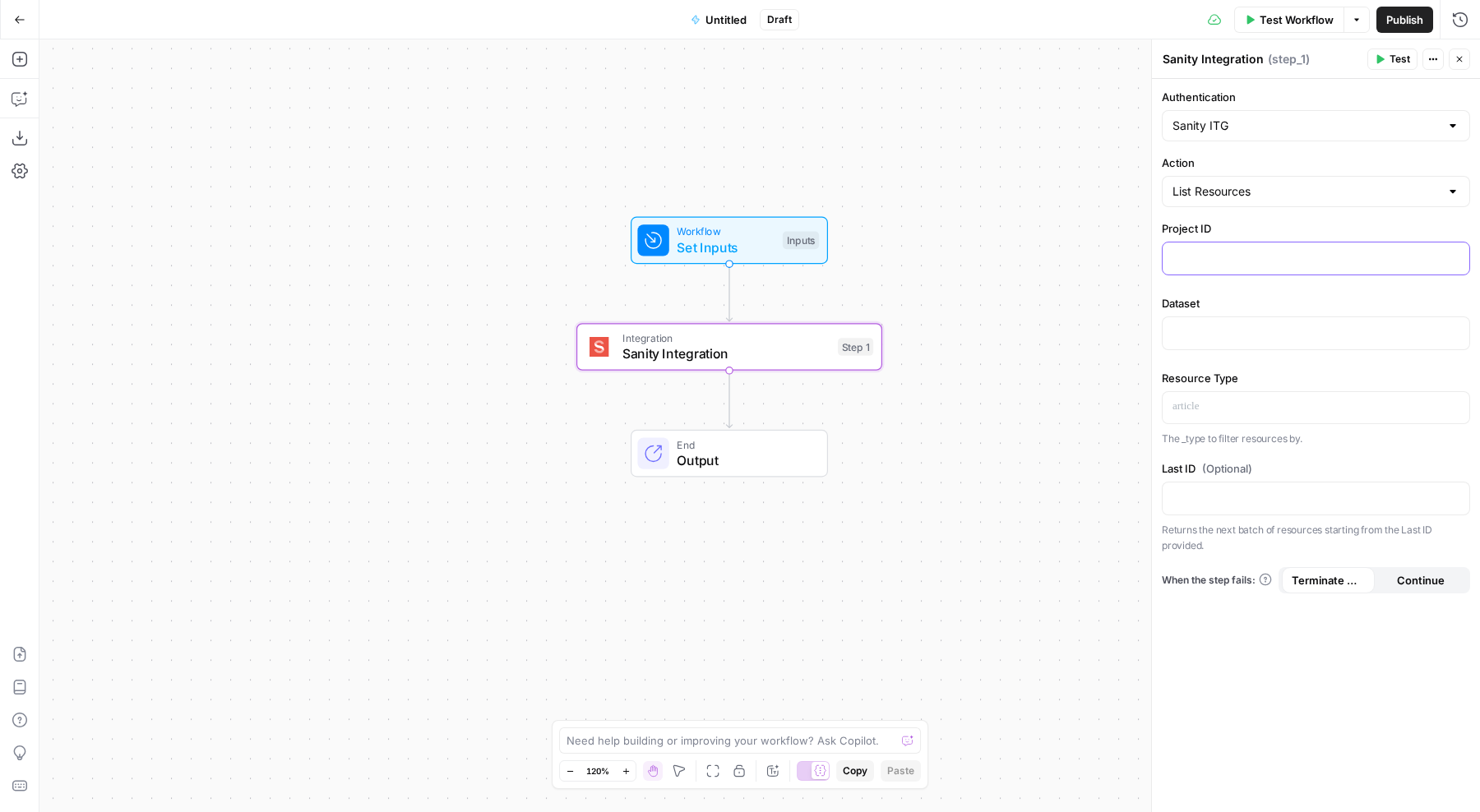
click at [1237, 262] on p at bounding box center [1317, 257] width 287 height 17
click at [1452, 256] on icon "button" at bounding box center [1454, 257] width 8 height 8
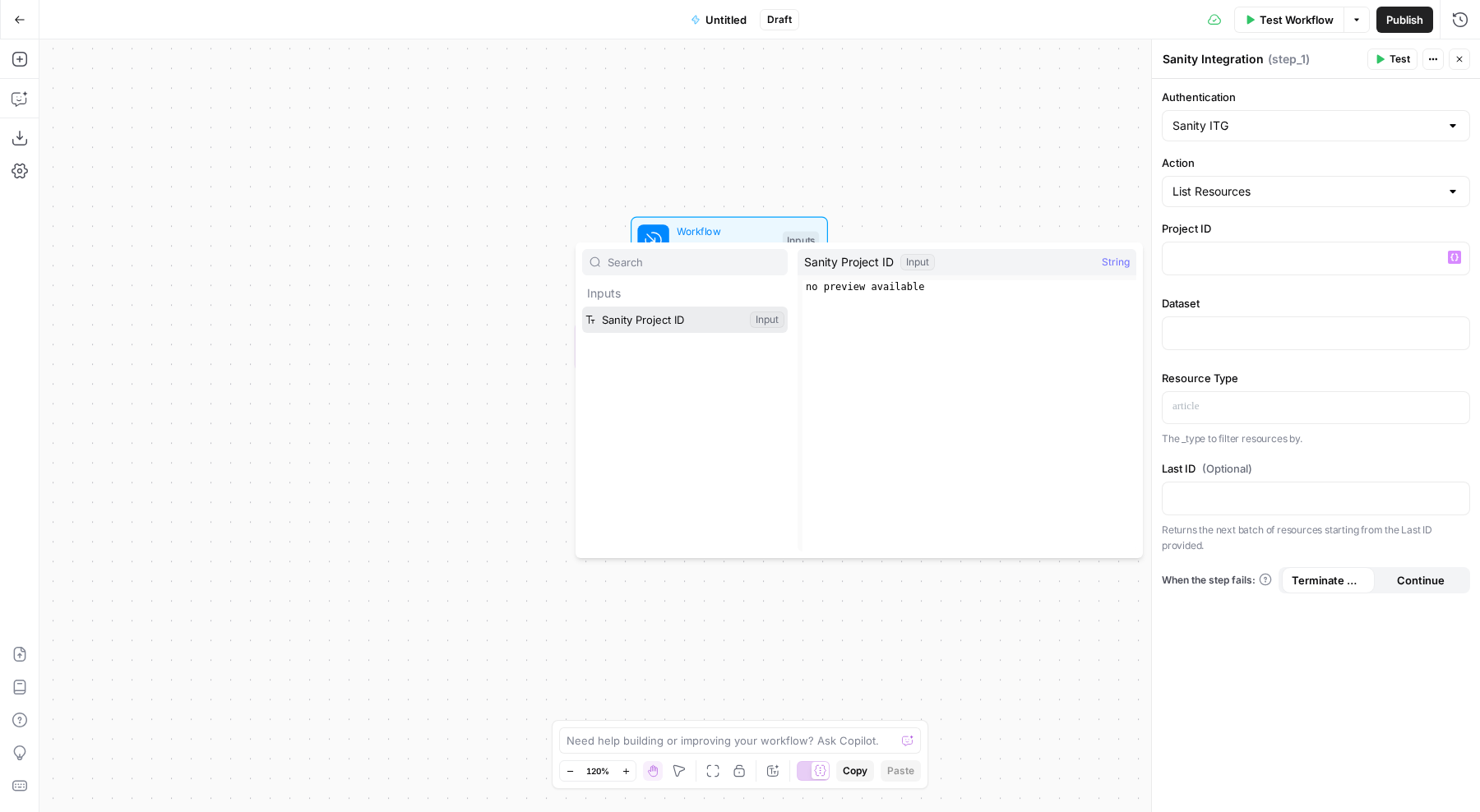
click at [645, 323] on button "Select variable Sanity Project ID" at bounding box center [685, 320] width 205 height 26
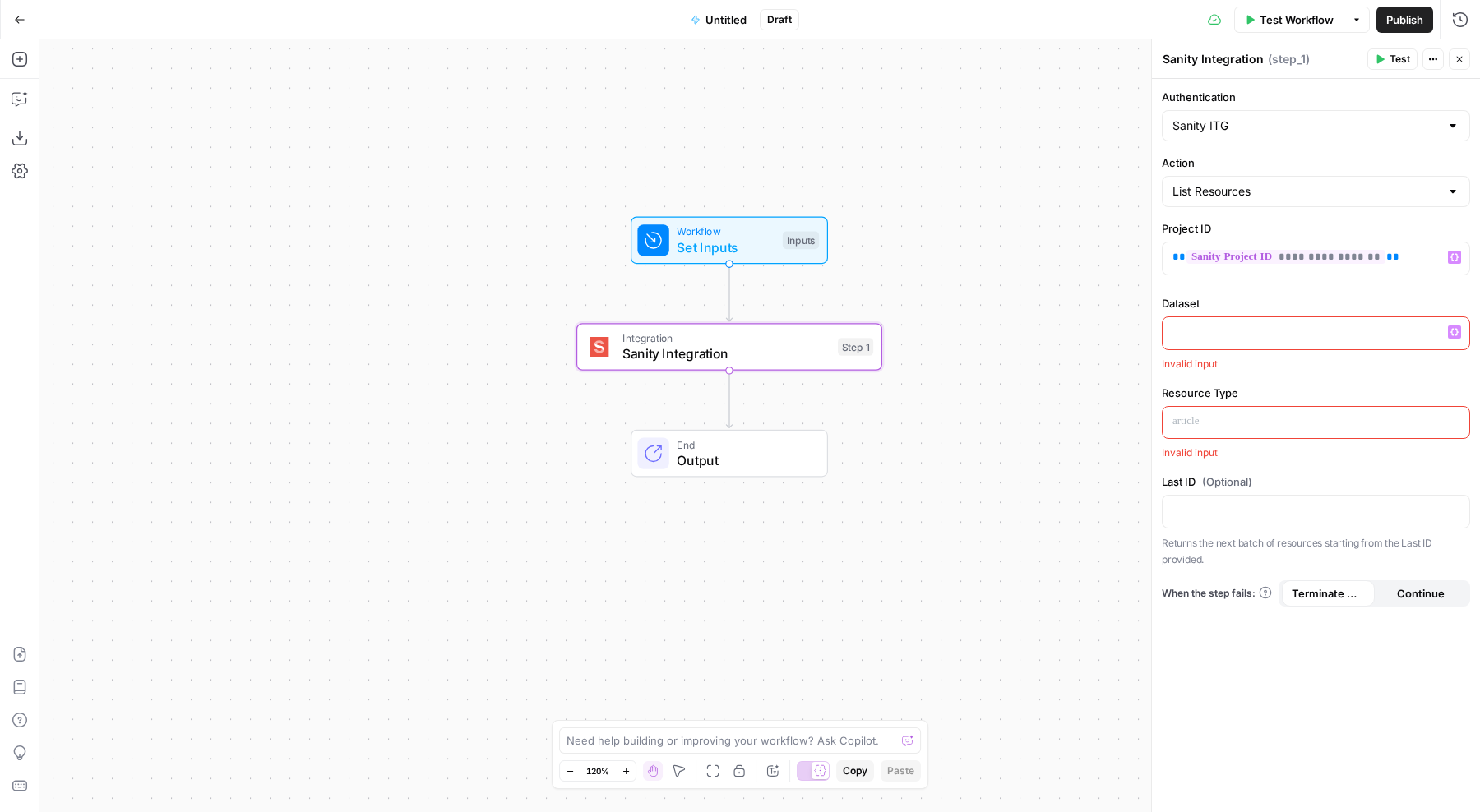
click at [1343, 343] on div at bounding box center [1316, 333] width 307 height 32
click at [1461, 335] on button "Variables Menu" at bounding box center [1455, 332] width 13 height 13
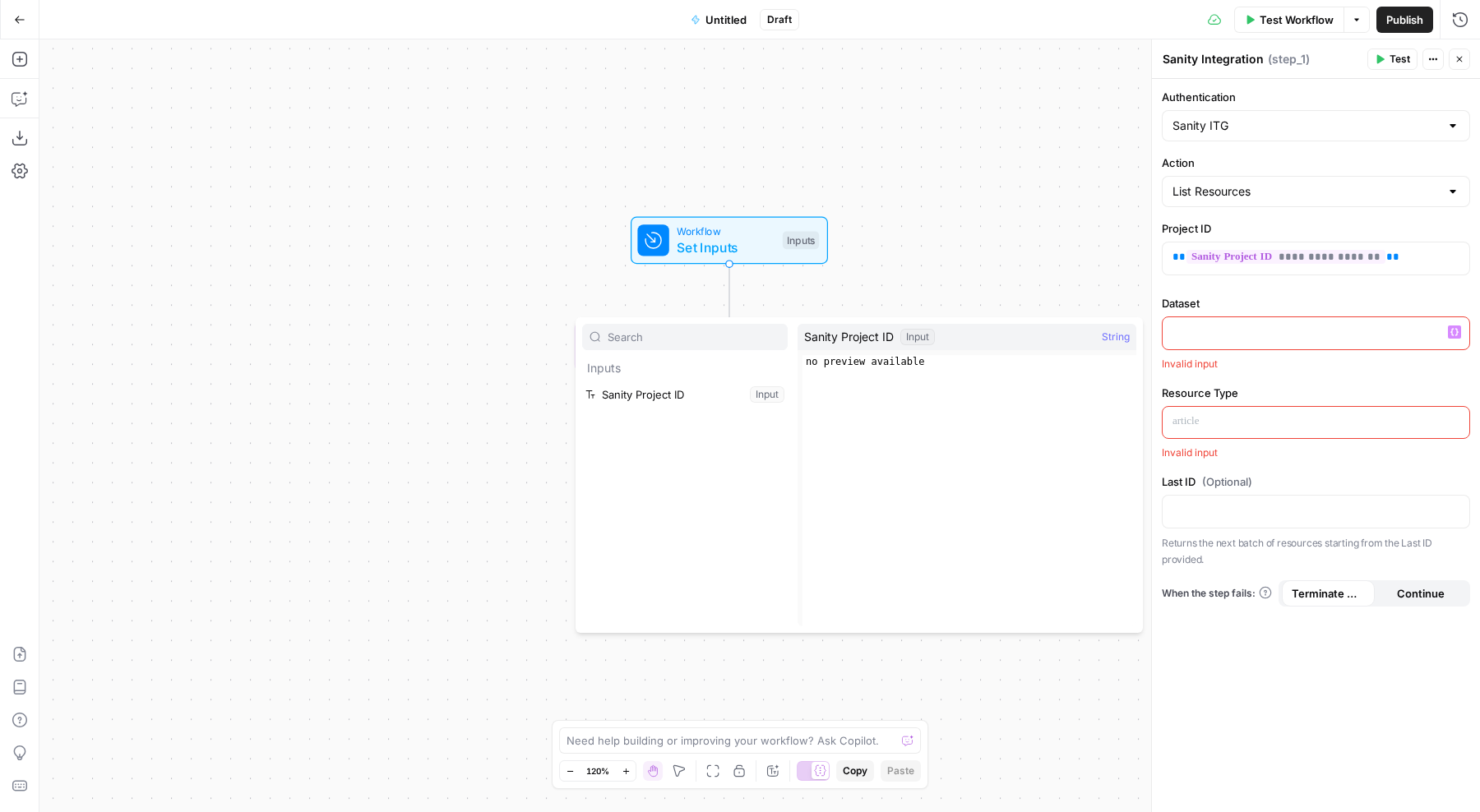
click at [658, 376] on p "Inputs" at bounding box center [685, 369] width 205 height 26
click at [660, 477] on div "Inputs Sanity Project ID Input" at bounding box center [685, 476] width 205 height 303
type textarea "**********"
click at [964, 426] on div "no preview available" at bounding box center [970, 504] width 334 height 297
click at [947, 281] on div "Workflow Set Inputs Inputs Integration Sanity Integration Step 1 End Output" at bounding box center [759, 425] width 1441 height 773
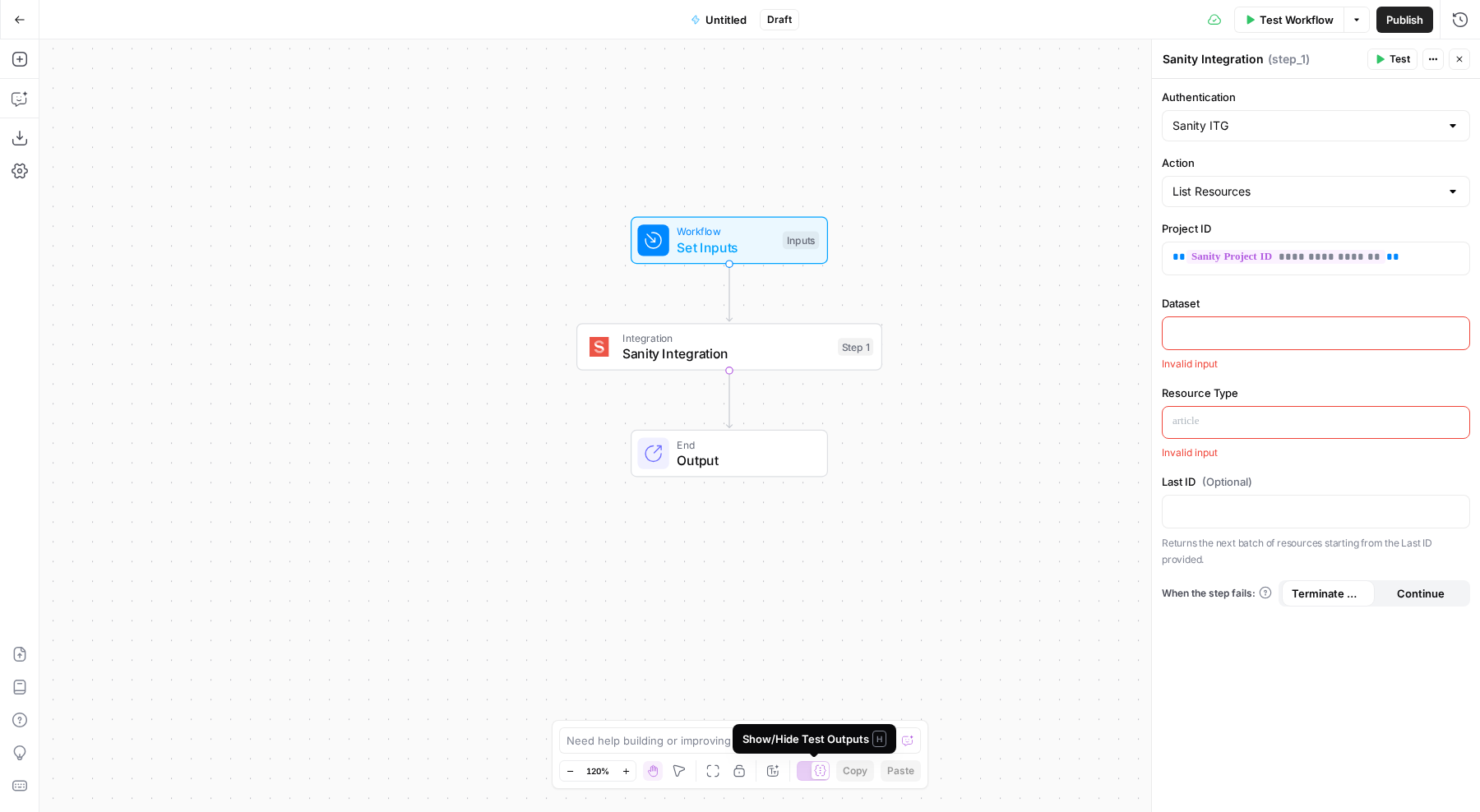
click at [819, 769] on icon at bounding box center [820, 771] width 12 height 12
click at [819, 769] on div at bounding box center [813, 771] width 33 height 20
click at [1211, 427] on p at bounding box center [1317, 422] width 287 height 17
click at [1457, 427] on button "Variables Menu" at bounding box center [1455, 422] width 13 height 13
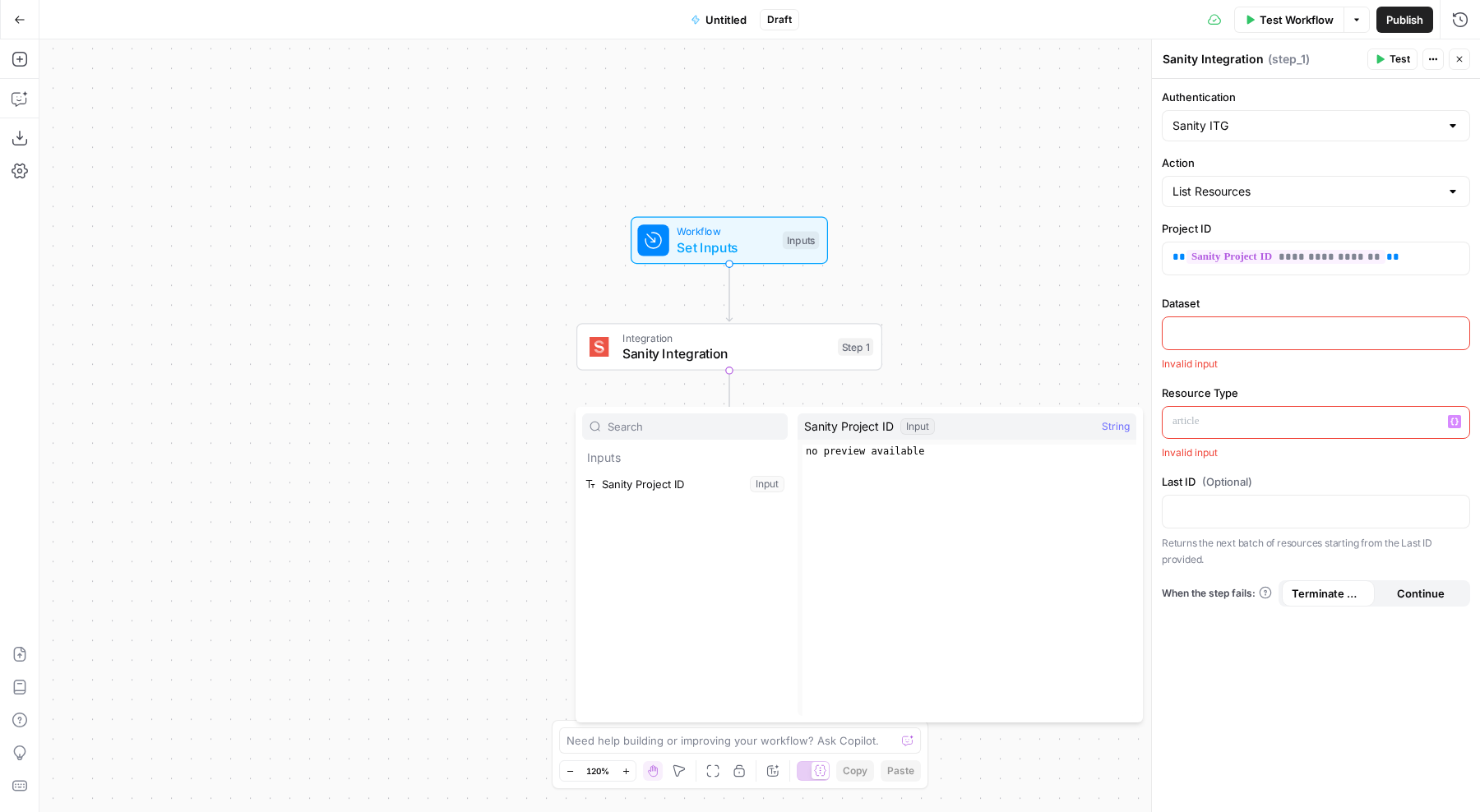
click at [1055, 331] on div "Workflow Set Inputs Inputs Integration Sanity Integration Step 1 End Output" at bounding box center [759, 425] width 1441 height 773
click at [1430, 61] on icon "button" at bounding box center [1433, 58] width 10 height 10
click at [1430, 62] on icon "button" at bounding box center [1433, 58] width 10 height 10
click at [1256, 329] on p at bounding box center [1317, 332] width 287 height 17
click at [1455, 333] on icon "button" at bounding box center [1454, 331] width 8 height 8
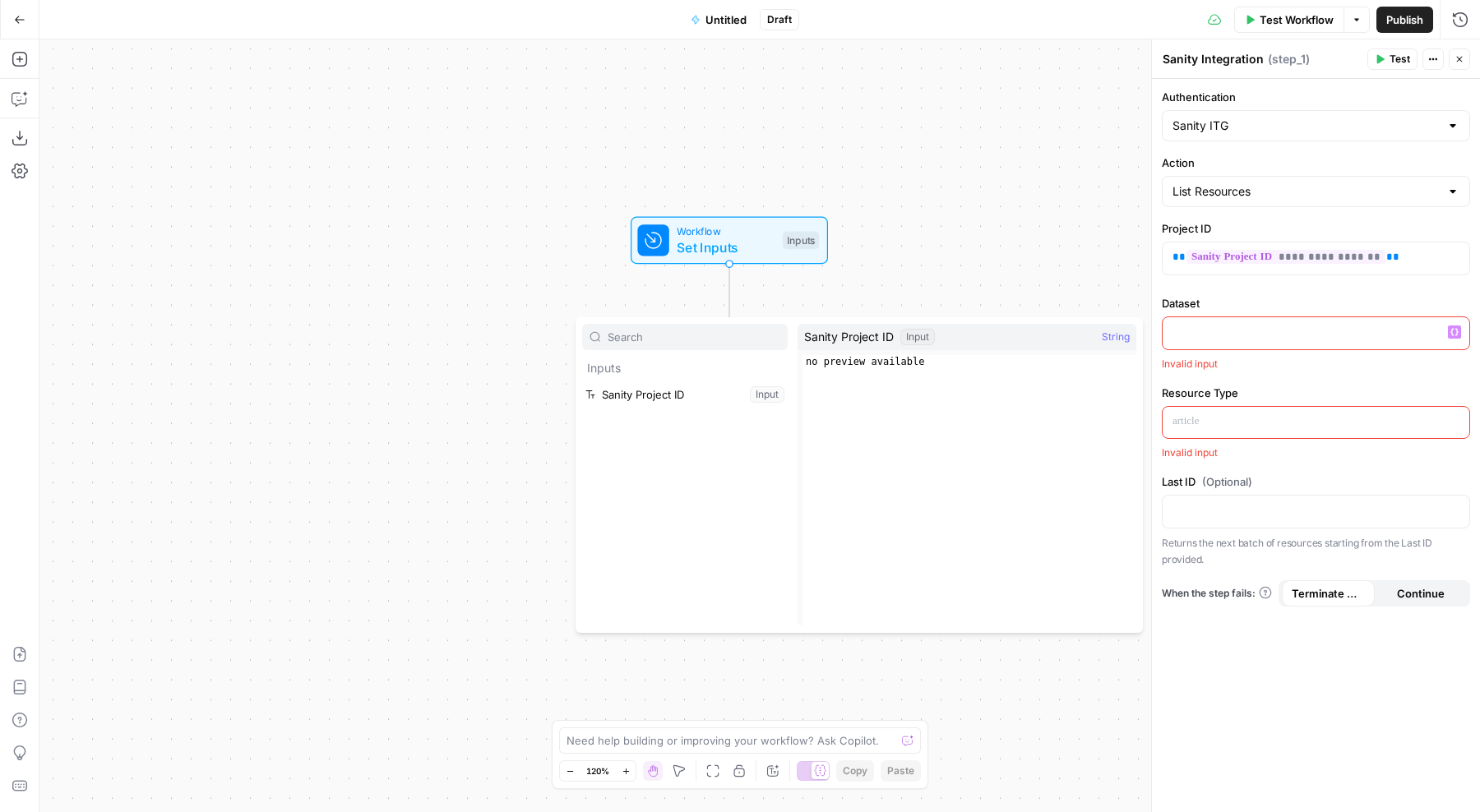
click at [1057, 336] on div "Sanity Project ID Input String" at bounding box center [967, 337] width 339 height 26
click at [1115, 339] on span "String" at bounding box center [1116, 336] width 28 height 17
click at [889, 333] on span "Sanity Project ID" at bounding box center [849, 336] width 90 height 17
type textarea "**********"
click at [871, 363] on div "no preview available" at bounding box center [970, 504] width 334 height 297
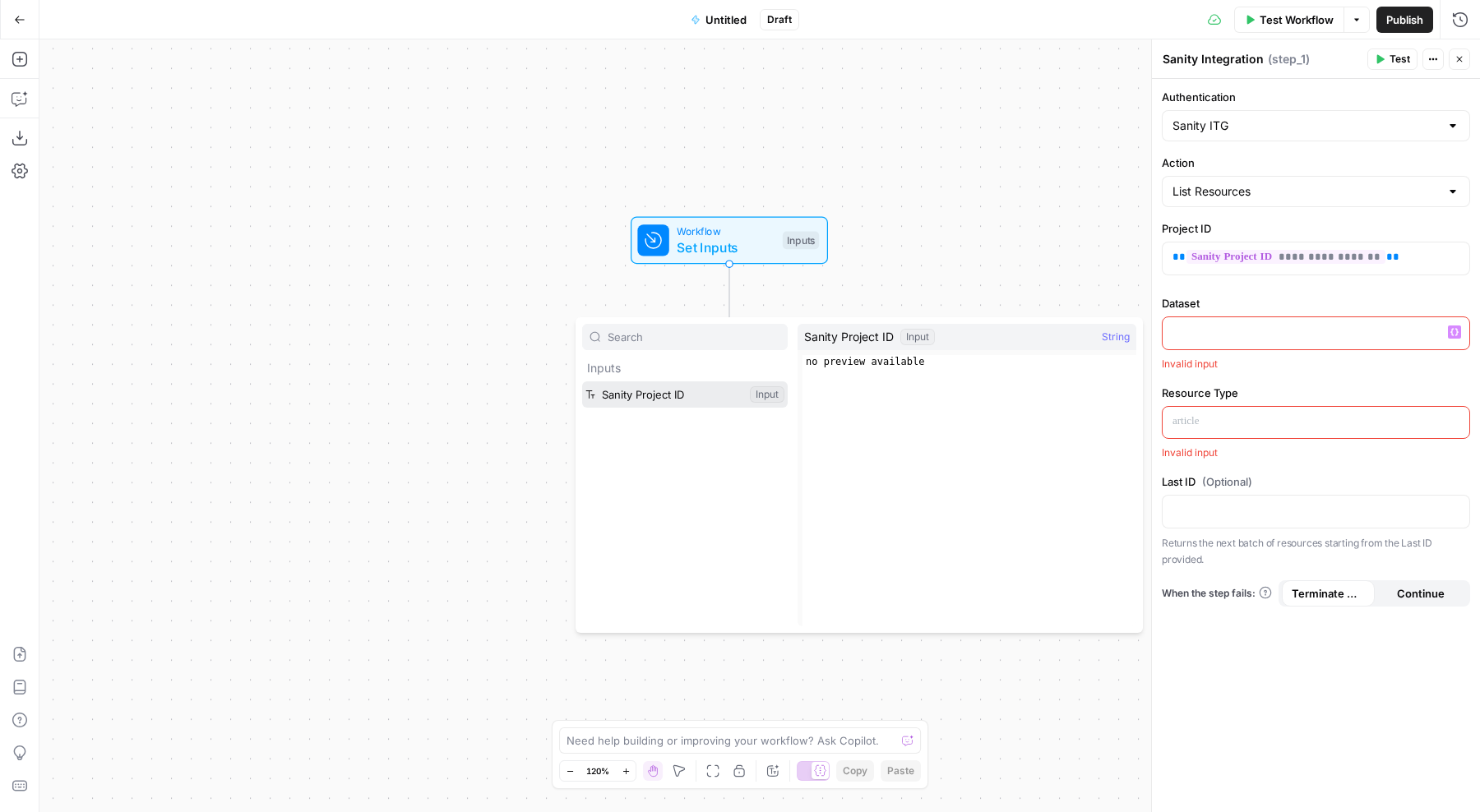
click at [684, 396] on button "Select variable Sanity Project ID" at bounding box center [685, 395] width 205 height 26
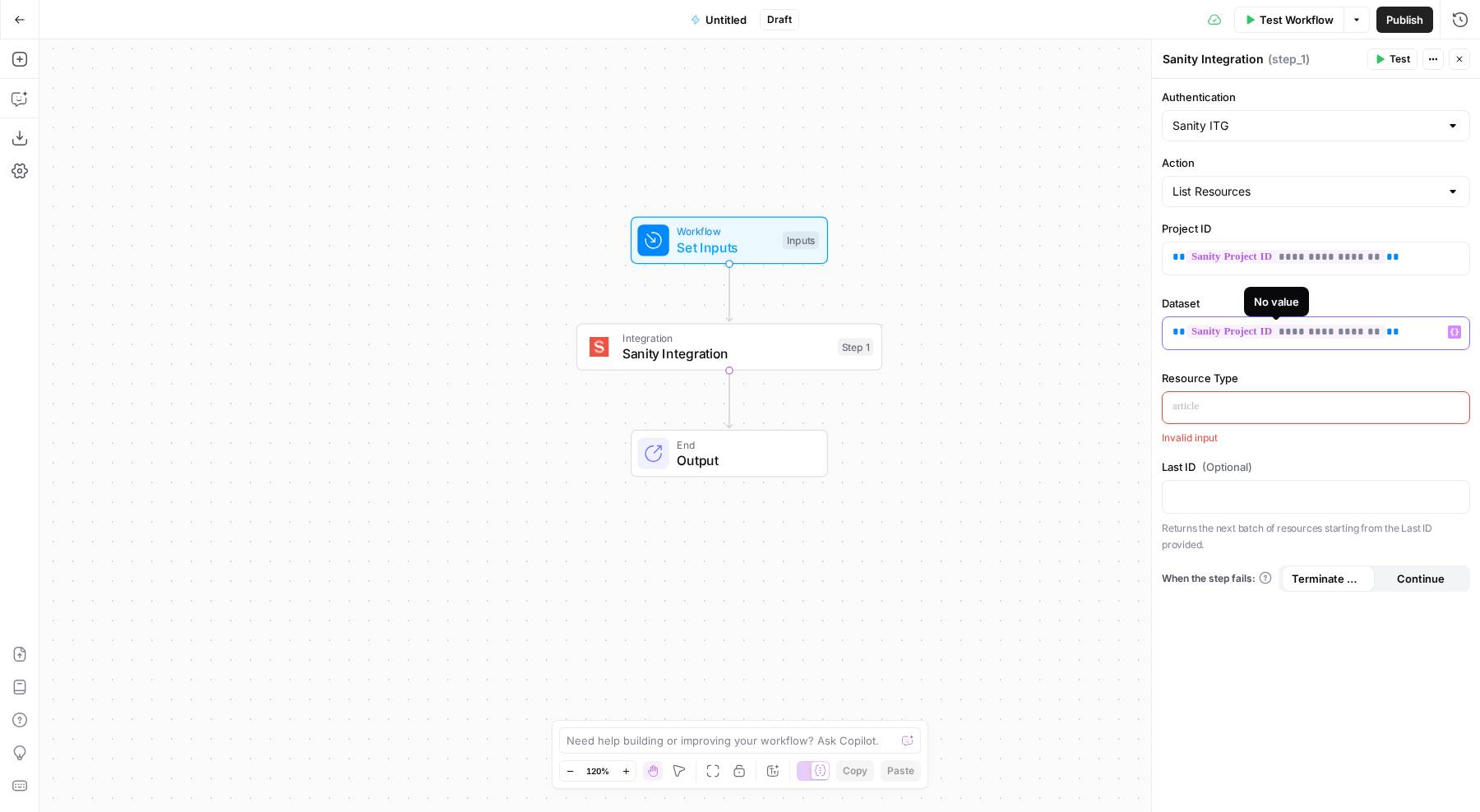
click at [1293, 332] on span "**********" at bounding box center [1286, 332] width 199 height 14
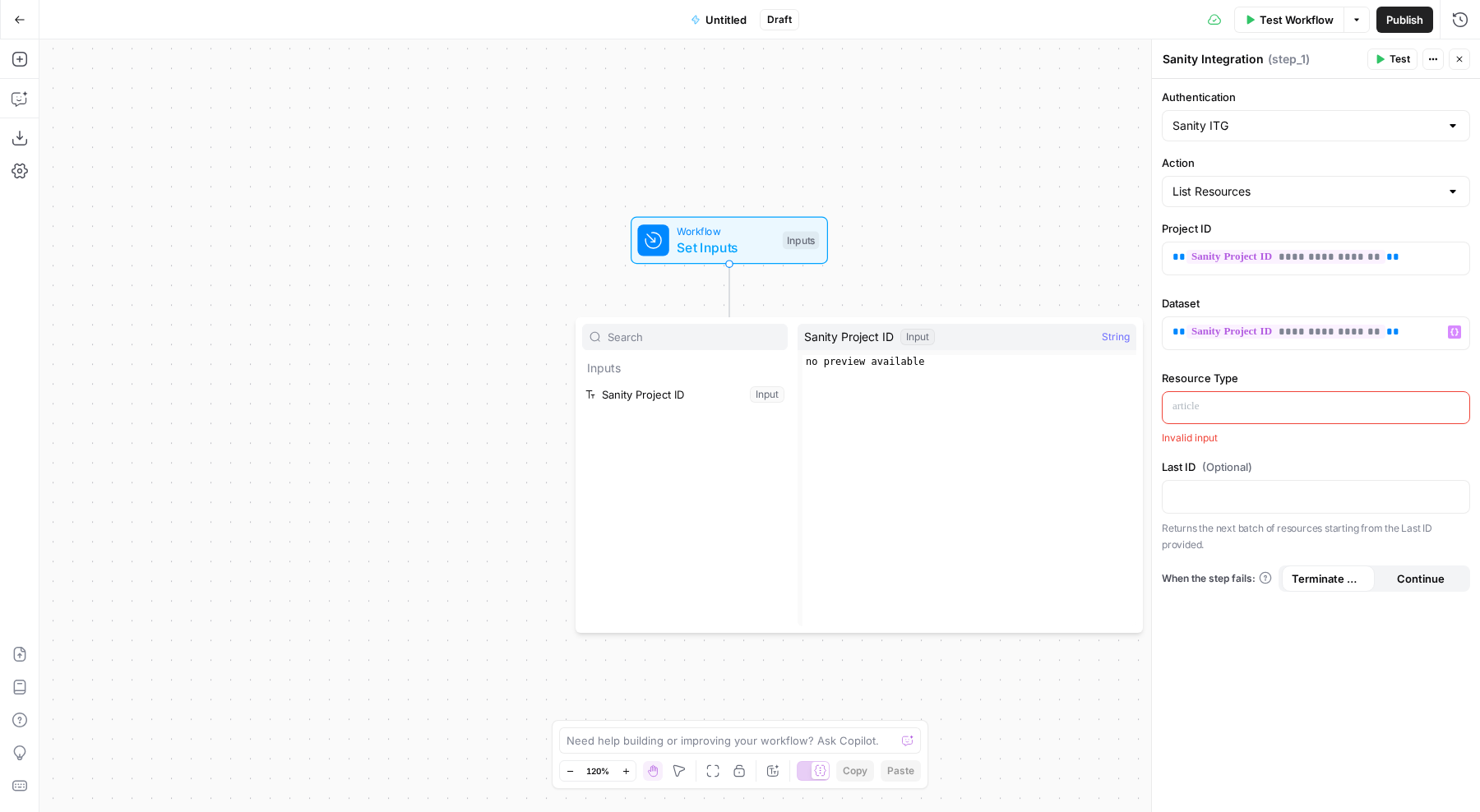
click at [684, 397] on button "Select variable Sanity Project ID" at bounding box center [685, 395] width 205 height 26
click at [684, 397] on div "Workflow Set Inputs Inputs Integration Sanity Integration Step 1 End Output" at bounding box center [759, 425] width 1441 height 773
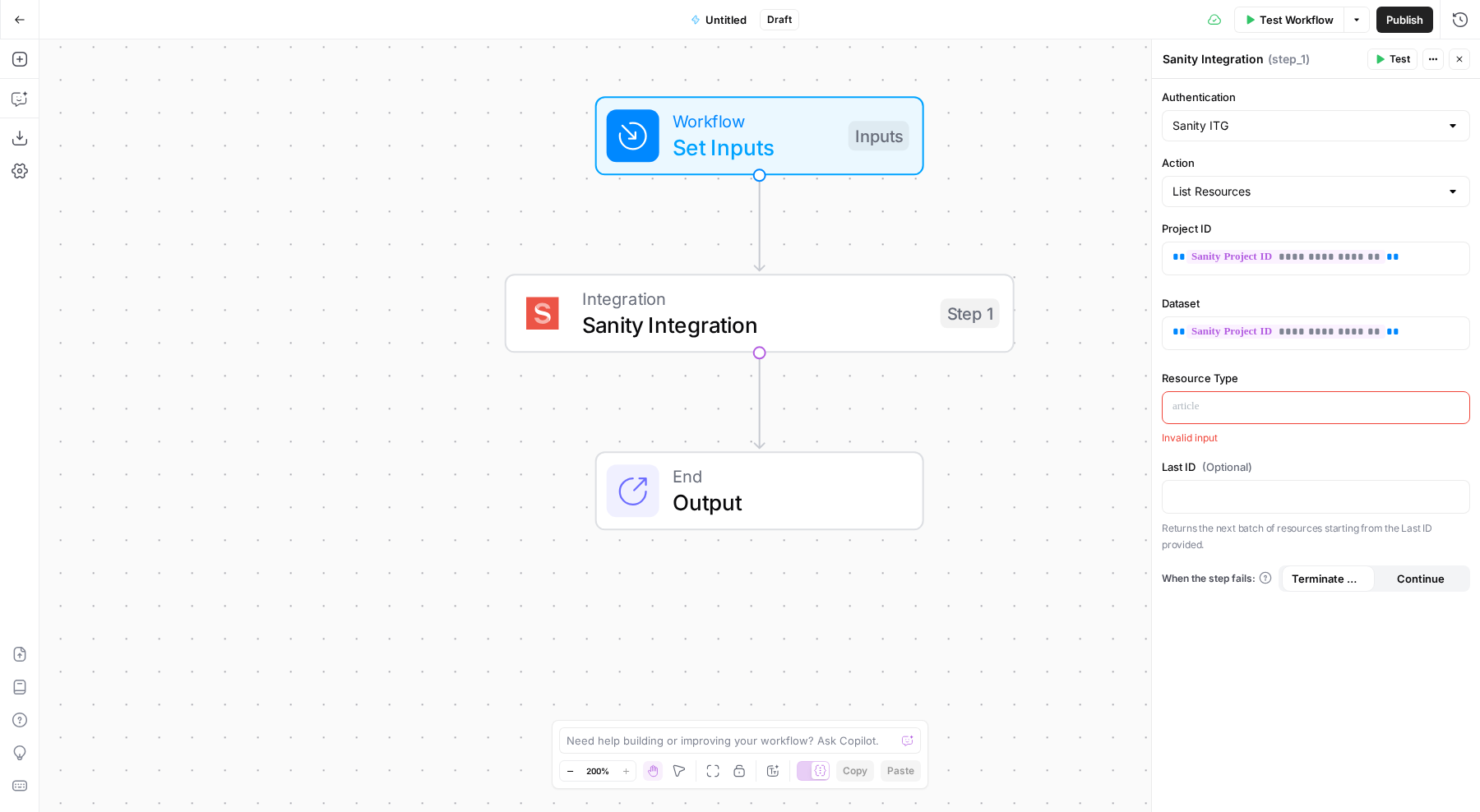
click at [1434, 63] on icon "button" at bounding box center [1433, 58] width 10 height 10
click at [1090, 114] on div "Workflow Set Inputs Inputs Integration Sanity Integration Step 1 End Output" at bounding box center [759, 425] width 1441 height 773
click at [1465, 62] on button "Close" at bounding box center [1460, 59] width 22 height 22
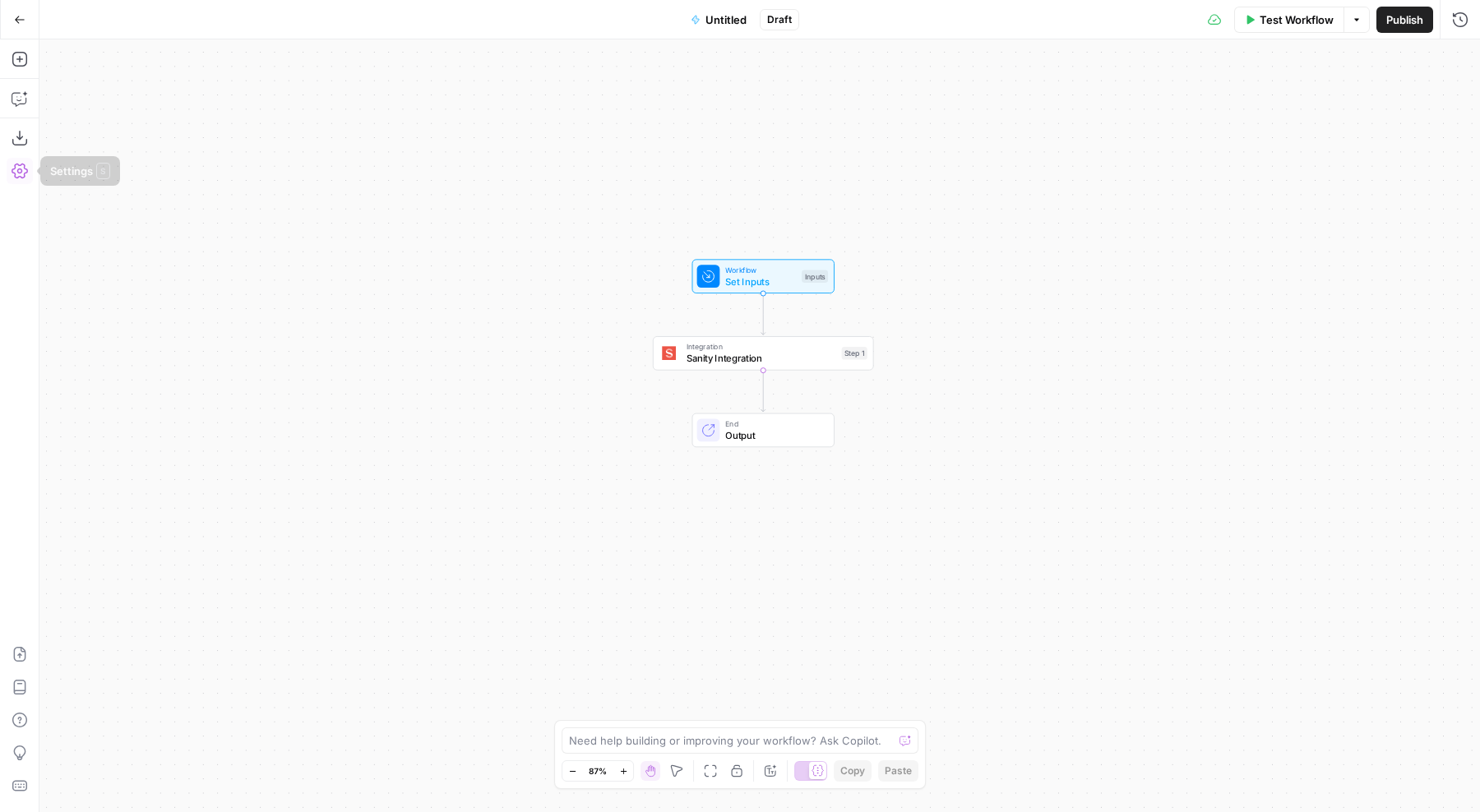
click at [18, 171] on icon "button" at bounding box center [19, 170] width 17 height 17
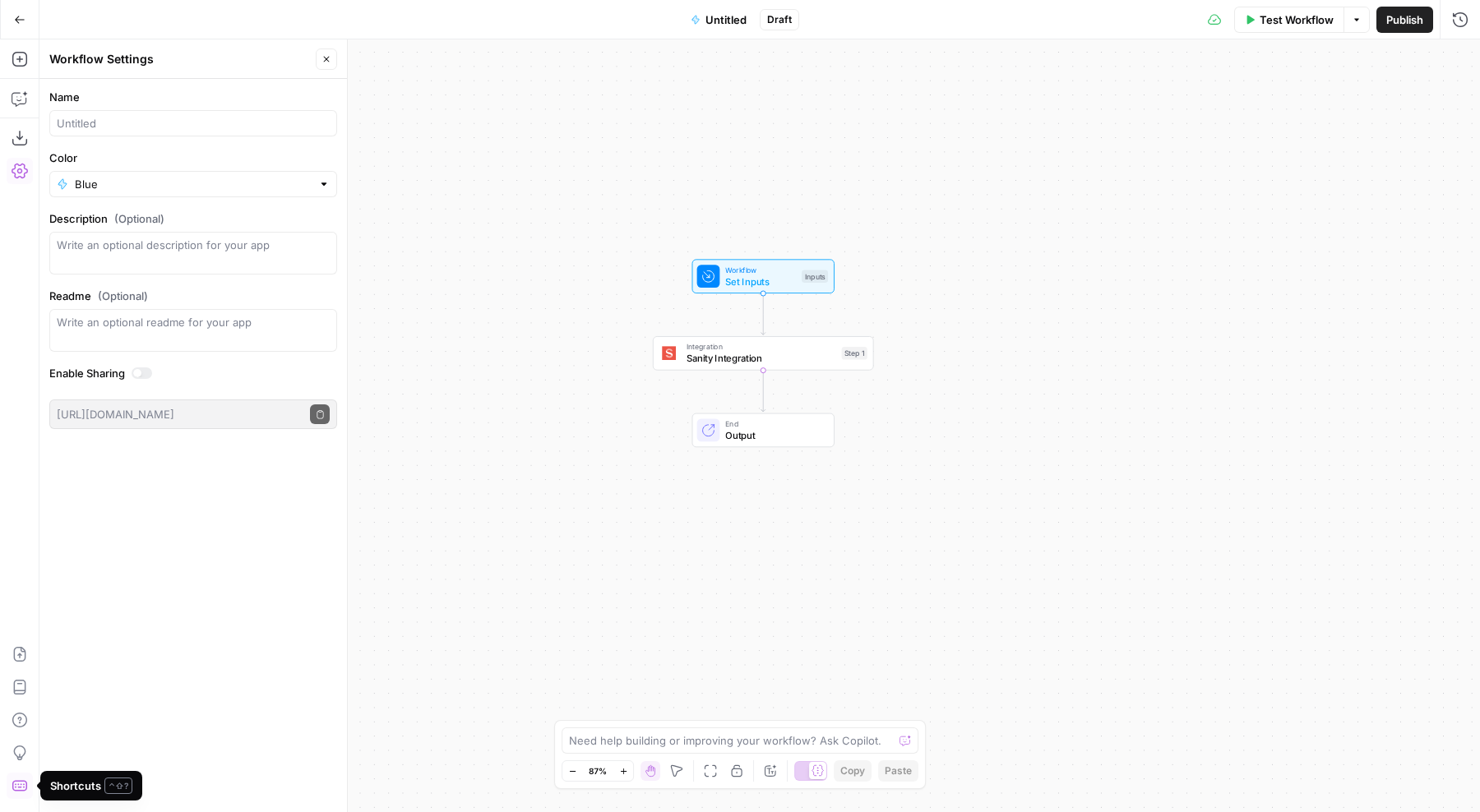
click at [20, 784] on icon "button" at bounding box center [19, 786] width 17 height 17
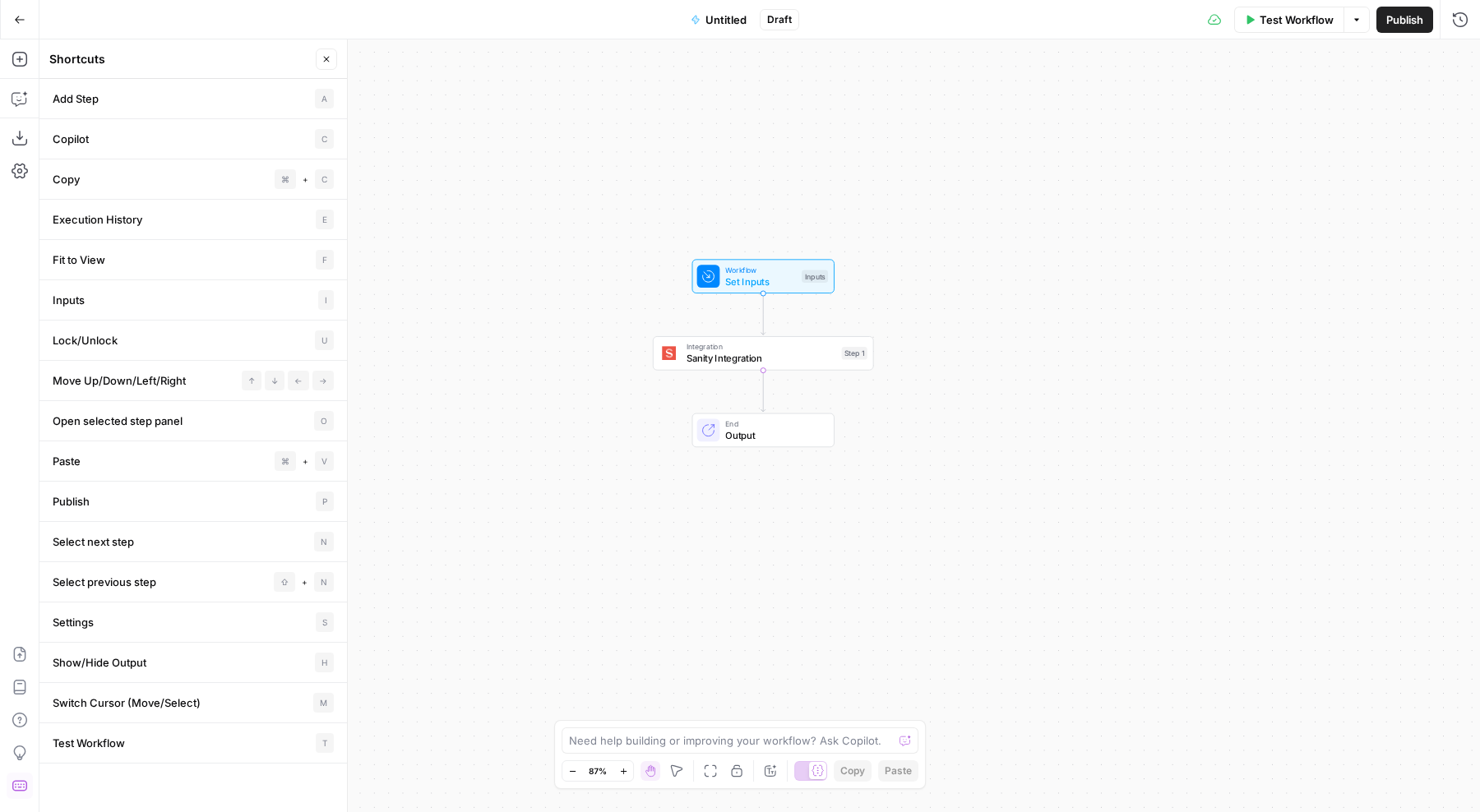
click at [337, 293] on li "Inputs I" at bounding box center [193, 301] width 308 height 40
click at [296, 302] on li "Inputs I" at bounding box center [193, 301] width 308 height 40
click at [1135, 332] on div "Workflow Set Inputs Inputs Integration Sanity Integration Step 1 End Output" at bounding box center [759, 425] width 1441 height 773
click at [1302, 136] on ID "Sanity Project ID (Optional)" at bounding box center [1325, 132] width 263 height 17
click at [1404, 103] on span "edit field" at bounding box center [1406, 102] width 37 height 13
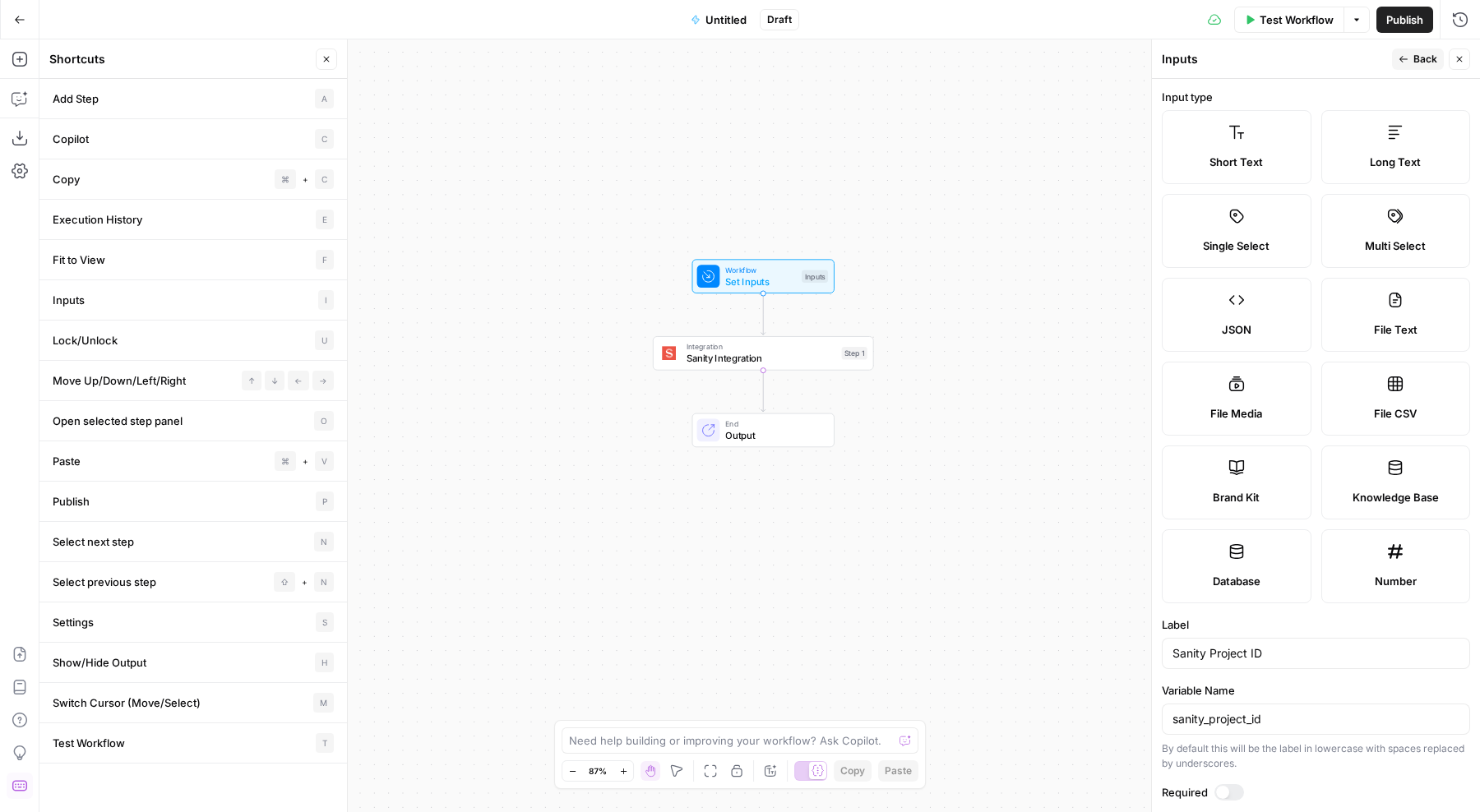
scroll to position [266, 0]
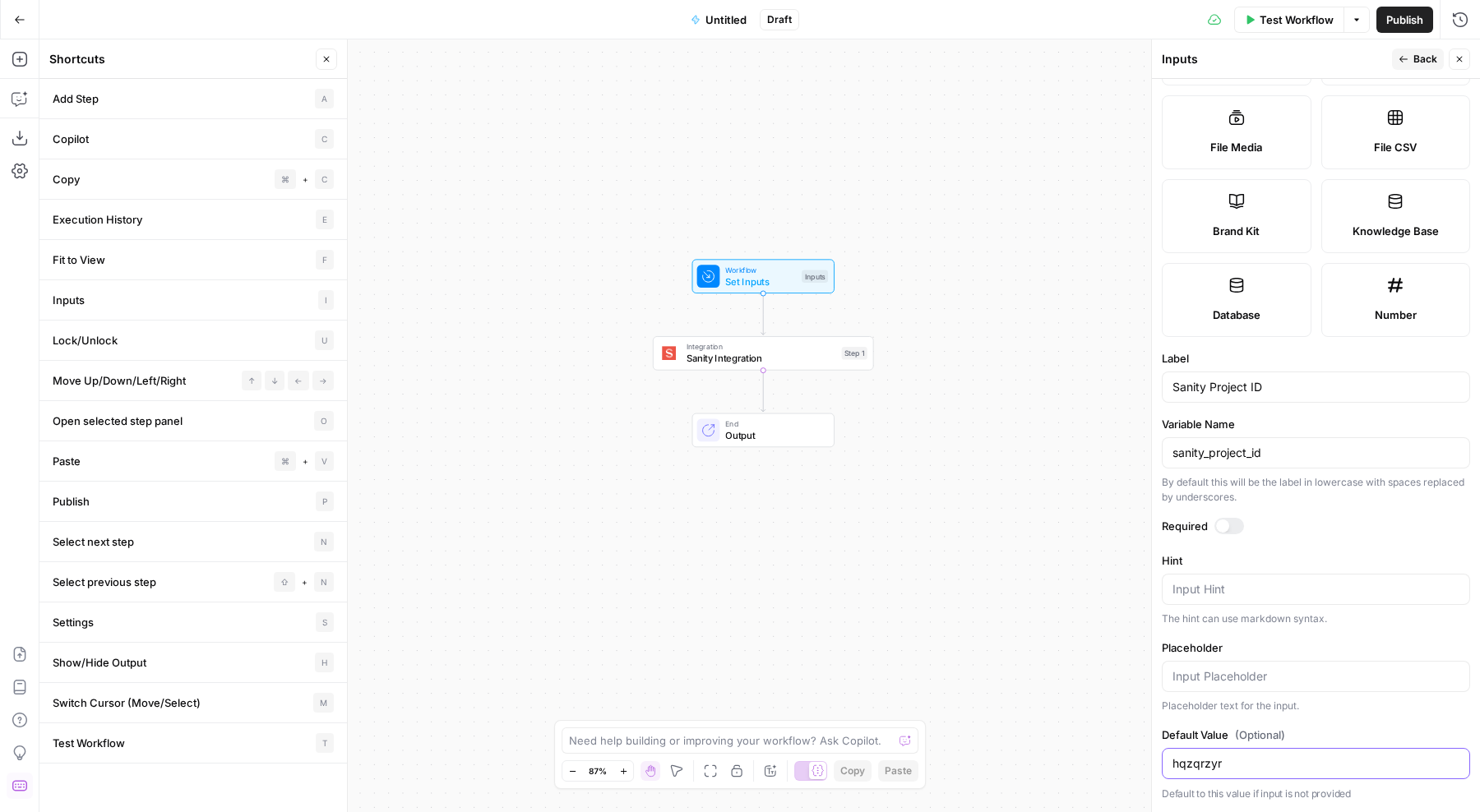
click at [1220, 767] on input "hqzqrzyr" at bounding box center [1317, 763] width 287 height 17
click at [1252, 676] on input "Placeholder" at bounding box center [1317, 676] width 287 height 17
paste input "hqzqrzyr"
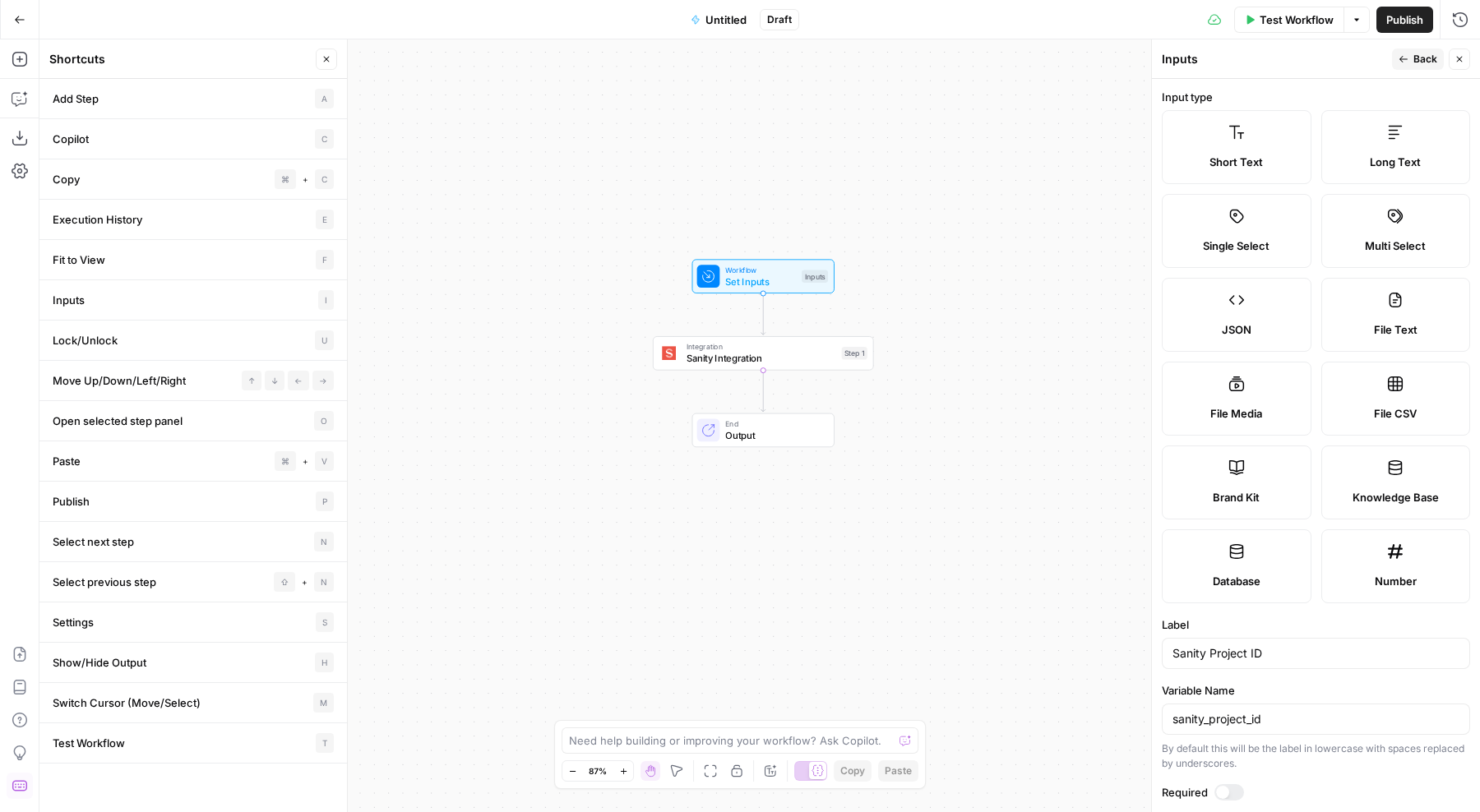
type input "hqzqrzyr"
click at [1416, 63] on span "Back" at bounding box center [1425, 59] width 23 height 15
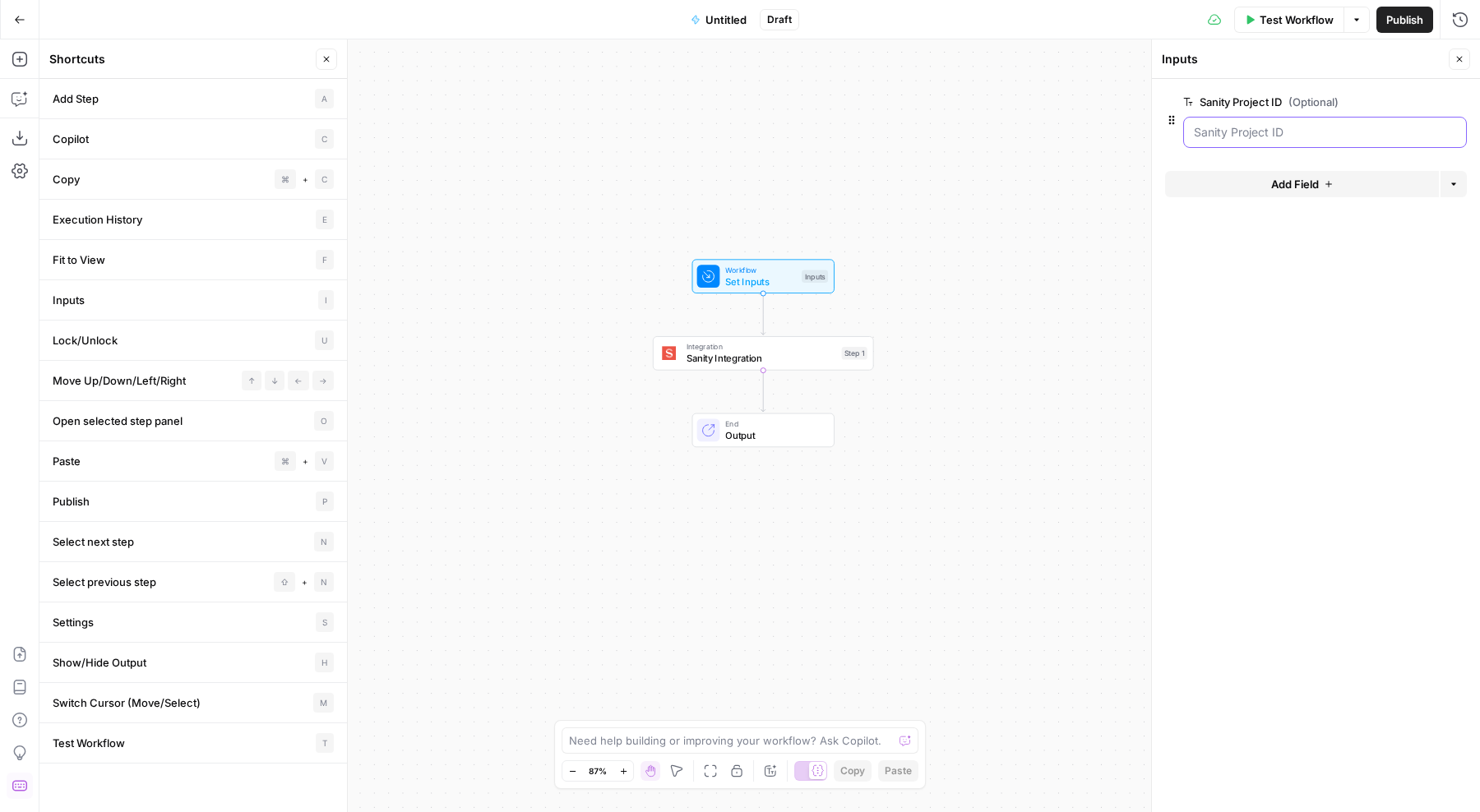
click at [1405, 130] on ID "Sanity Project ID (Optional)" at bounding box center [1325, 132] width 263 height 17
click at [1415, 105] on span "edit field" at bounding box center [1406, 102] width 37 height 13
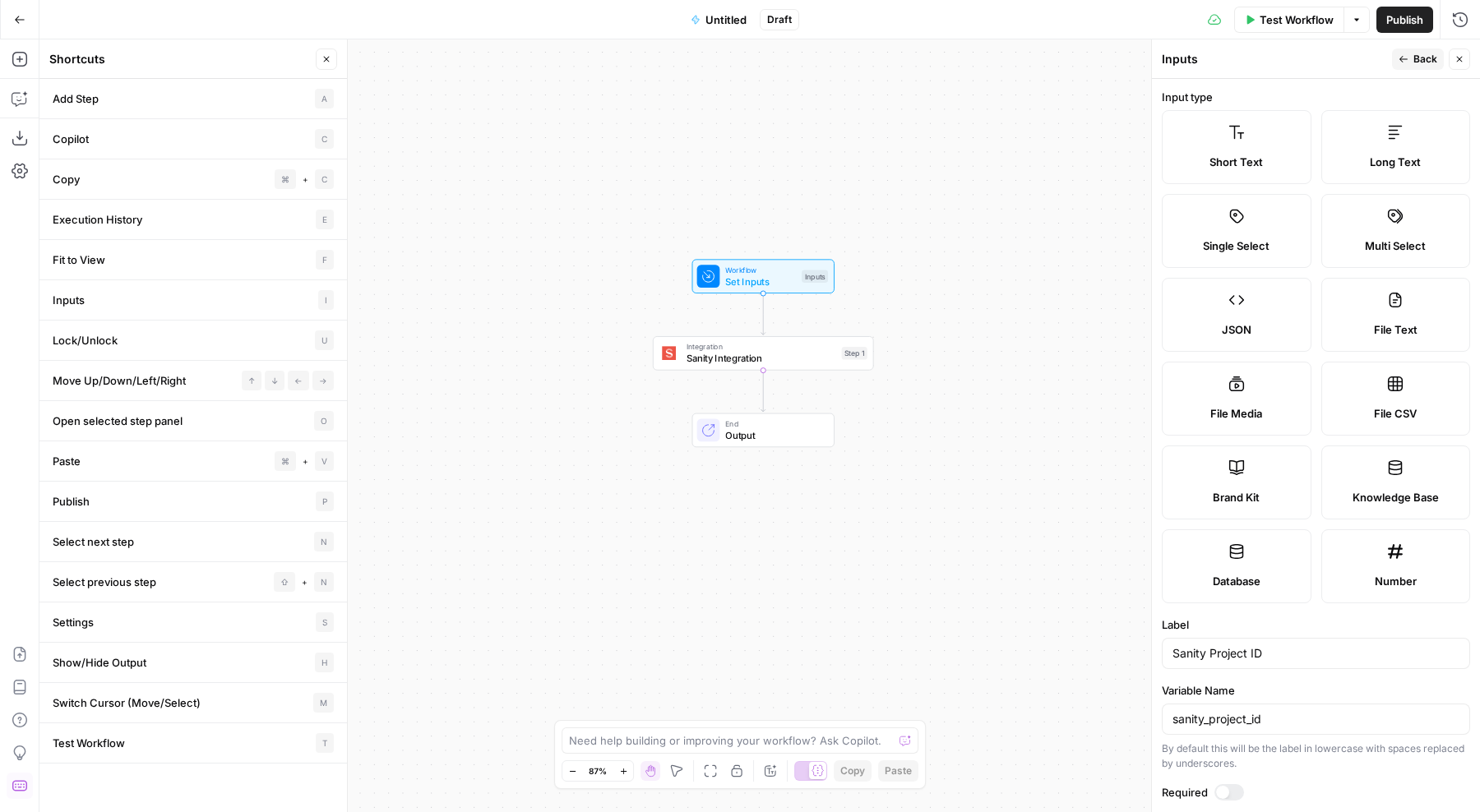
scroll to position [266, 0]
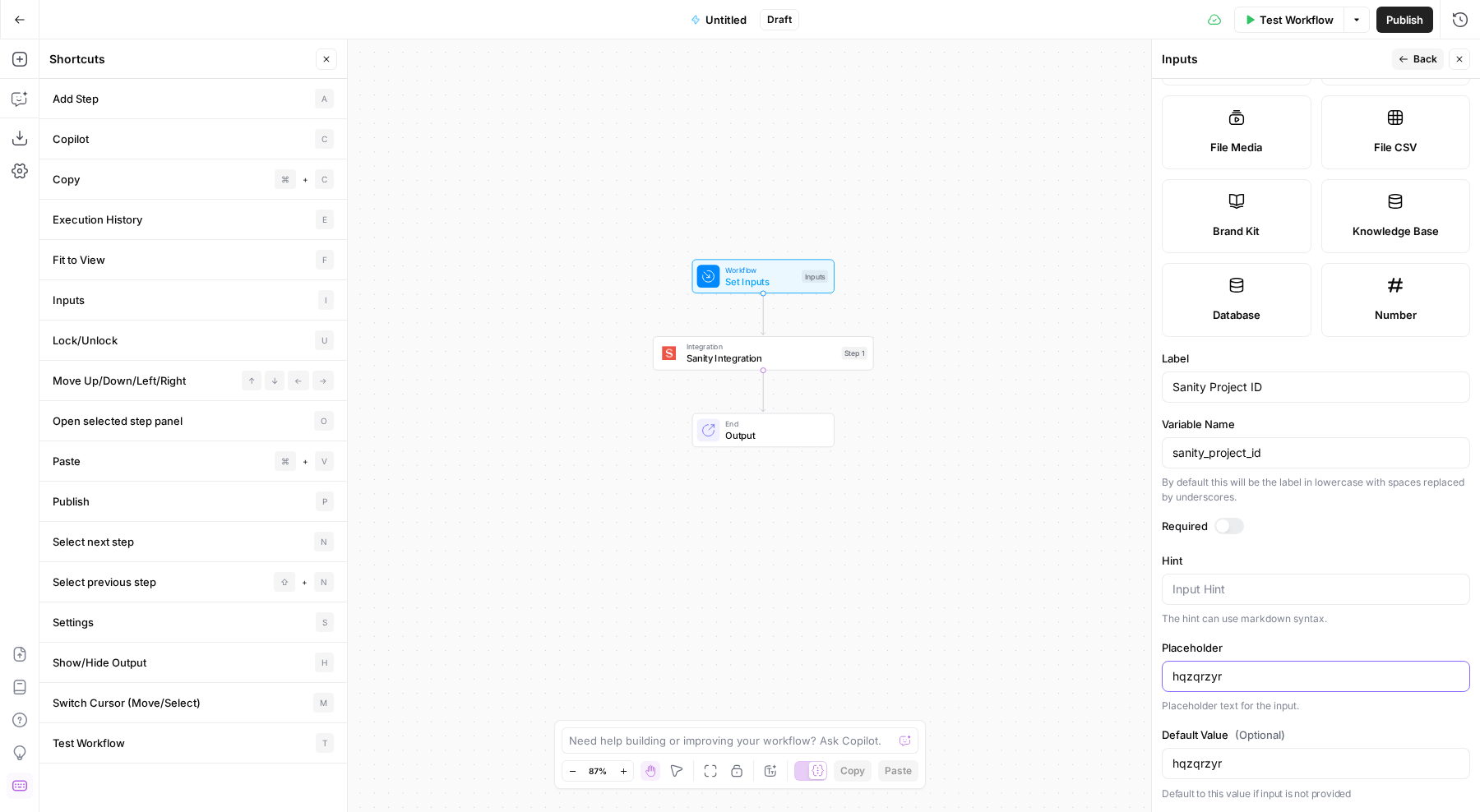
click at [1229, 682] on input "hqzqrzyr" at bounding box center [1317, 676] width 287 height 17
click at [1263, 597] on textarea "Hint" at bounding box center [1317, 589] width 287 height 17
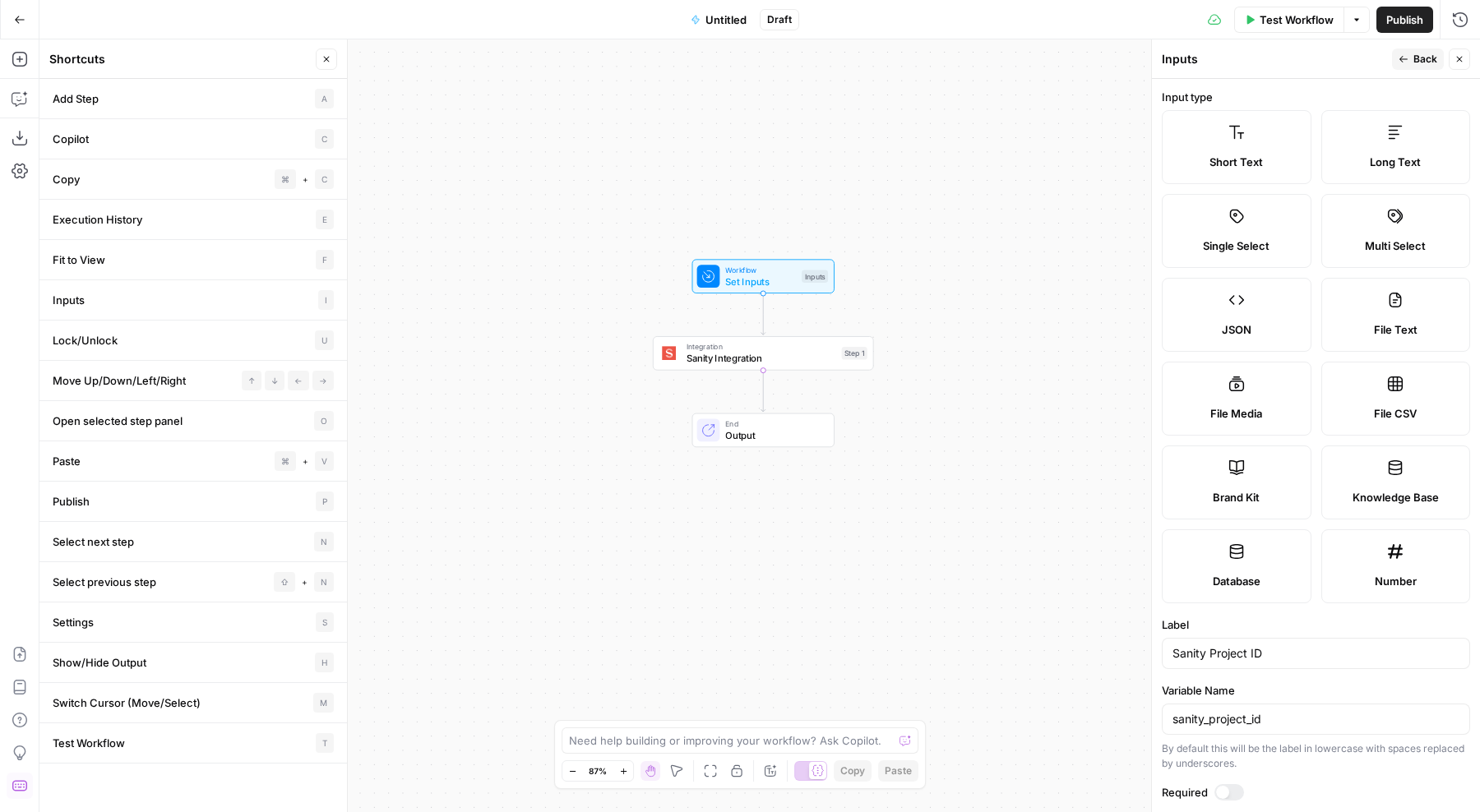
click at [1430, 61] on span "Back" at bounding box center [1425, 59] width 23 height 15
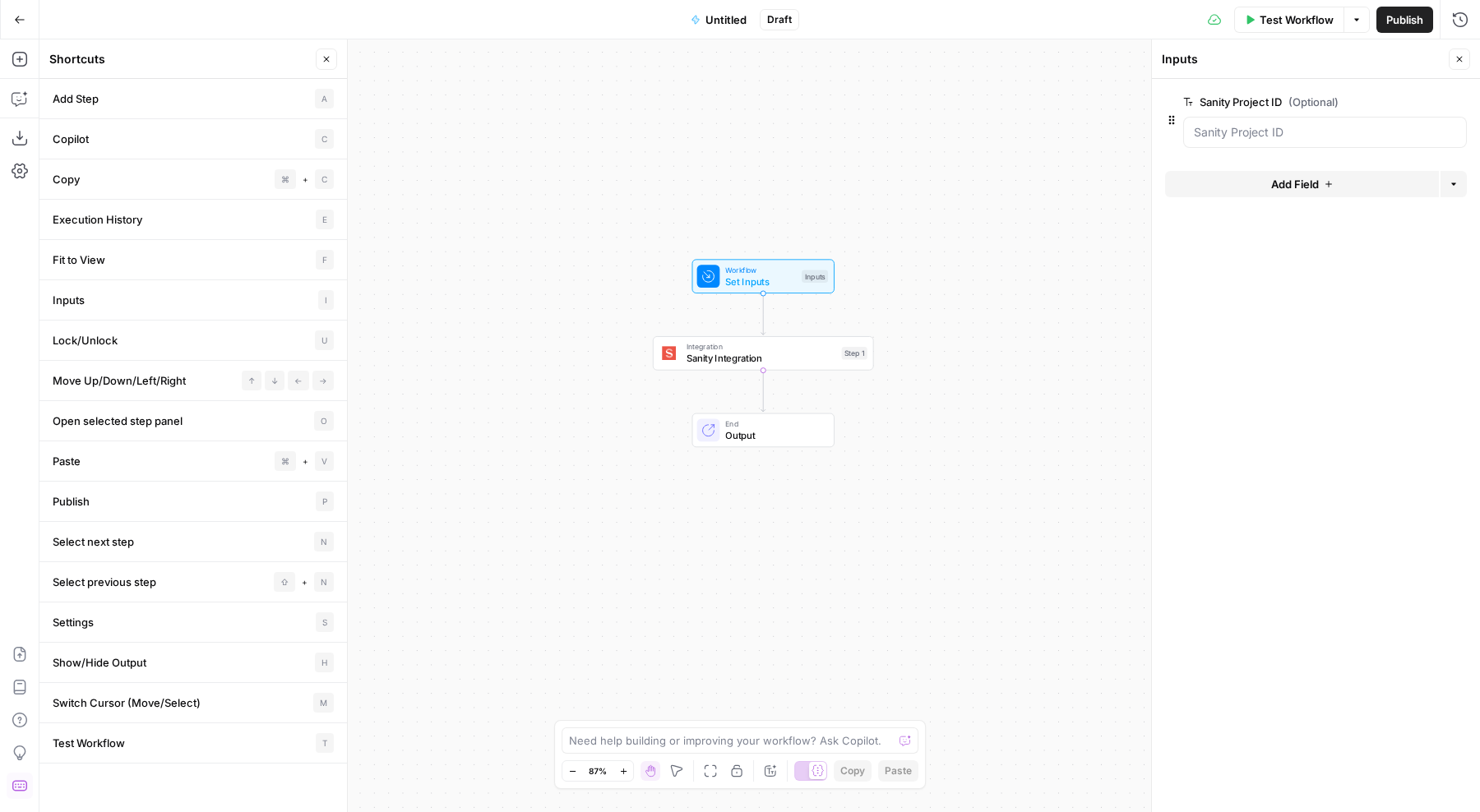
click at [1463, 60] on icon "button" at bounding box center [1459, 58] width 10 height 10
click at [1127, 287] on div "Workflow Set Inputs Inputs Integration Sanity Integration Step 1 End Output" at bounding box center [759, 425] width 1441 height 773
click at [1291, 130] on ID "Sanity Project ID (Optional)" at bounding box center [1325, 132] width 263 height 17
click at [1327, 128] on ID "Sanity Project ID (Optional)" at bounding box center [1325, 132] width 263 height 17
click at [1317, 104] on span "(Optional)" at bounding box center [1314, 102] width 50 height 17
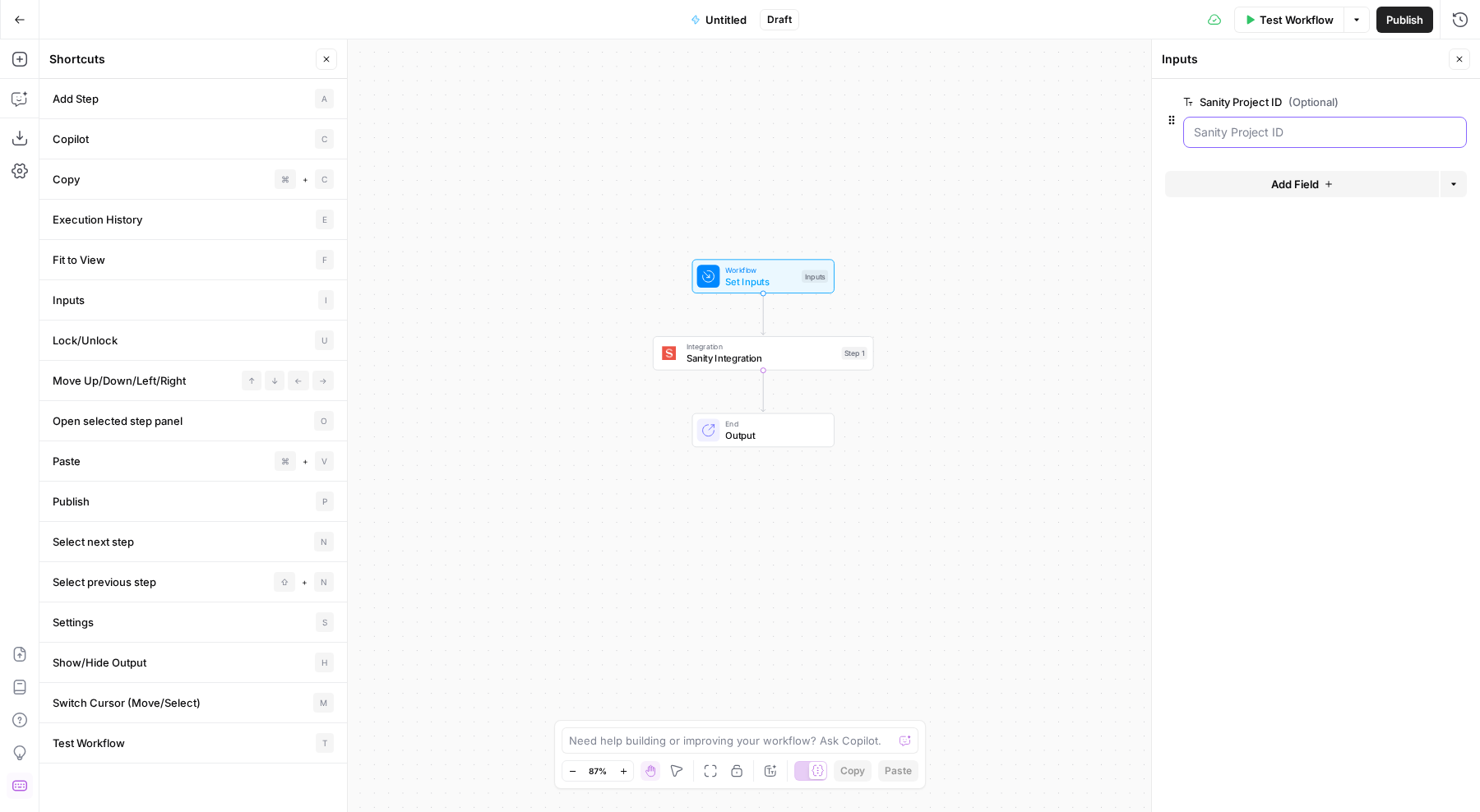
click at [1317, 124] on ID "Sanity Project ID (Optional)" at bounding box center [1325, 132] width 263 height 17
click at [1413, 103] on span "edit field" at bounding box center [1406, 102] width 37 height 13
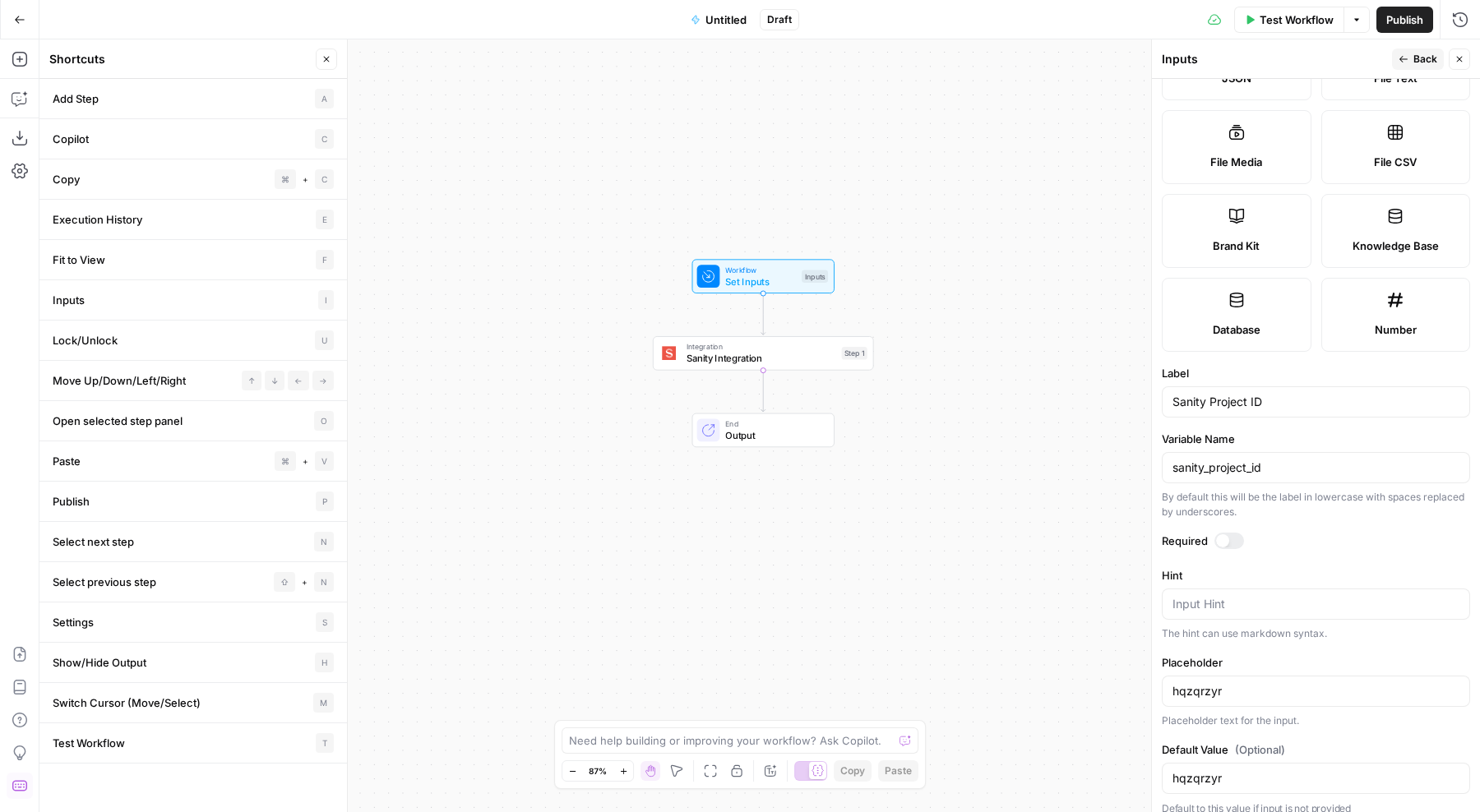
scroll to position [266, 0]
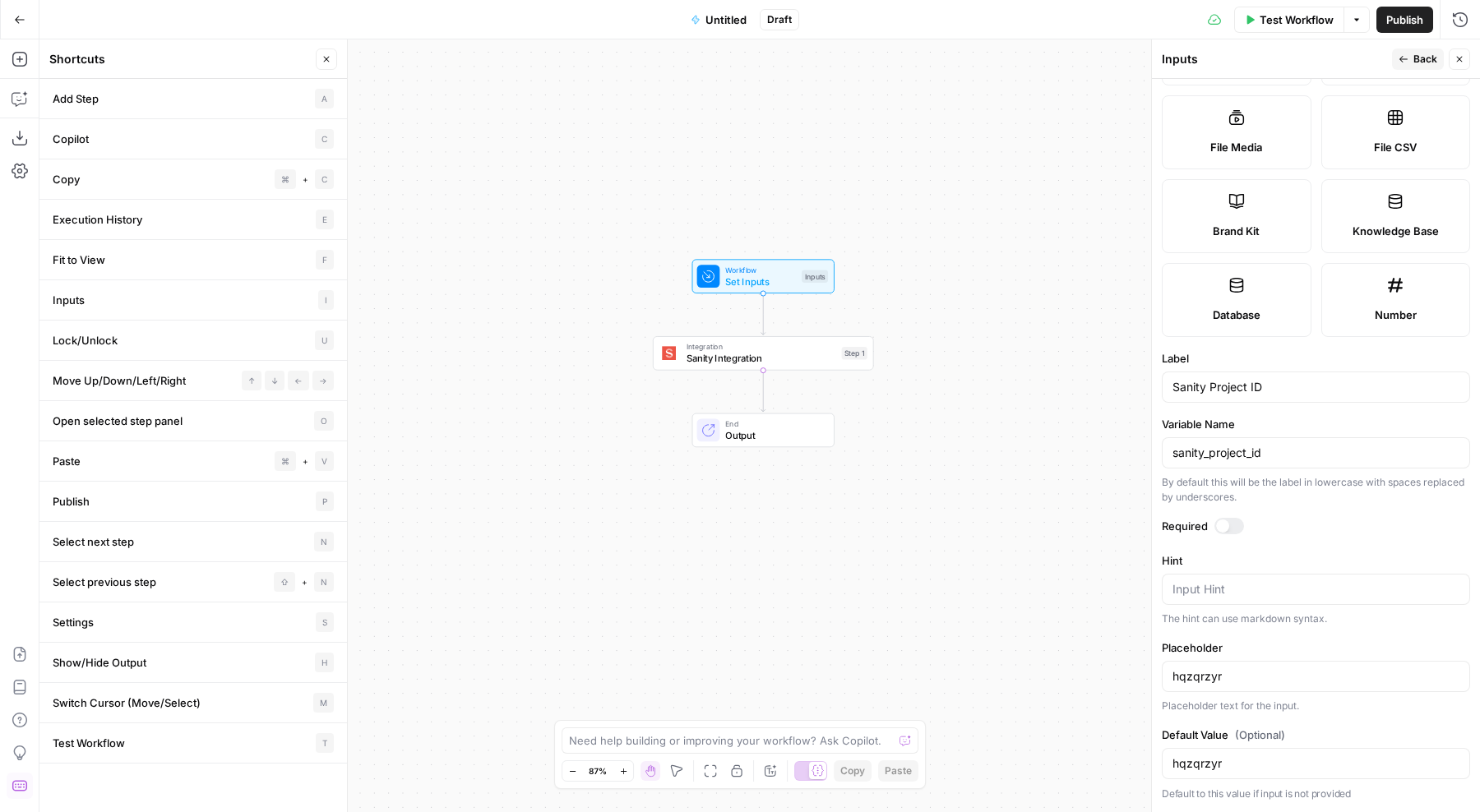
click at [1226, 527] on div at bounding box center [1223, 526] width 13 height 13
click at [1236, 523] on div at bounding box center [1236, 526] width 13 height 13
click at [1236, 523] on div at bounding box center [1230, 526] width 30 height 17
click at [1260, 673] on input "hqzqrzyr" at bounding box center [1317, 676] width 287 height 17
click at [1230, 762] on input "hqzqrzyr" at bounding box center [1317, 763] width 287 height 17
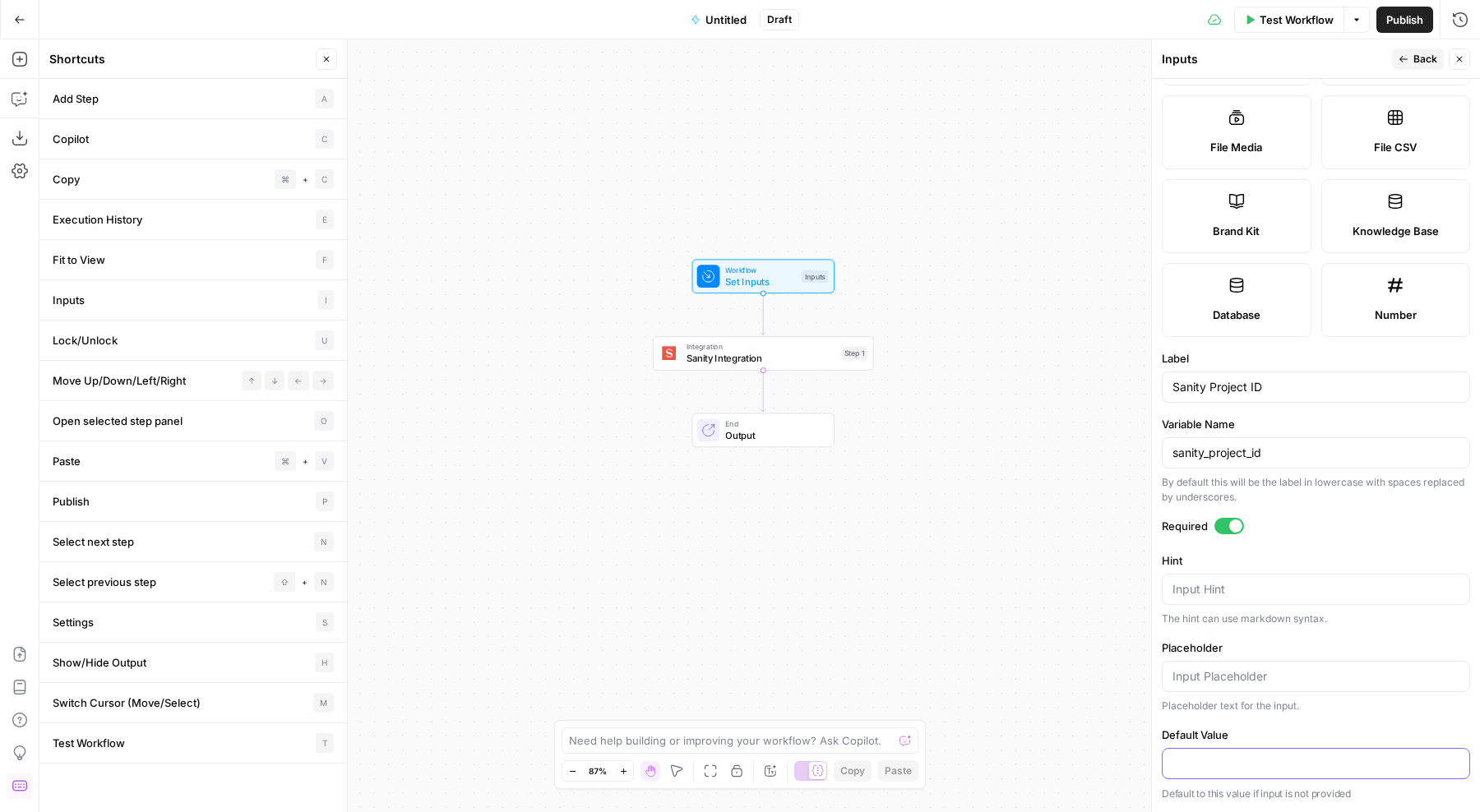
paste input "hqzqrzyr"
type input "hqzqrzyr"
click at [1409, 59] on icon "button" at bounding box center [1403, 58] width 10 height 10
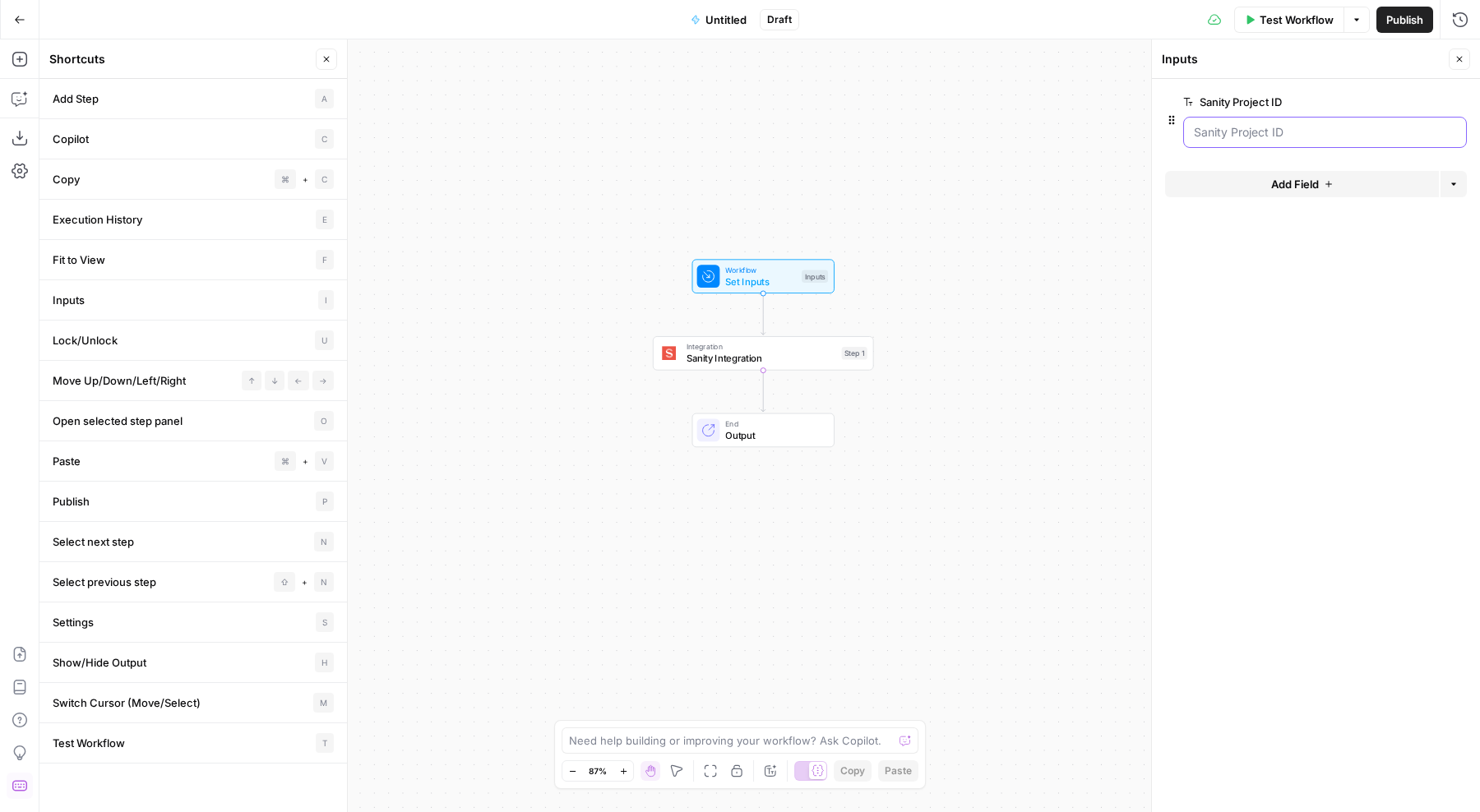
click at [1281, 138] on ID "Sanity Project ID" at bounding box center [1325, 132] width 263 height 17
click at [1417, 97] on span "edit field" at bounding box center [1406, 102] width 37 height 13
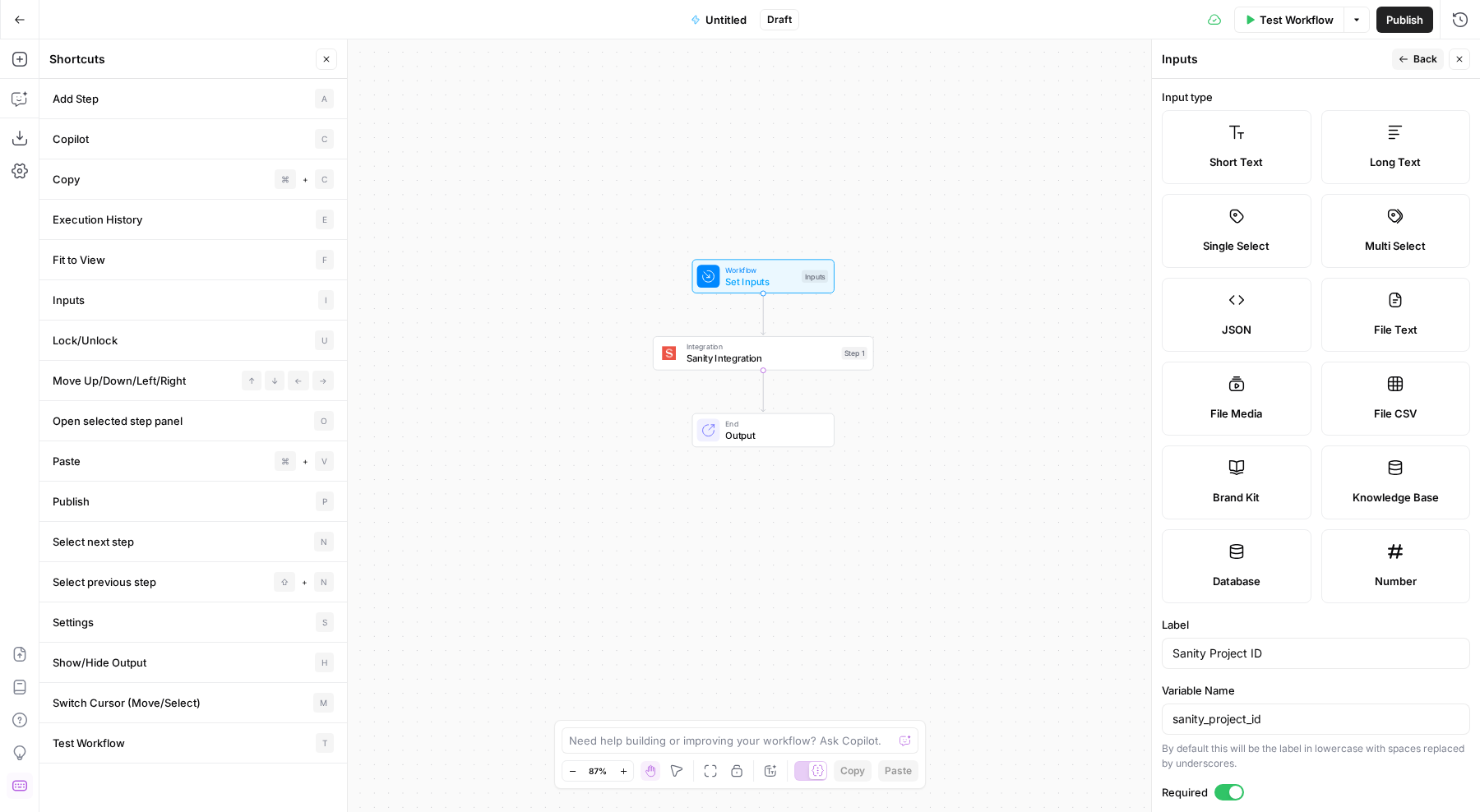
click at [1408, 149] on label "Long Text" at bounding box center [1397, 147] width 150 height 74
click at [1261, 149] on label "Short Text" at bounding box center [1237, 147] width 150 height 74
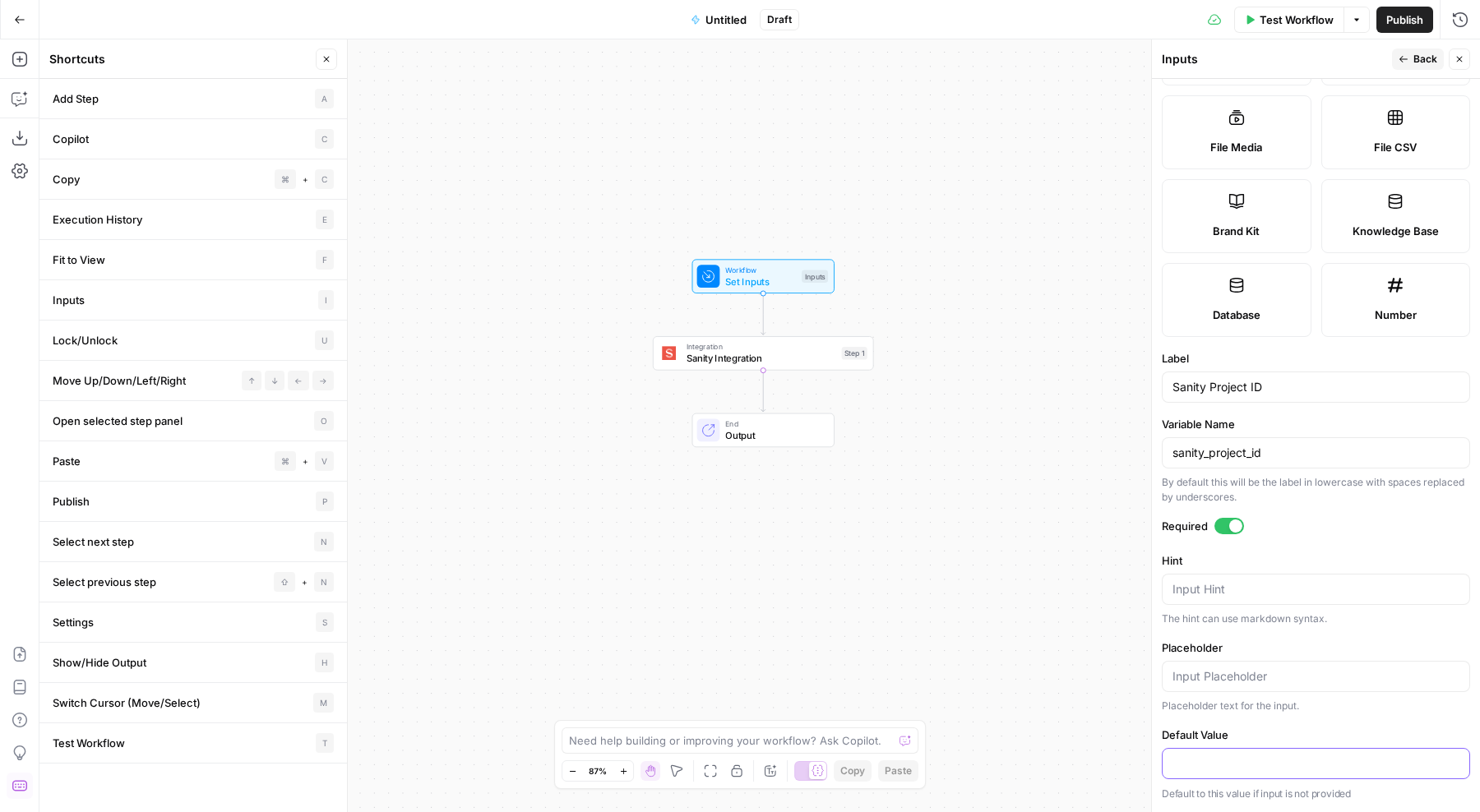
click at [1223, 764] on input "Default Value" at bounding box center [1317, 763] width 287 height 17
paste input "hqzqrzyr"
type input "hqzqrzyr"
click at [1236, 522] on div at bounding box center [1236, 526] width 13 height 13
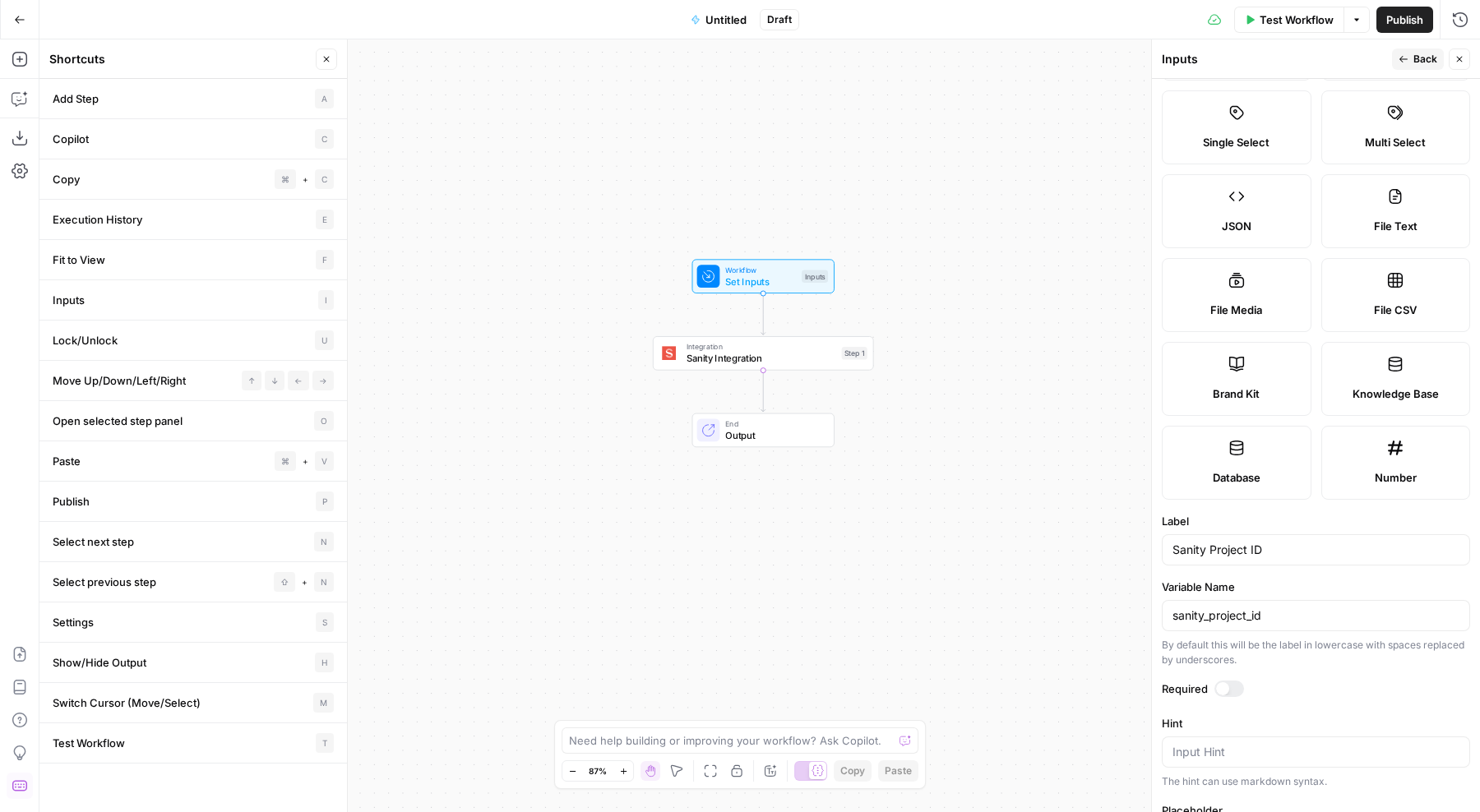
scroll to position [0, 0]
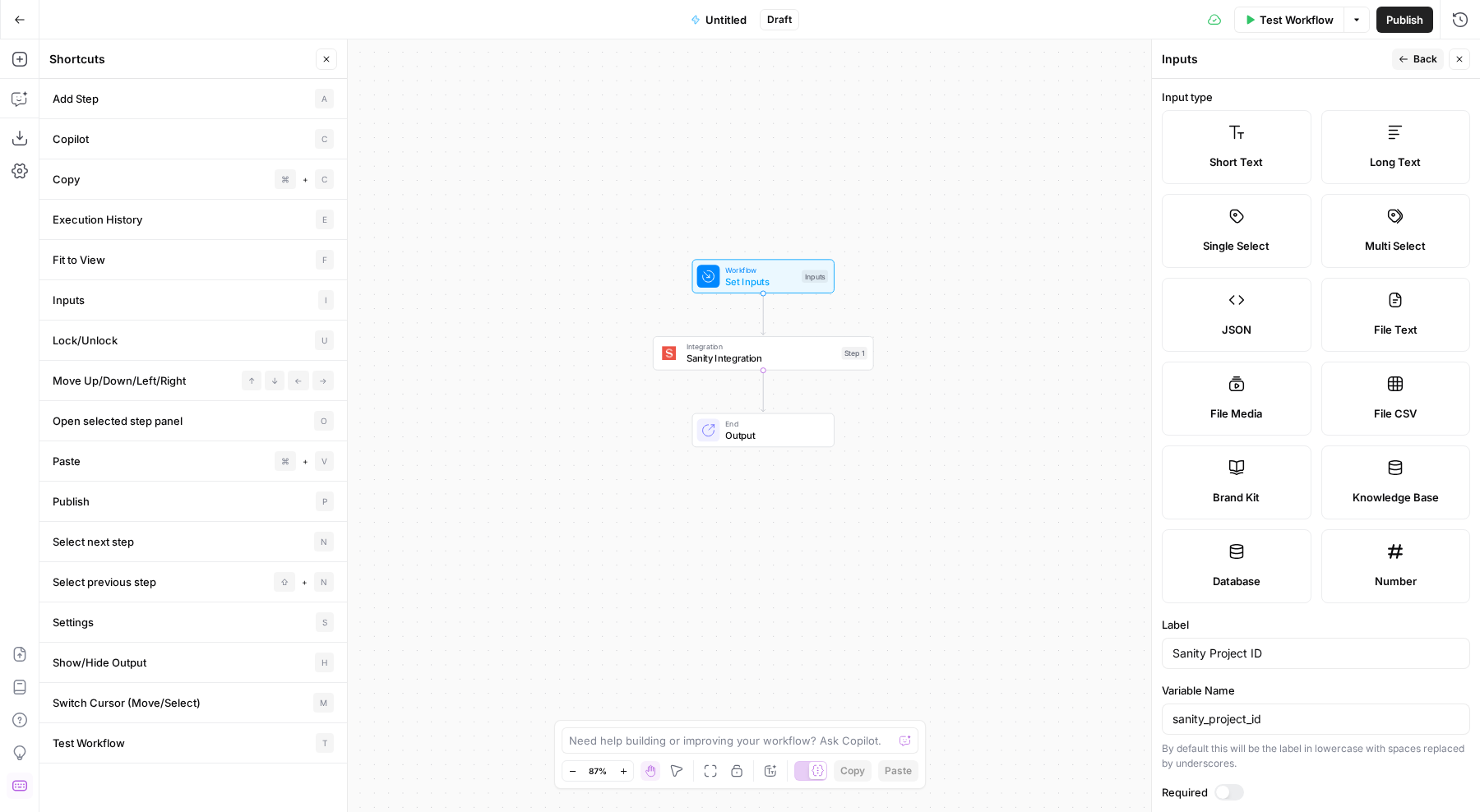
click at [1426, 57] on span "Back" at bounding box center [1425, 59] width 23 height 15
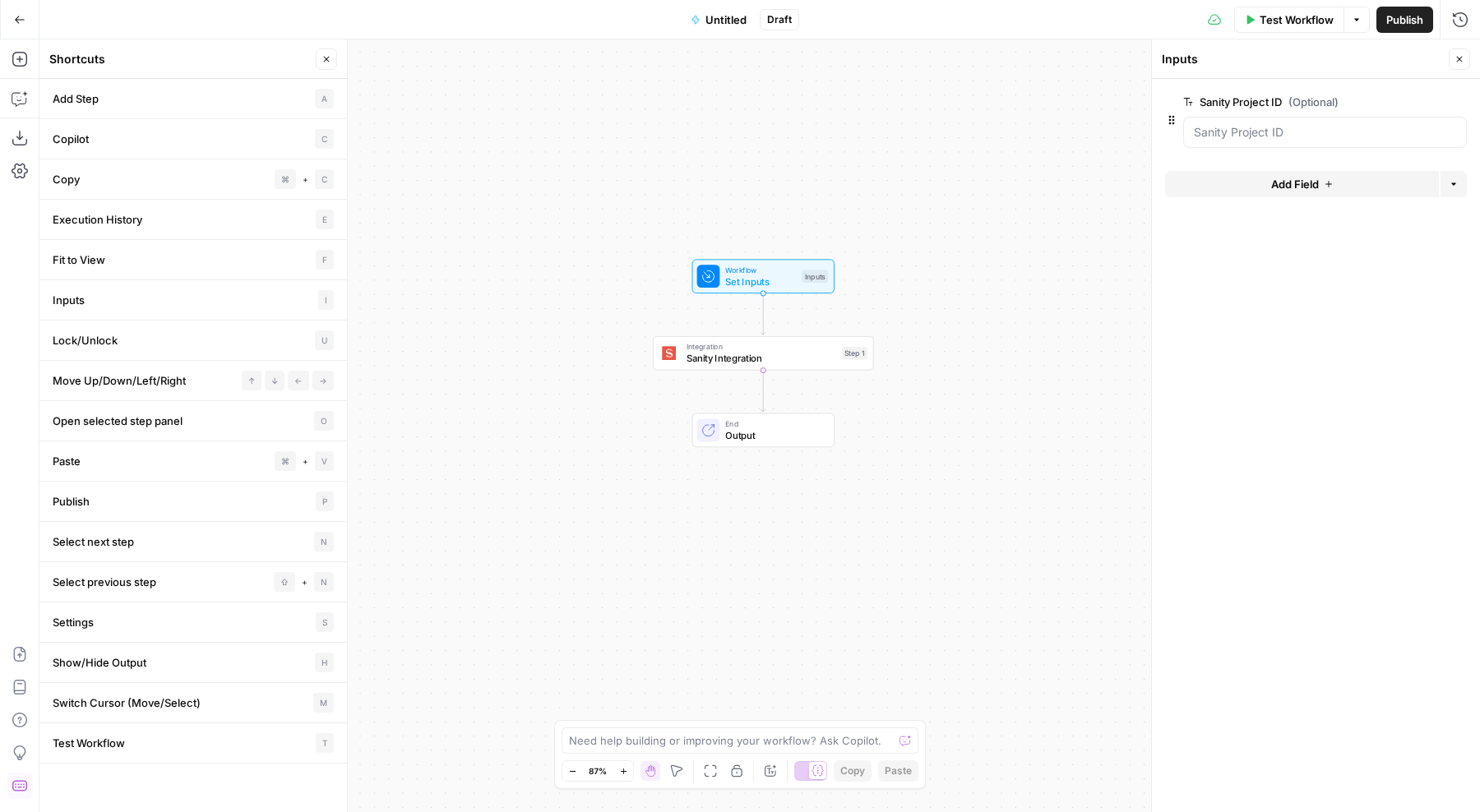
click at [1339, 181] on button "Add Field" at bounding box center [1302, 184] width 274 height 26
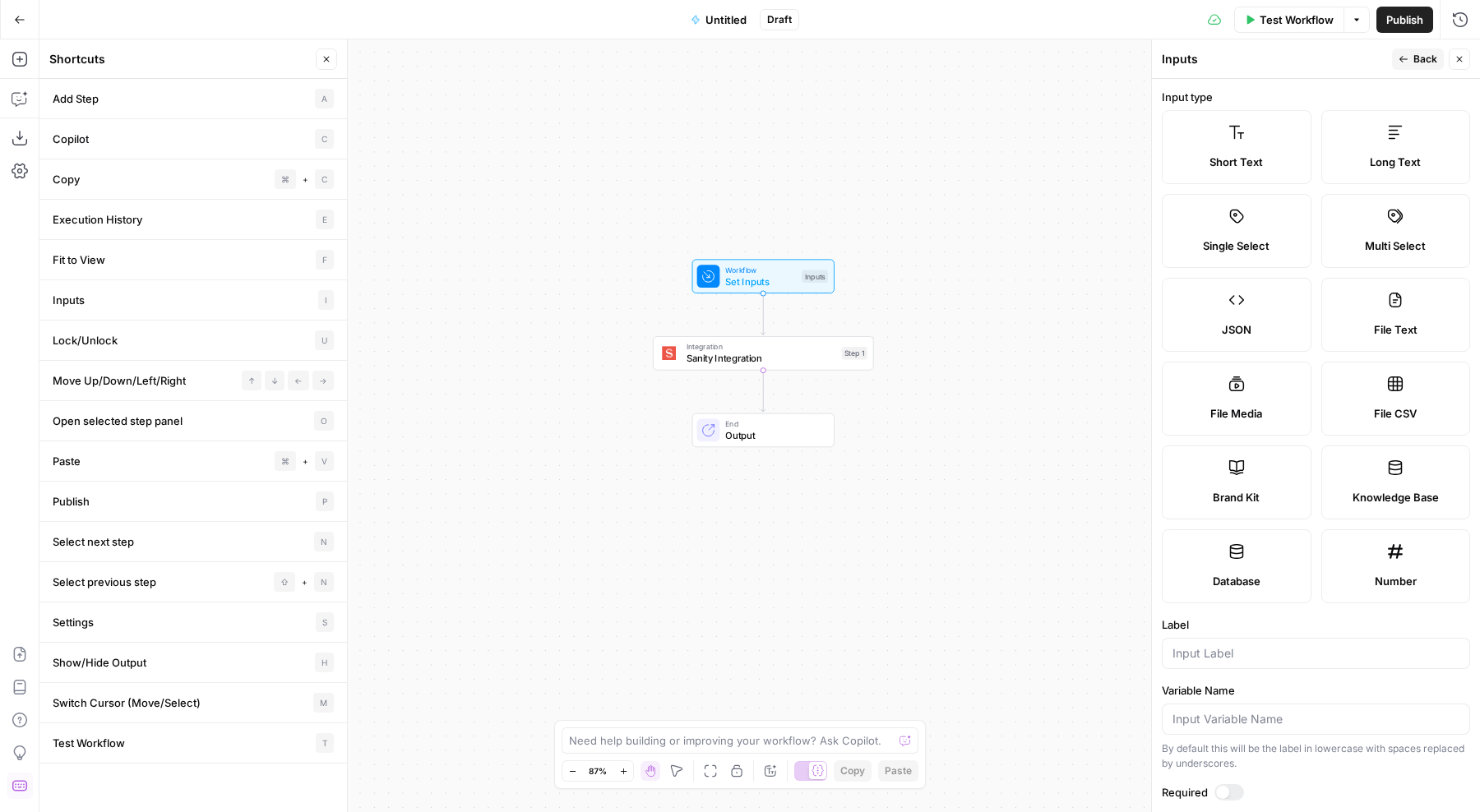
click at [1258, 226] on label "Single Select" at bounding box center [1237, 230] width 150 height 74
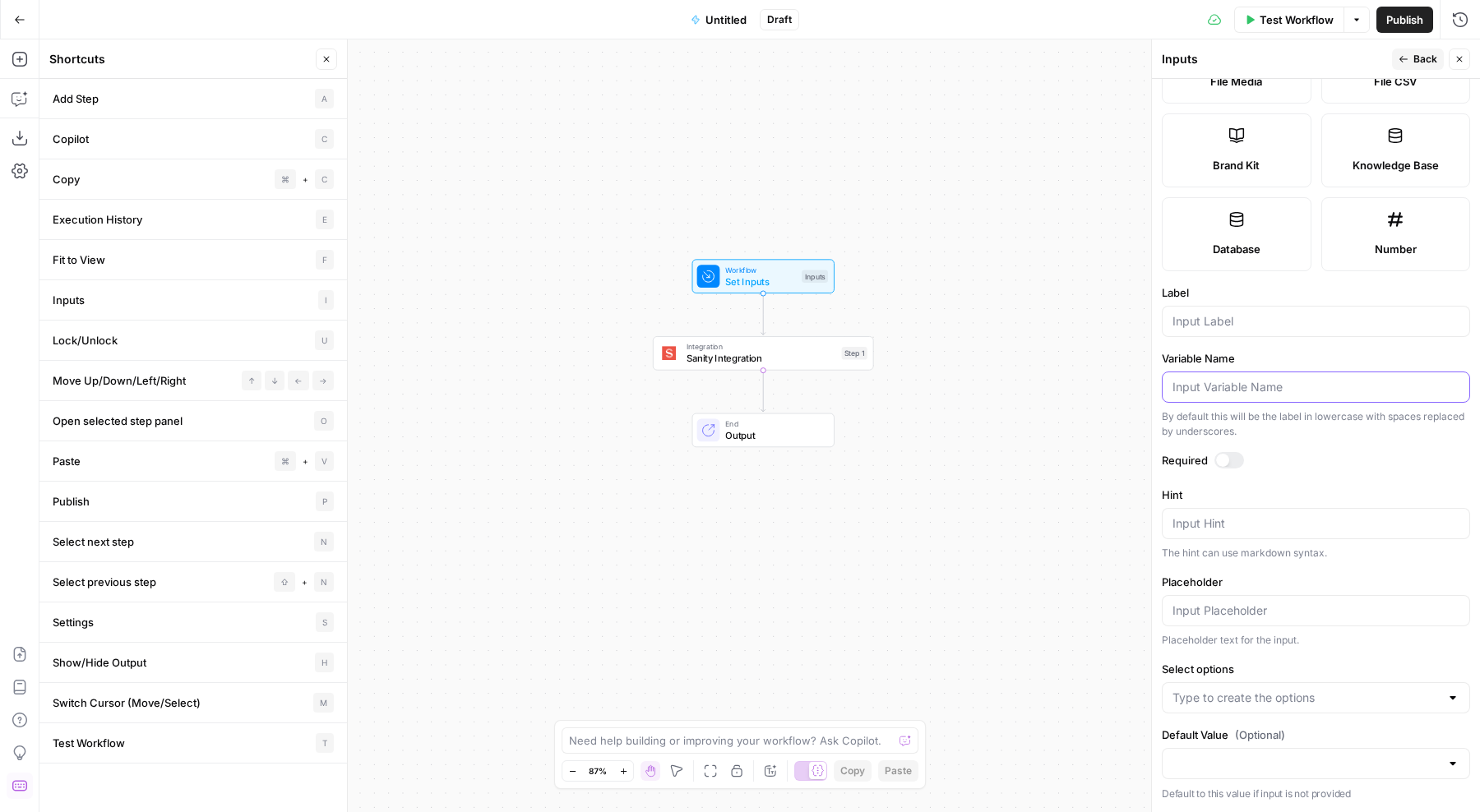
click at [1261, 390] on input "Variable Name" at bounding box center [1317, 387] width 287 height 17
click at [1272, 330] on div at bounding box center [1316, 322] width 309 height 31
type input "S"
type input "Sanity Dataset"
click at [1252, 617] on input "Placeholder" at bounding box center [1317, 610] width 287 height 17
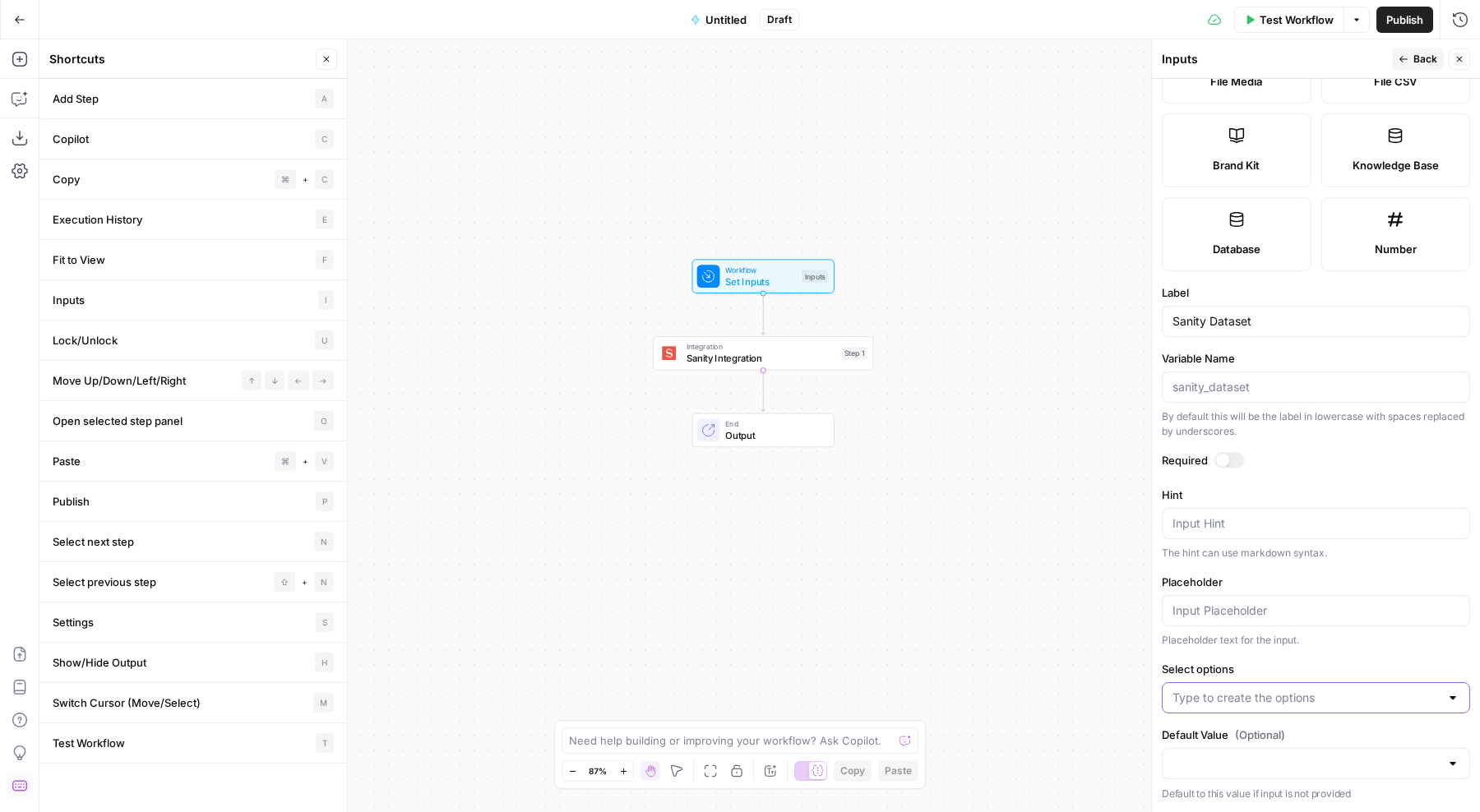
click at [1284, 701] on input "Select options" at bounding box center [1306, 698] width 267 height 17
click at [1279, 742] on span "Press enter to create an option" at bounding box center [1324, 739] width 250 height 17
click at [1283, 691] on input "Select options" at bounding box center [1306, 698] width 267 height 17
type input "staging-icetravelgroup"
type input "staging-icelolly"
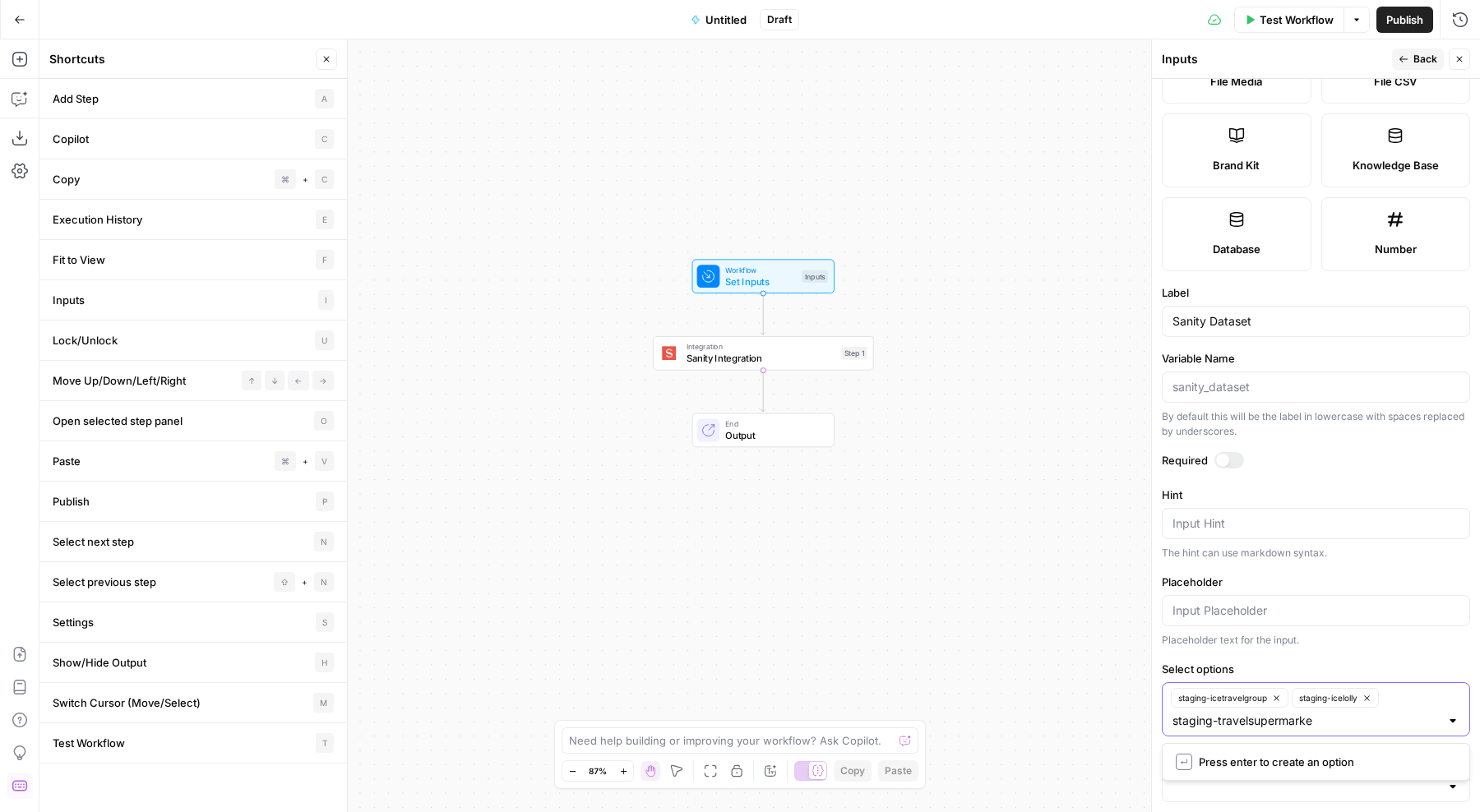
type input "staging-travelsupermarket"
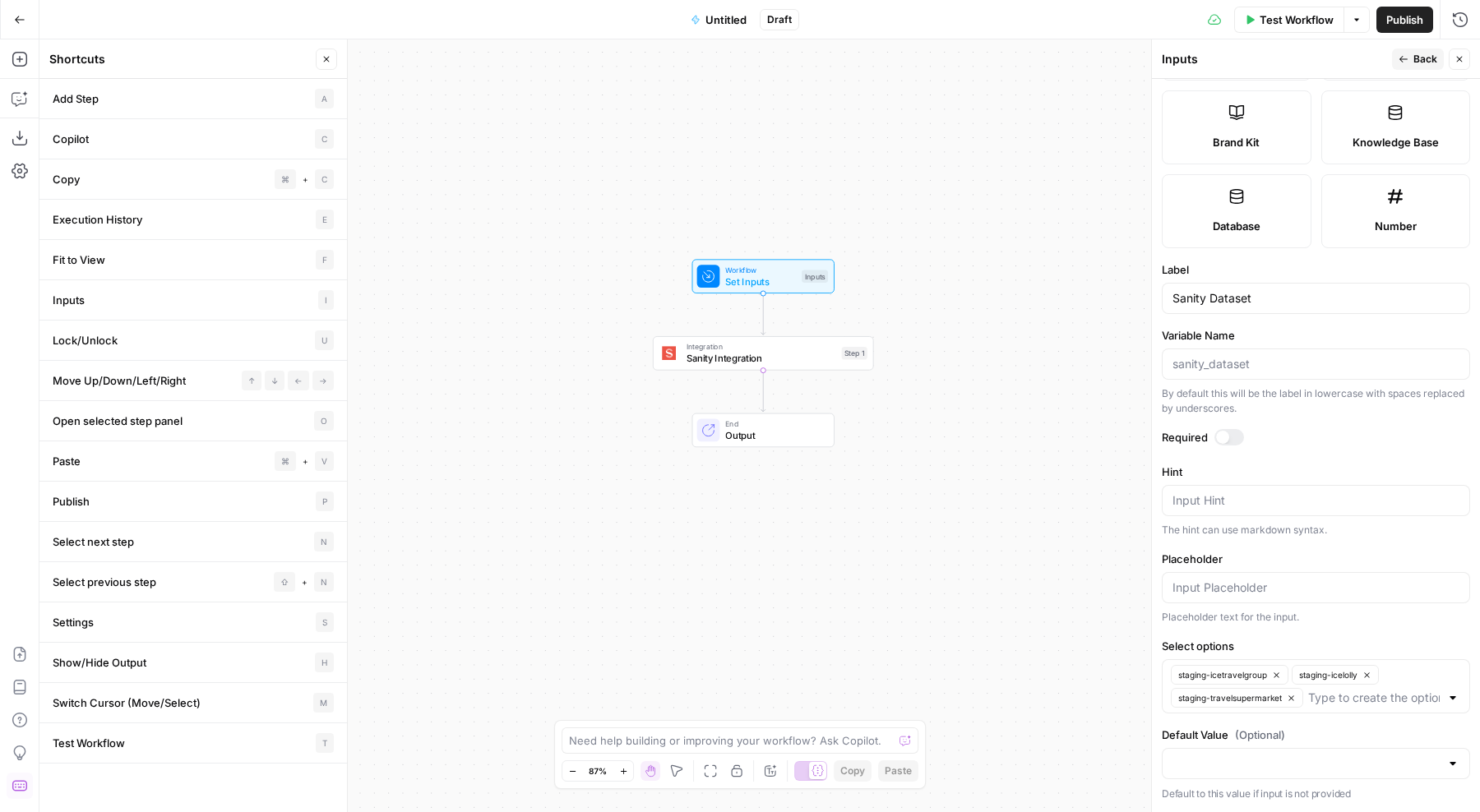
click at [1267, 755] on div at bounding box center [1316, 764] width 309 height 31
click at [1339, 766] on input "Default Value (Optional)" at bounding box center [1306, 763] width 267 height 17
click at [1326, 788] on p "Default to this value if input is not provided" at bounding box center [1316, 794] width 309 height 17
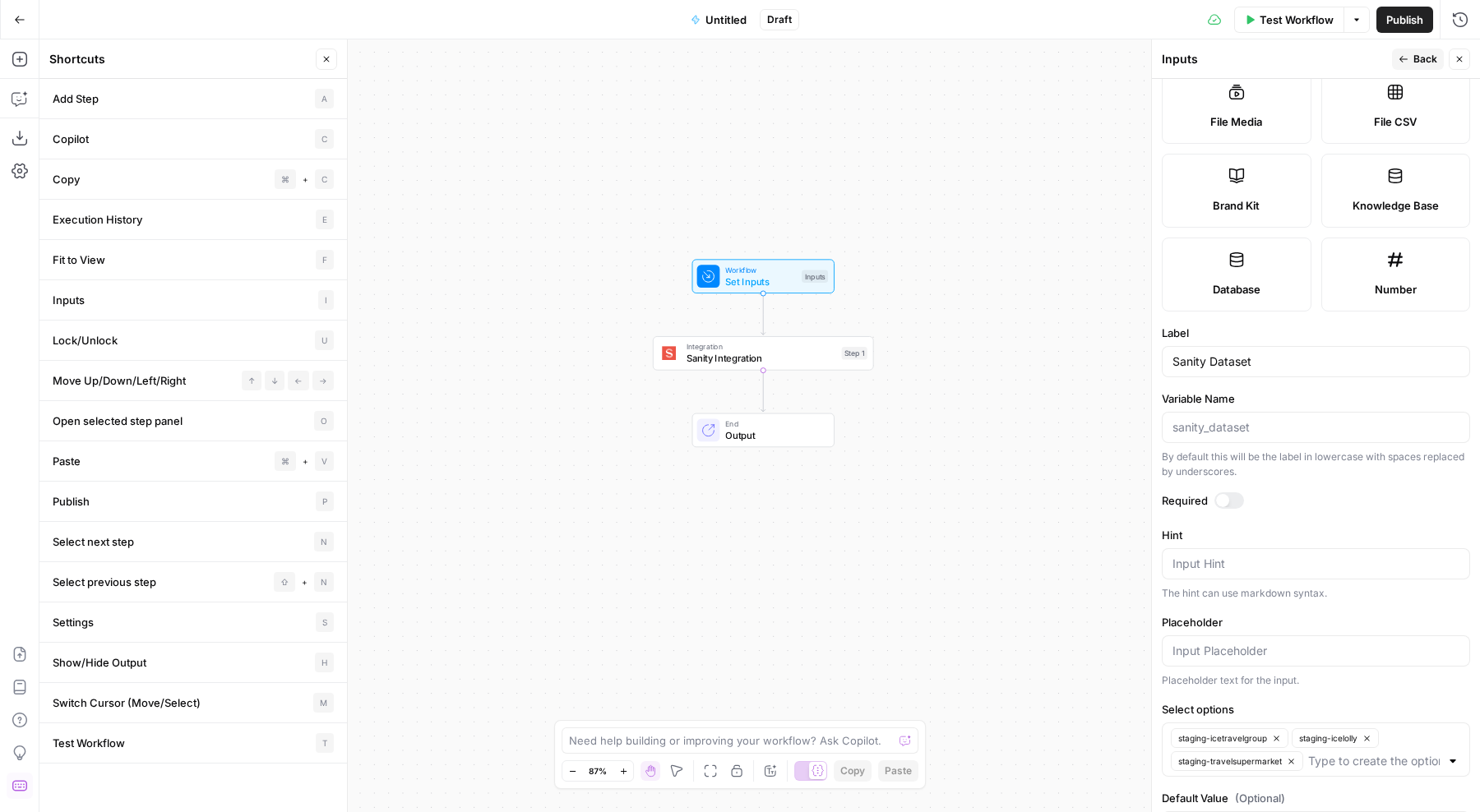
scroll to position [286, 0]
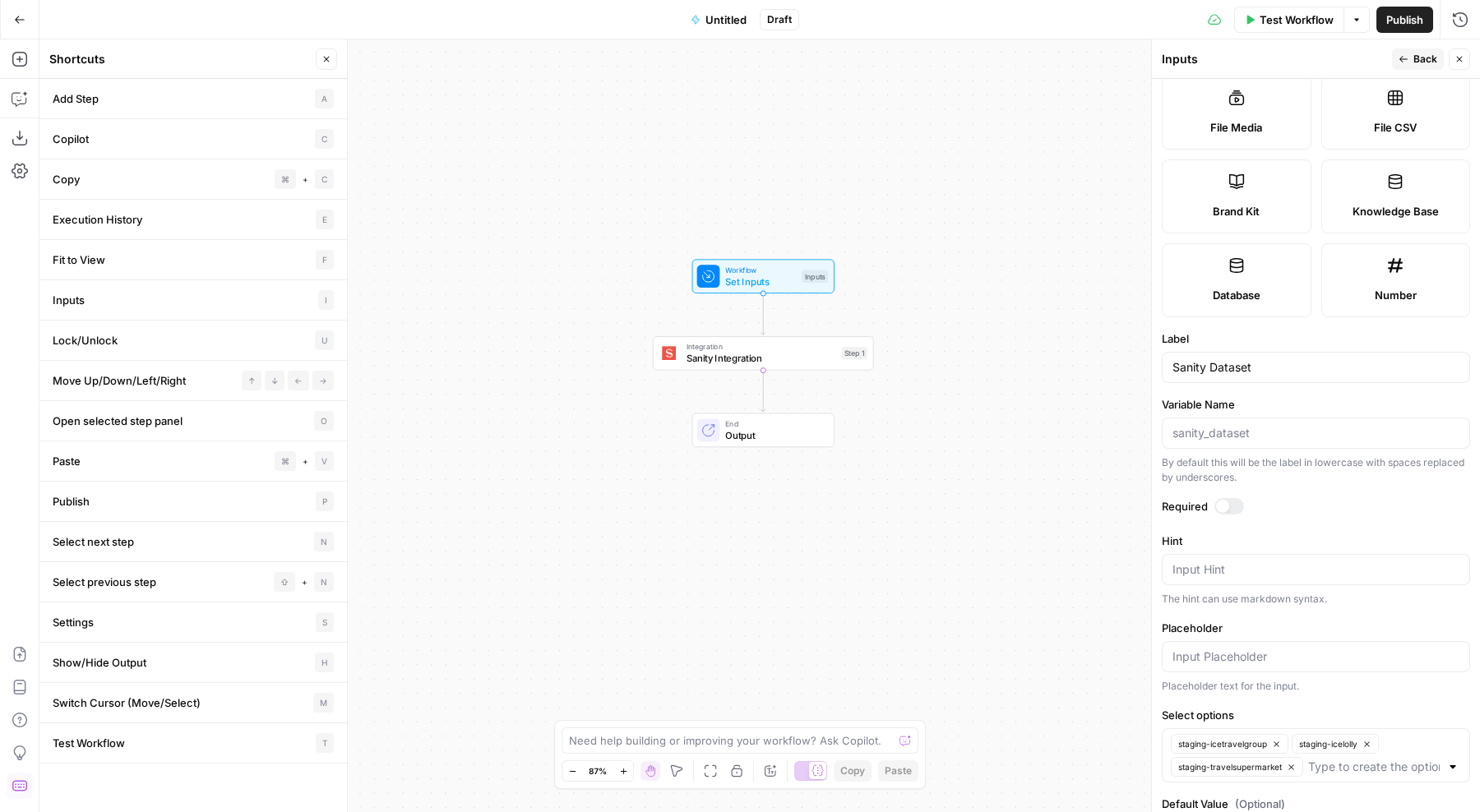
click at [1423, 53] on span "Back" at bounding box center [1425, 59] width 23 height 15
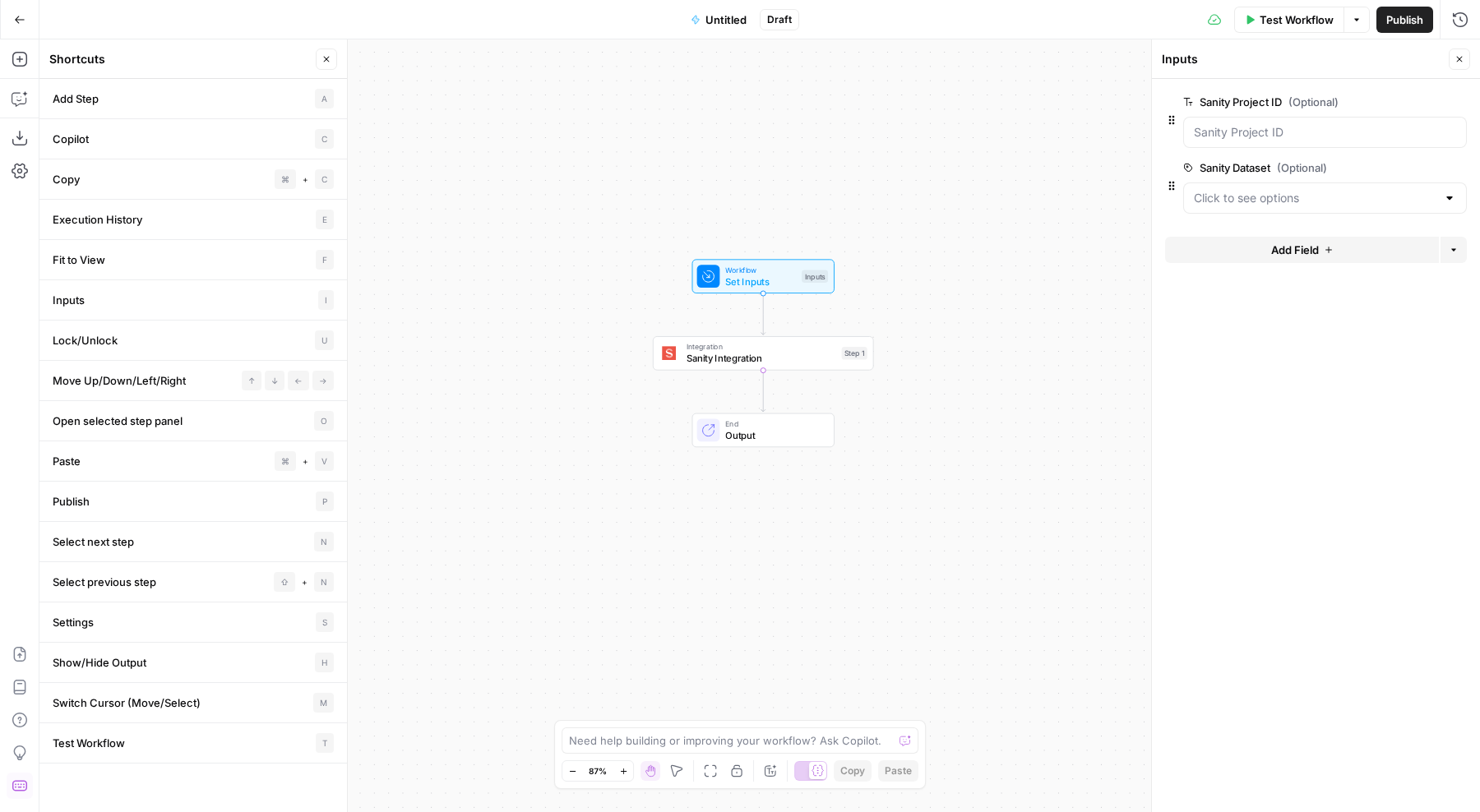
click at [1452, 196] on div at bounding box center [1450, 197] width 13 height 17
click at [1277, 403] on form "Sanity Project ID (Optional) edit field Delete group Sanity Dataset (Optional) …" at bounding box center [1316, 446] width 328 height 734
click at [1300, 141] on div at bounding box center [1325, 132] width 283 height 31
click at [1417, 101] on span "edit field" at bounding box center [1406, 102] width 37 height 13
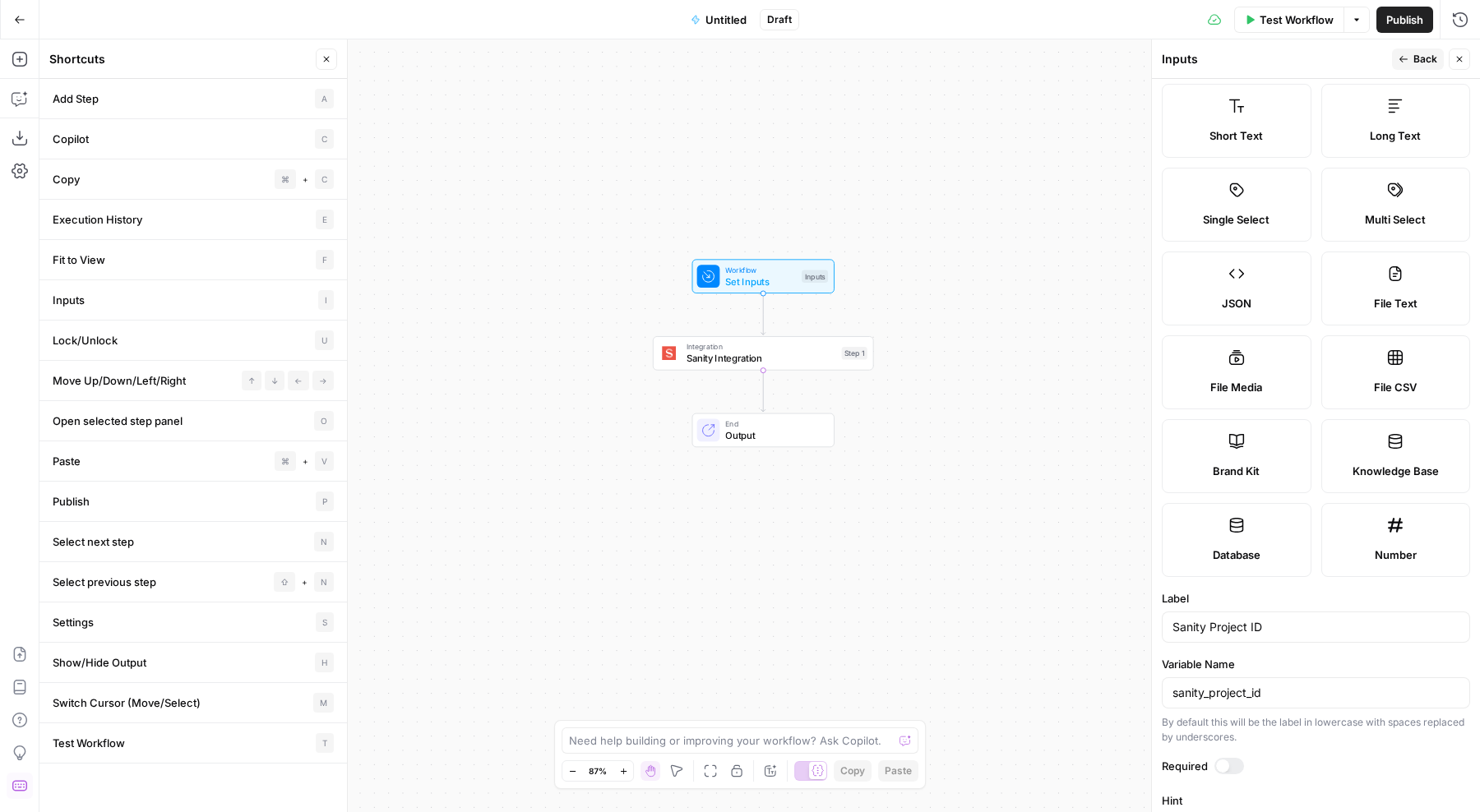
scroll to position [0, 0]
